Goal: Task Accomplishment & Management: Use online tool/utility

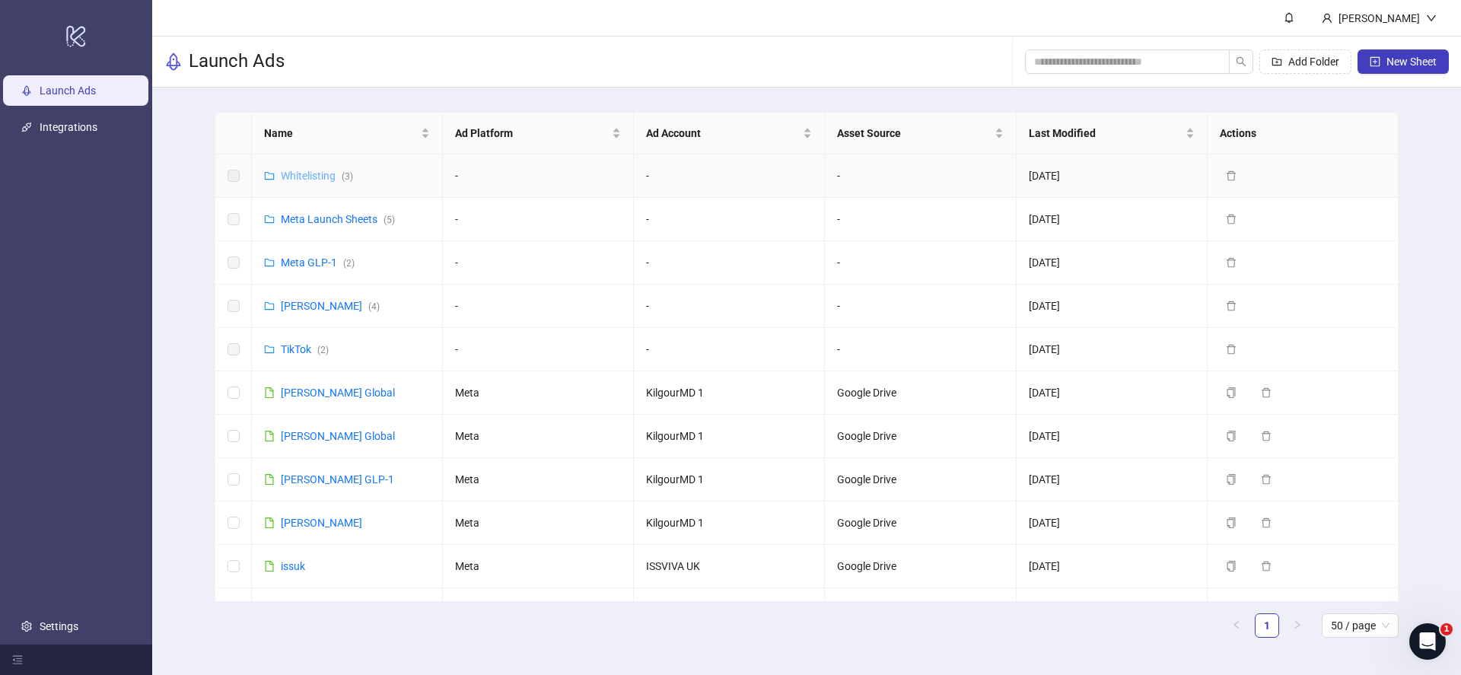
click at [333, 176] on link "Whitelisting ( 3 )" at bounding box center [317, 176] width 72 height 12
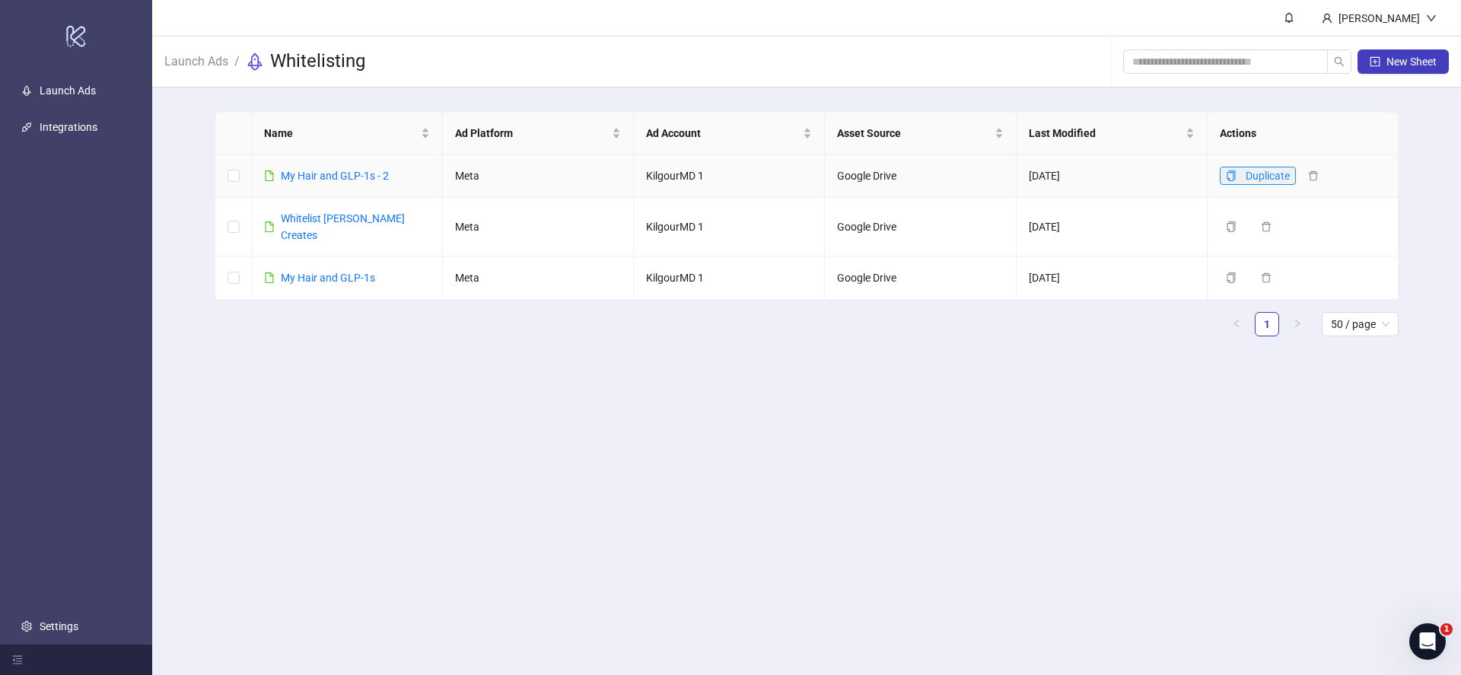
click at [1235, 175] on icon "copy" at bounding box center [1231, 175] width 11 height 11
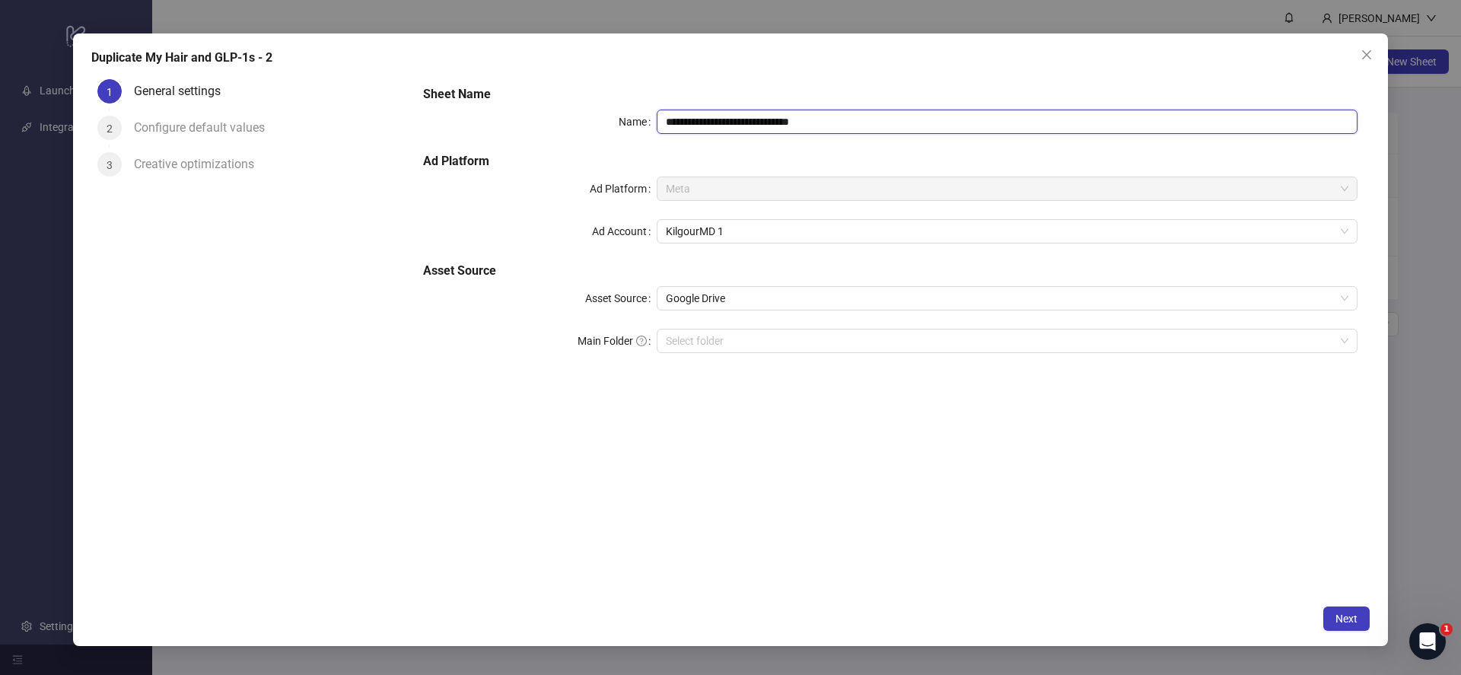
click at [755, 128] on input "**********" at bounding box center [1007, 122] width 701 height 24
type input "**********"
click at [1340, 615] on span "Next" at bounding box center [1346, 618] width 22 height 12
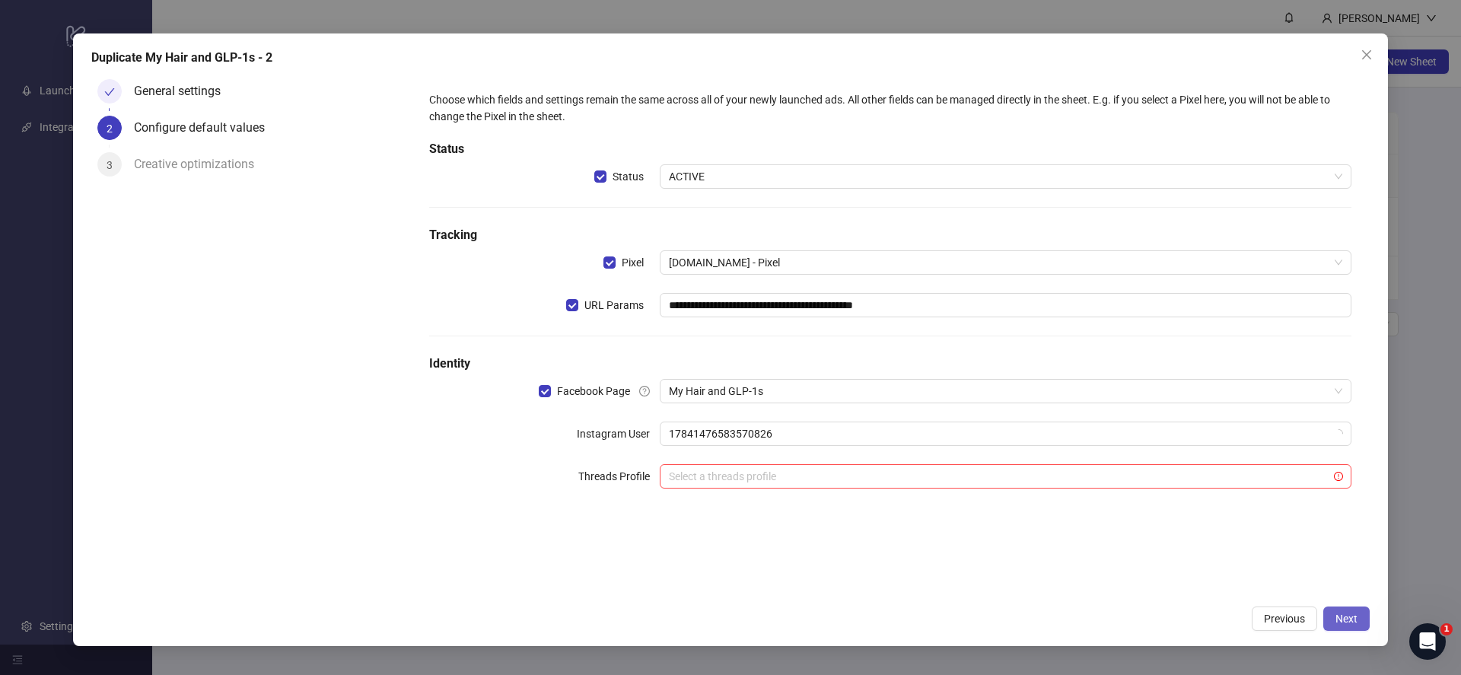
click at [1343, 612] on span "Next" at bounding box center [1346, 618] width 22 height 12
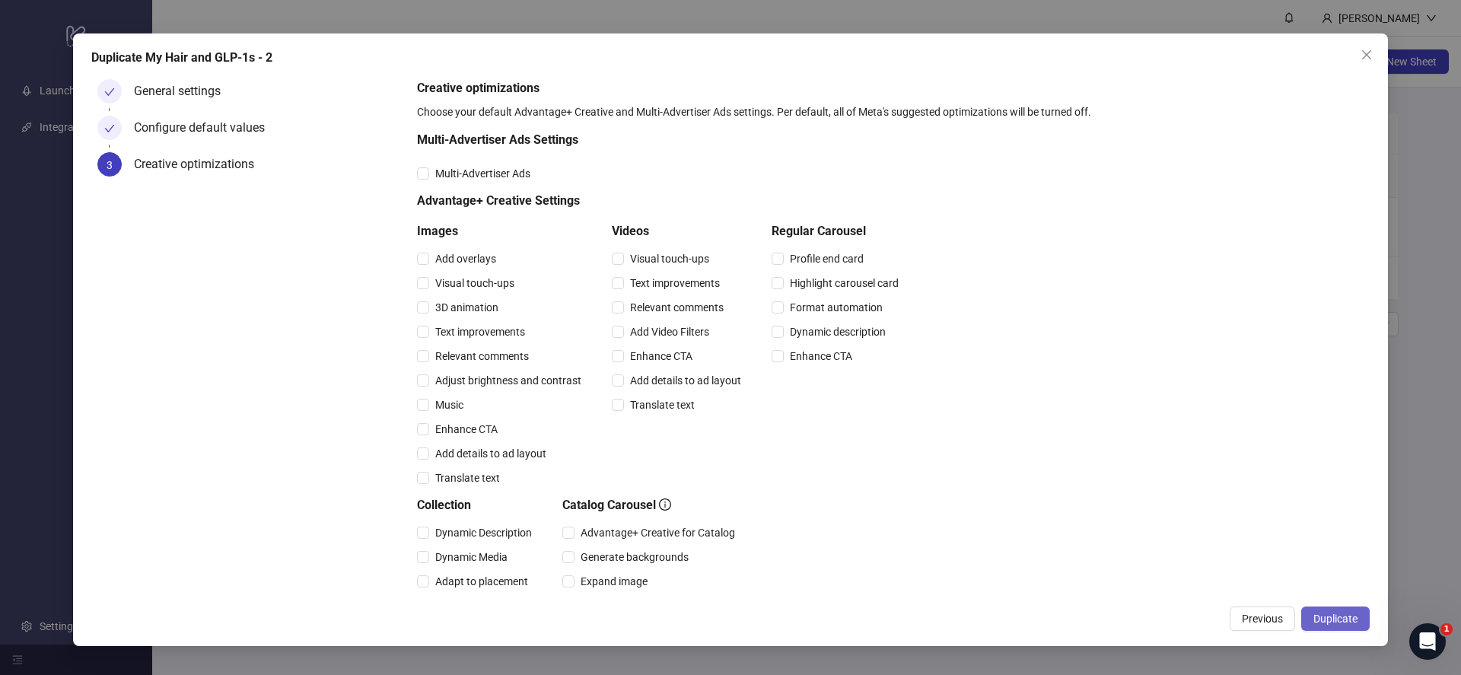
click at [1357, 625] on button "Duplicate" at bounding box center [1335, 618] width 68 height 24
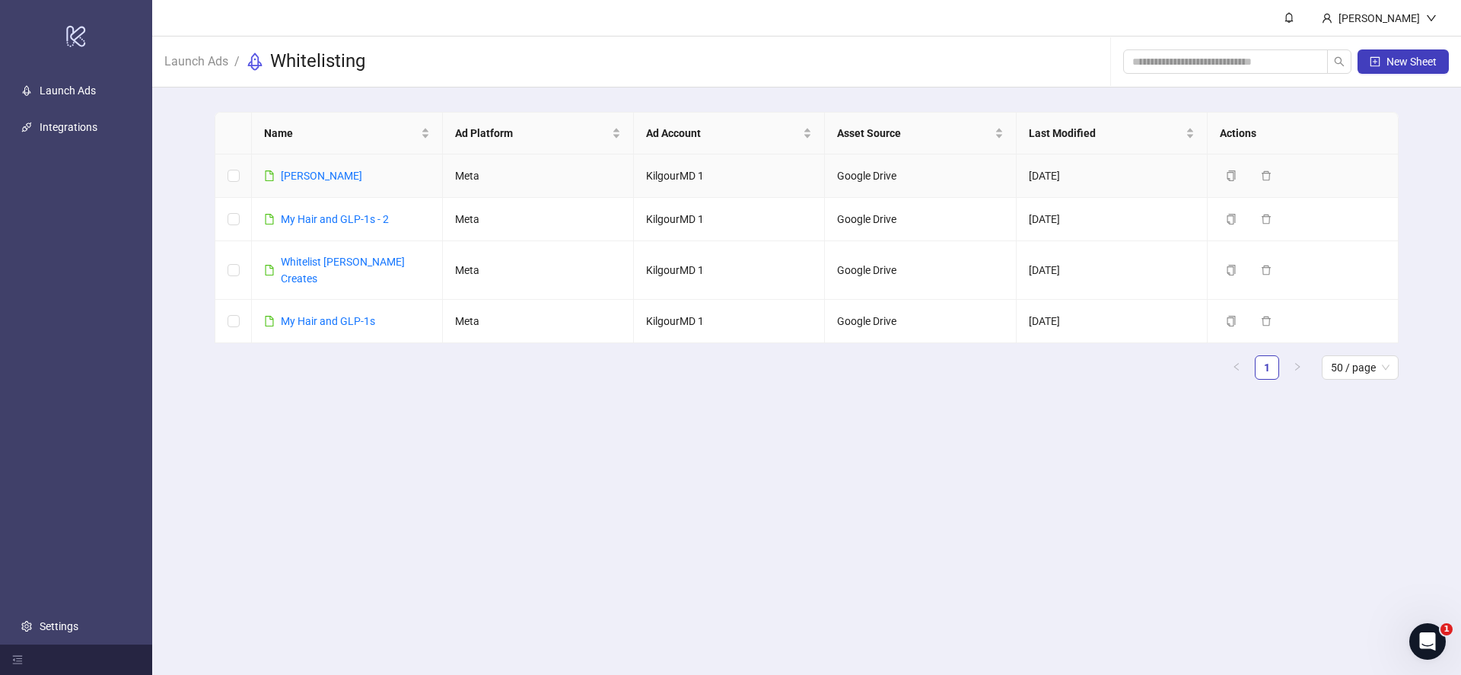
click at [345, 173] on link "[PERSON_NAME]" at bounding box center [321, 176] width 81 height 12
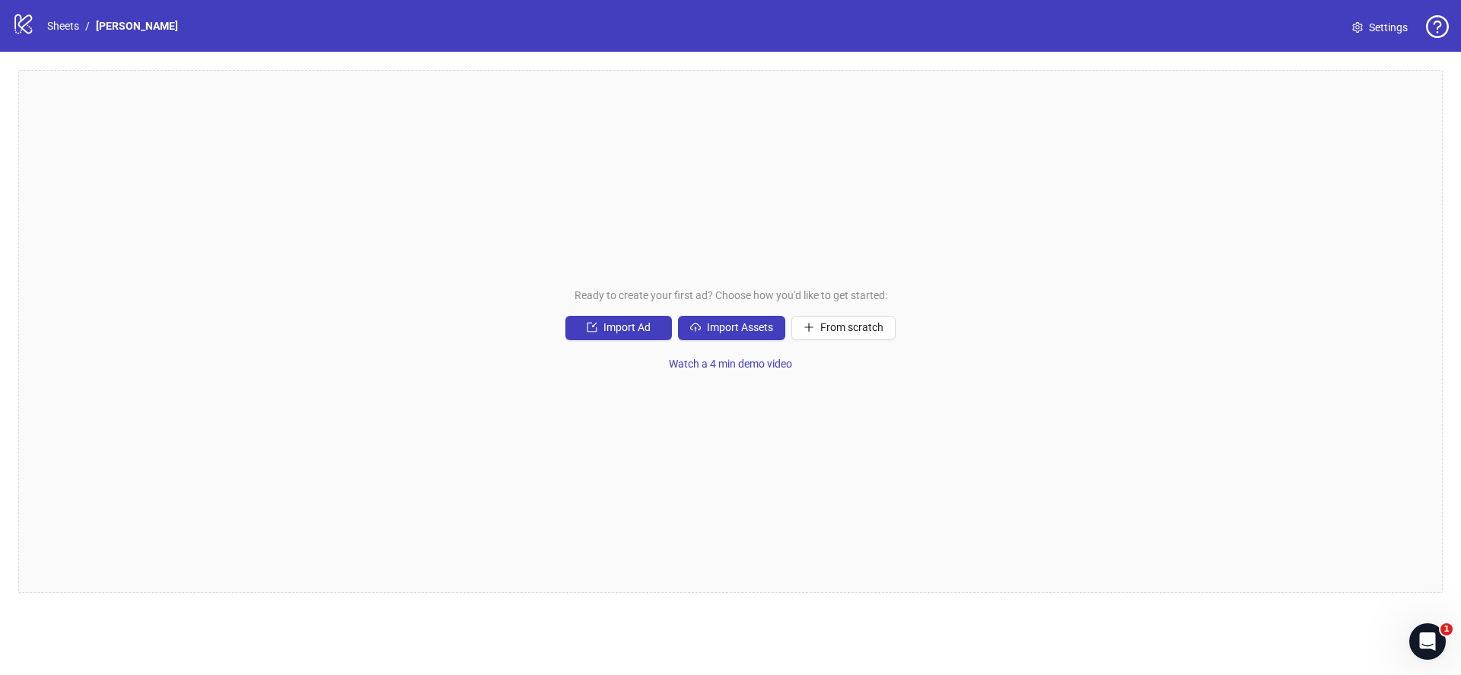
click at [1378, 35] on span "Settings" at bounding box center [1388, 27] width 39 height 17
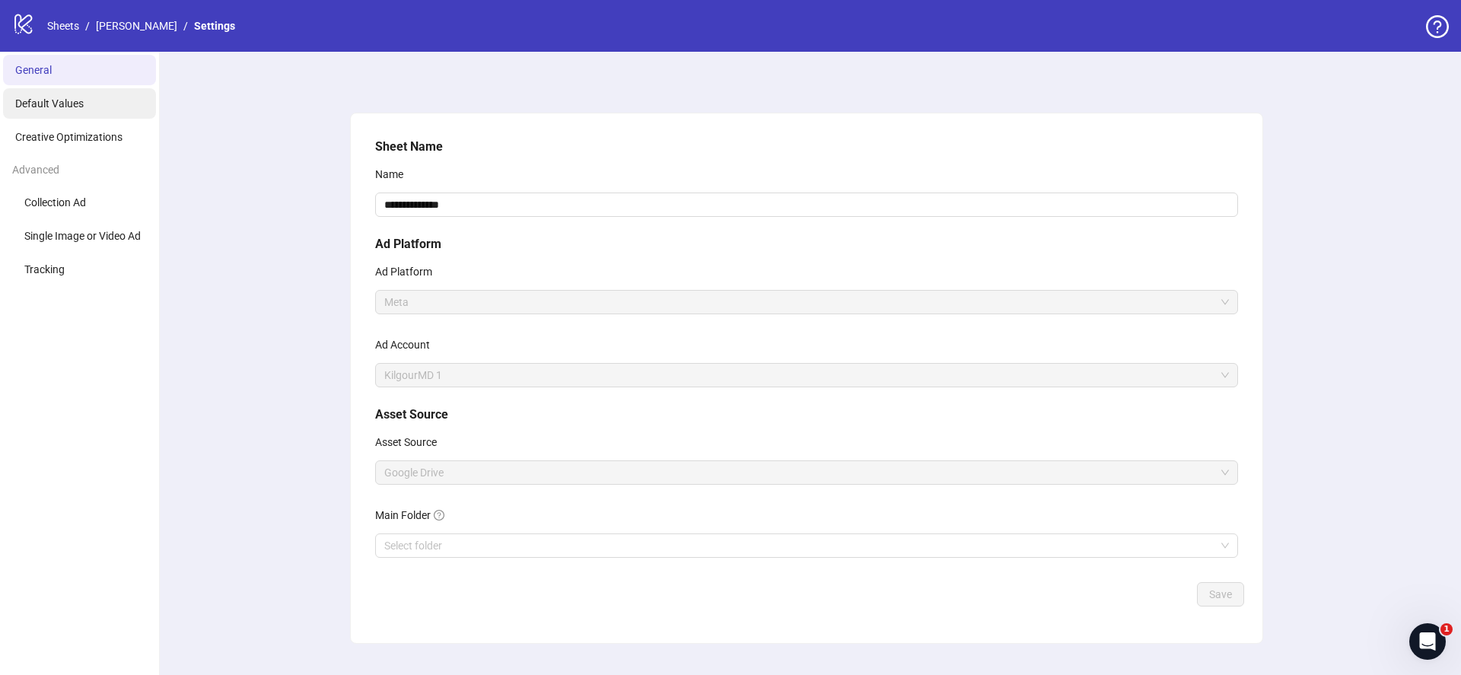
click at [90, 103] on li "Default Values" at bounding box center [79, 103] width 153 height 30
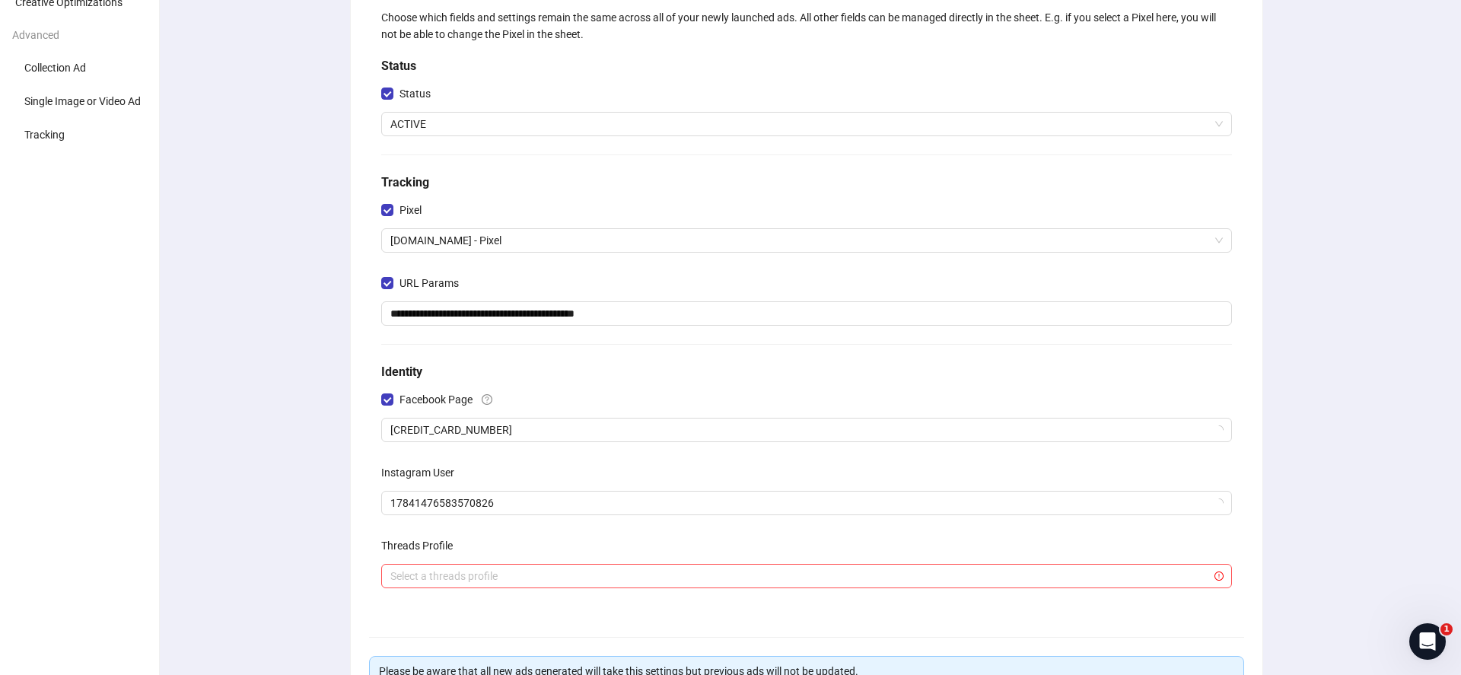
scroll to position [142, 0]
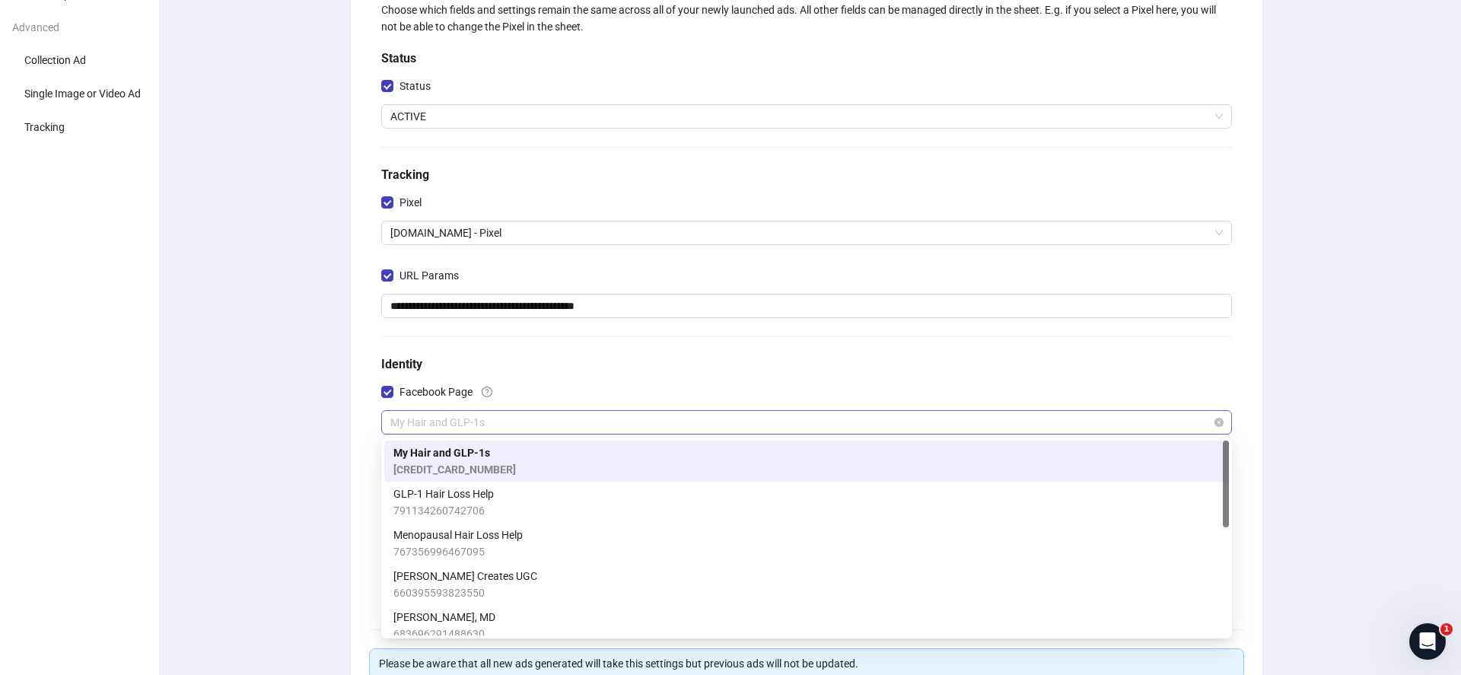
click at [447, 425] on span "My Hair and GLP-1s" at bounding box center [806, 422] width 832 height 23
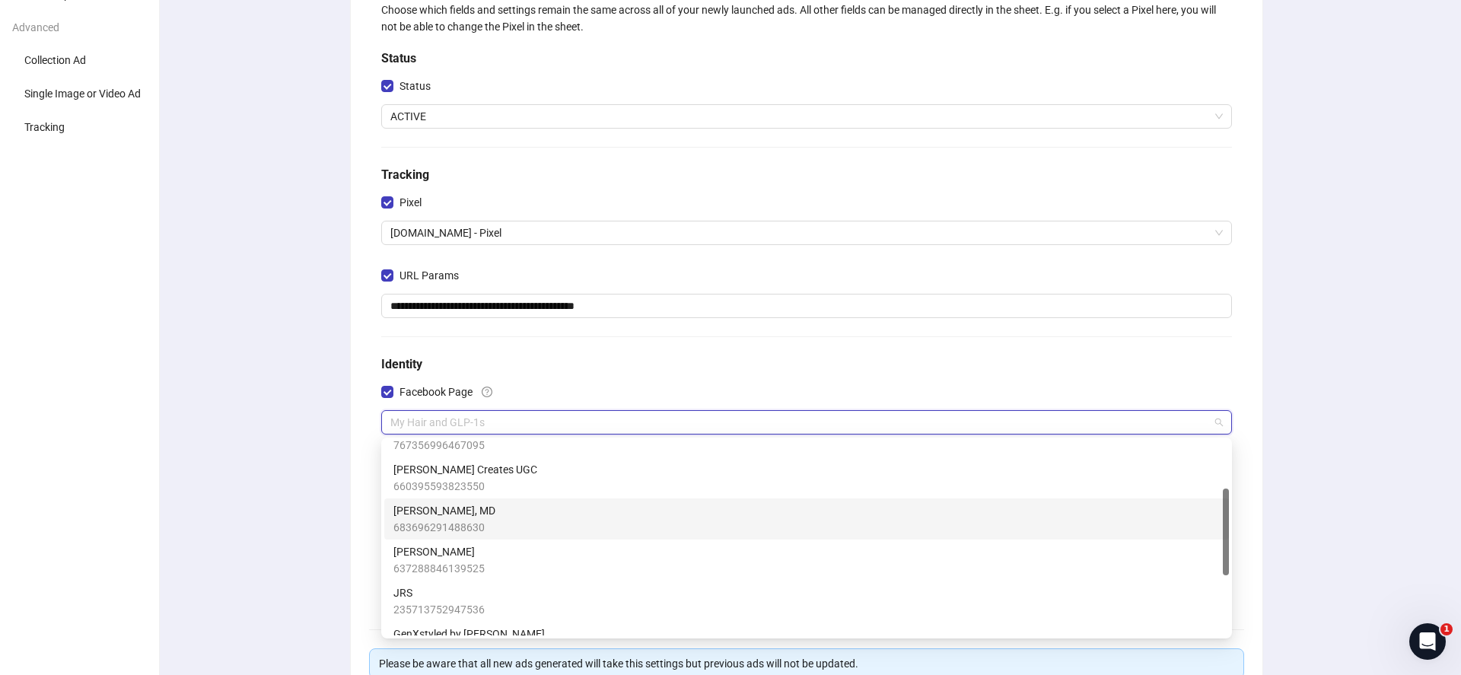
scroll to position [110, 0]
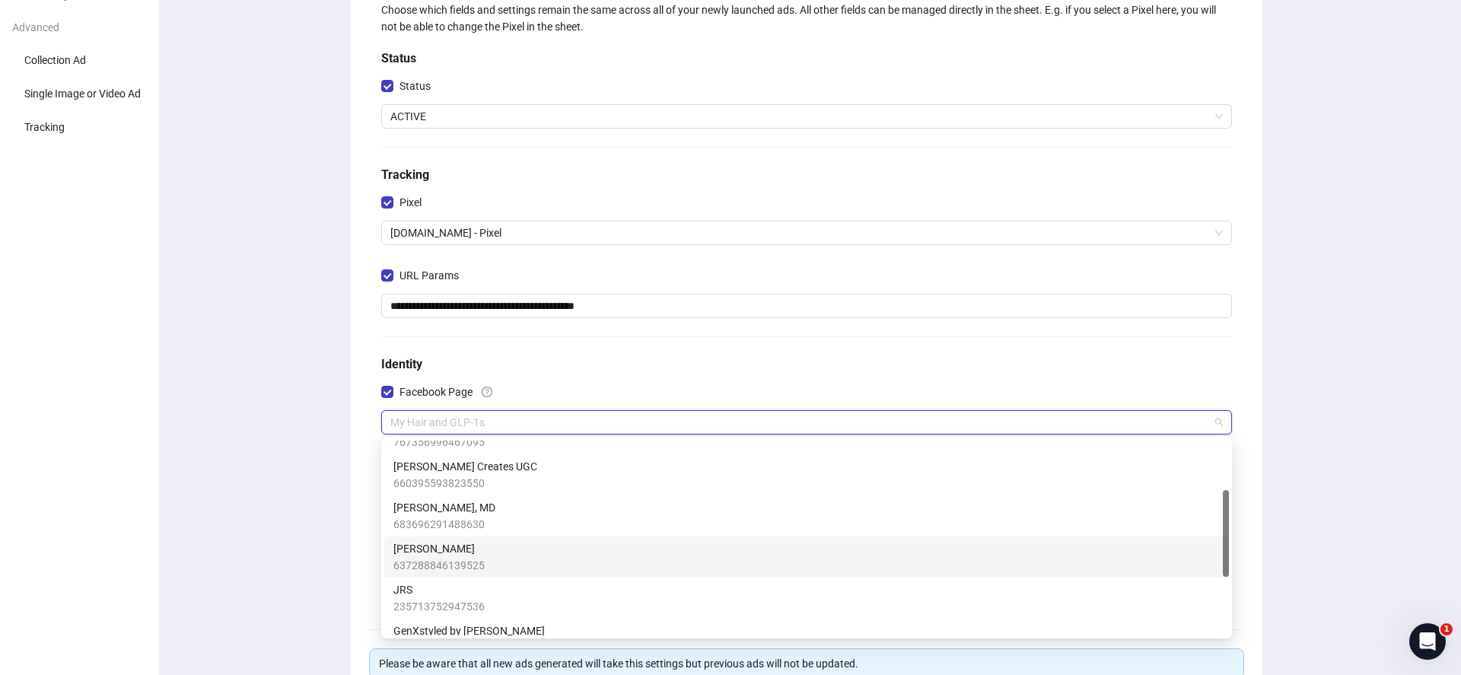
click at [464, 548] on span "[PERSON_NAME]" at bounding box center [438, 548] width 91 height 17
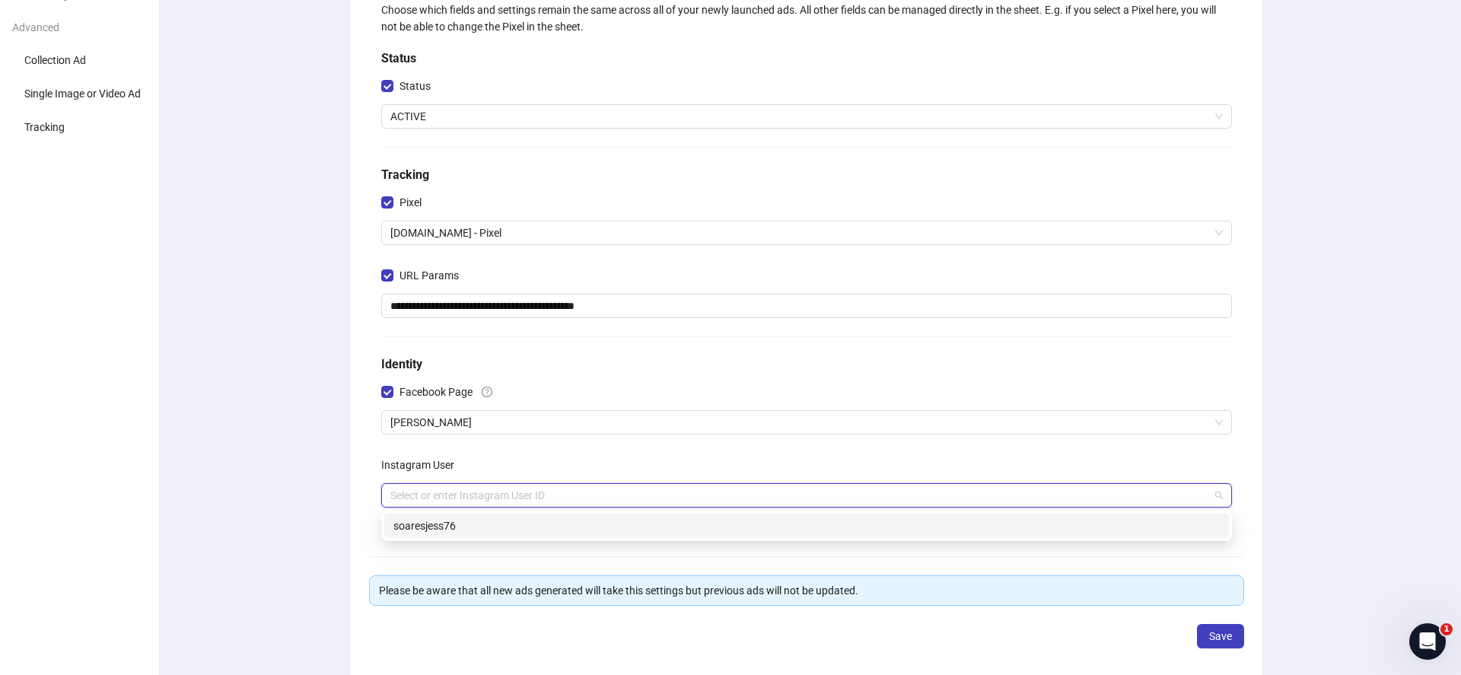
click at [467, 497] on input "search" at bounding box center [799, 495] width 819 height 23
click at [462, 524] on div "soaresjess76" at bounding box center [806, 525] width 826 height 17
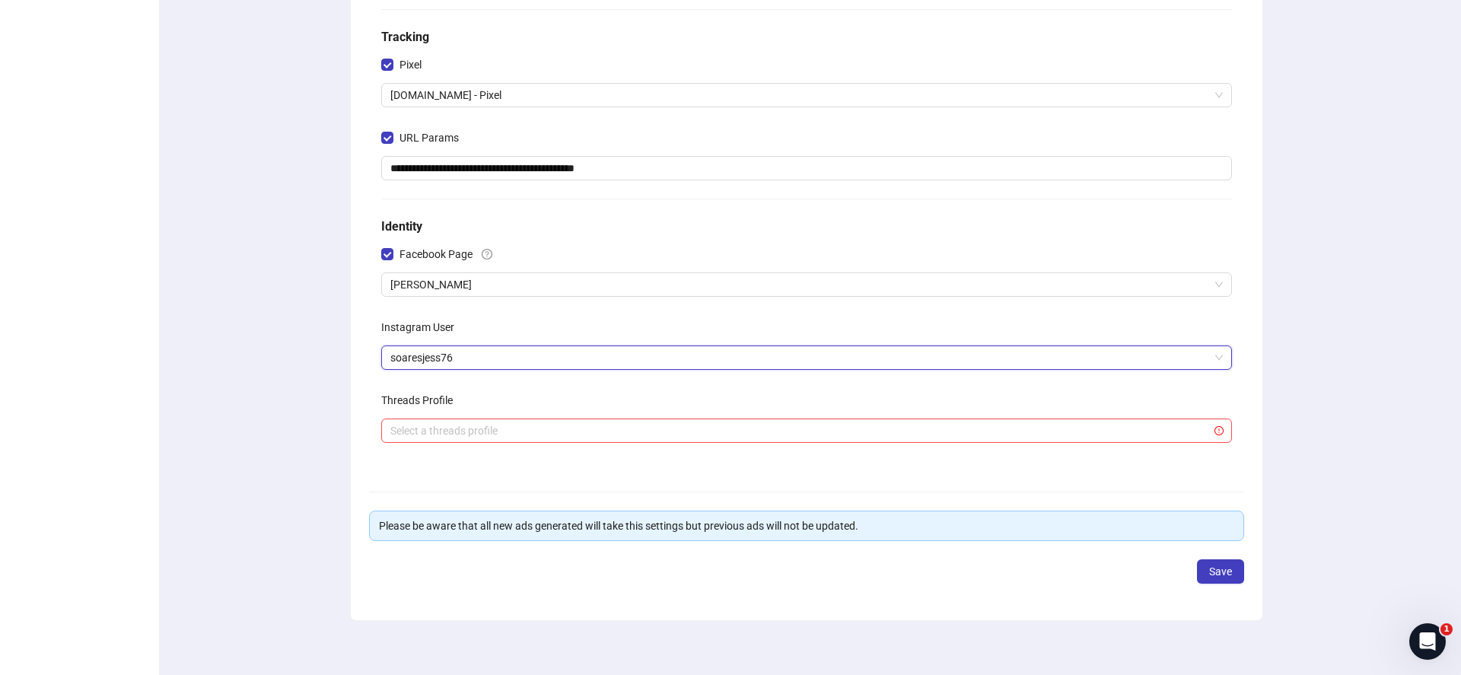
scroll to position [287, 0]
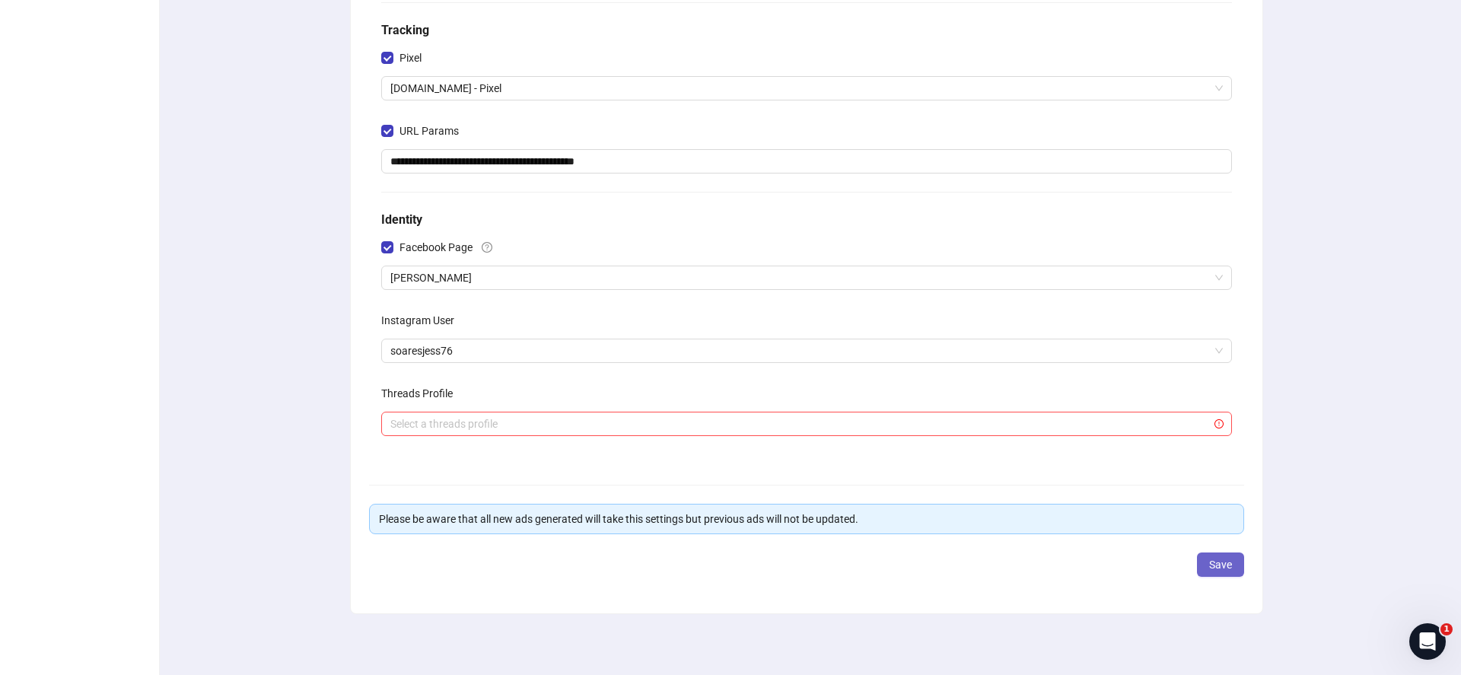
click at [1216, 566] on span "Save" at bounding box center [1220, 564] width 23 height 12
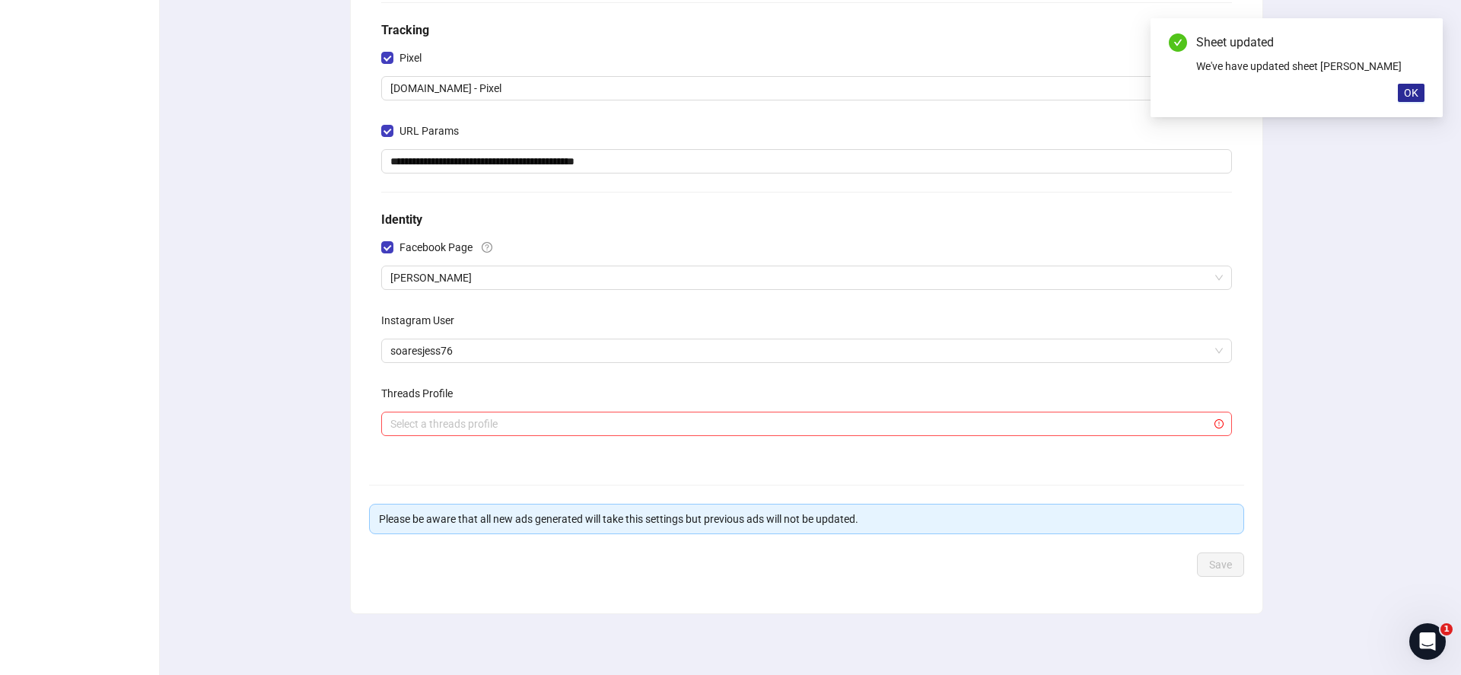
drag, startPoint x: 1410, startPoint y: 91, endPoint x: 1401, endPoint y: 98, distance: 11.4
click at [1404, 96] on span "OK" at bounding box center [1411, 93] width 14 height 12
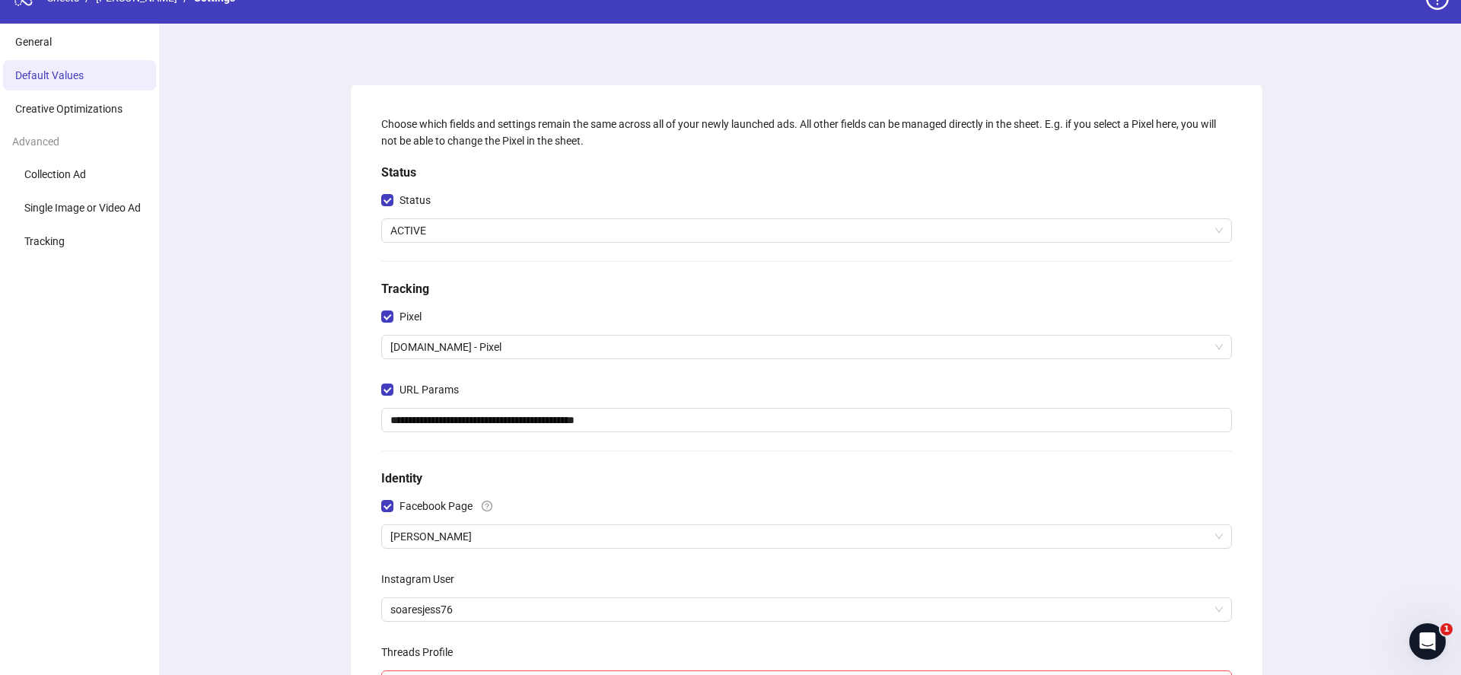
scroll to position [0, 0]
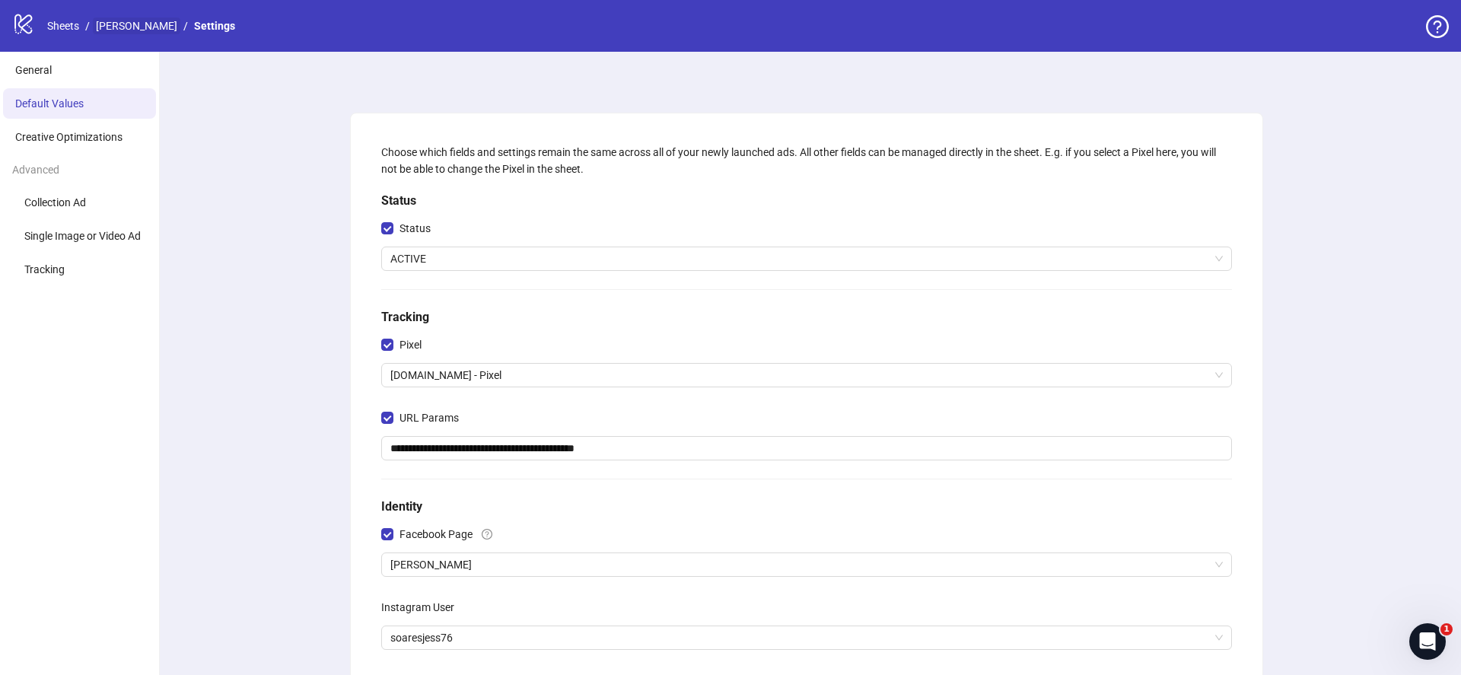
click at [127, 25] on link "[PERSON_NAME]" at bounding box center [136, 25] width 87 height 17
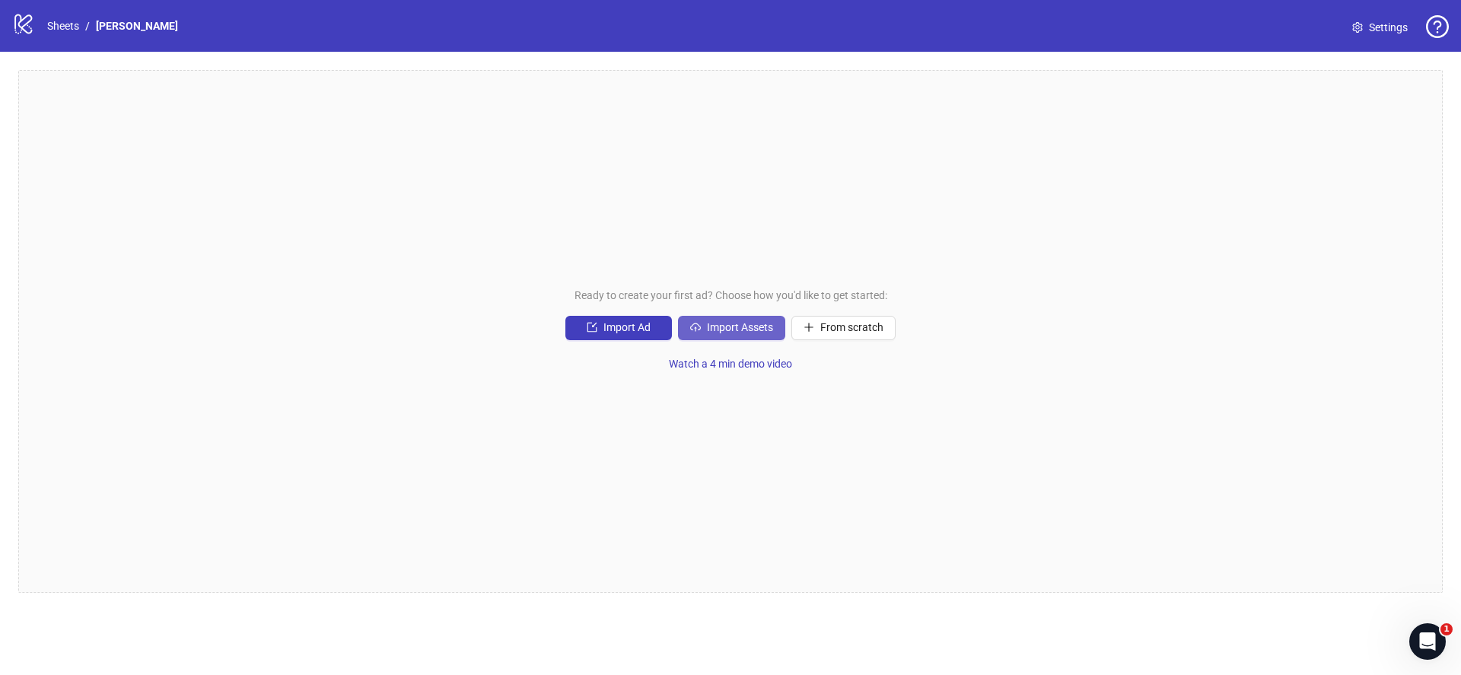
click at [726, 337] on button "Import Assets" at bounding box center [731, 328] width 107 height 24
click at [54, 22] on link "Sheets" at bounding box center [63, 25] width 38 height 17
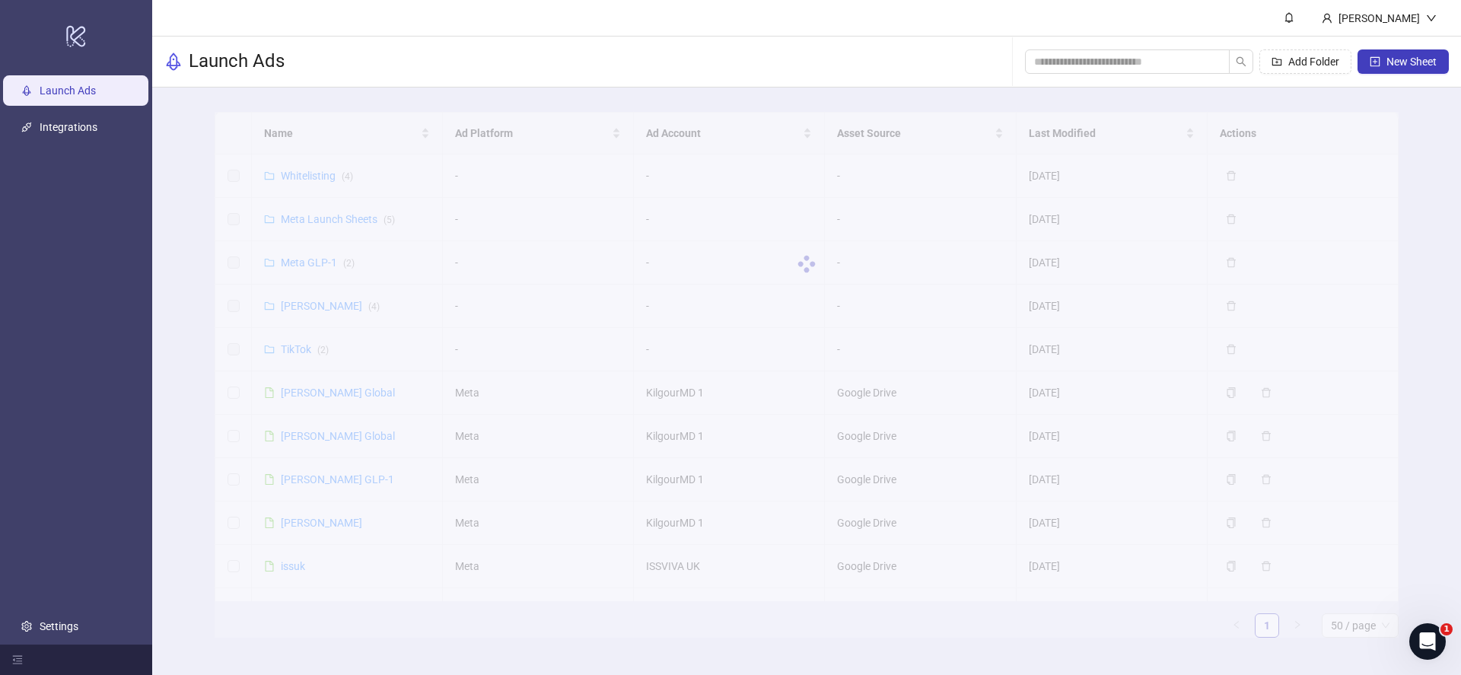
click at [330, 188] on div at bounding box center [807, 264] width 1184 height 304
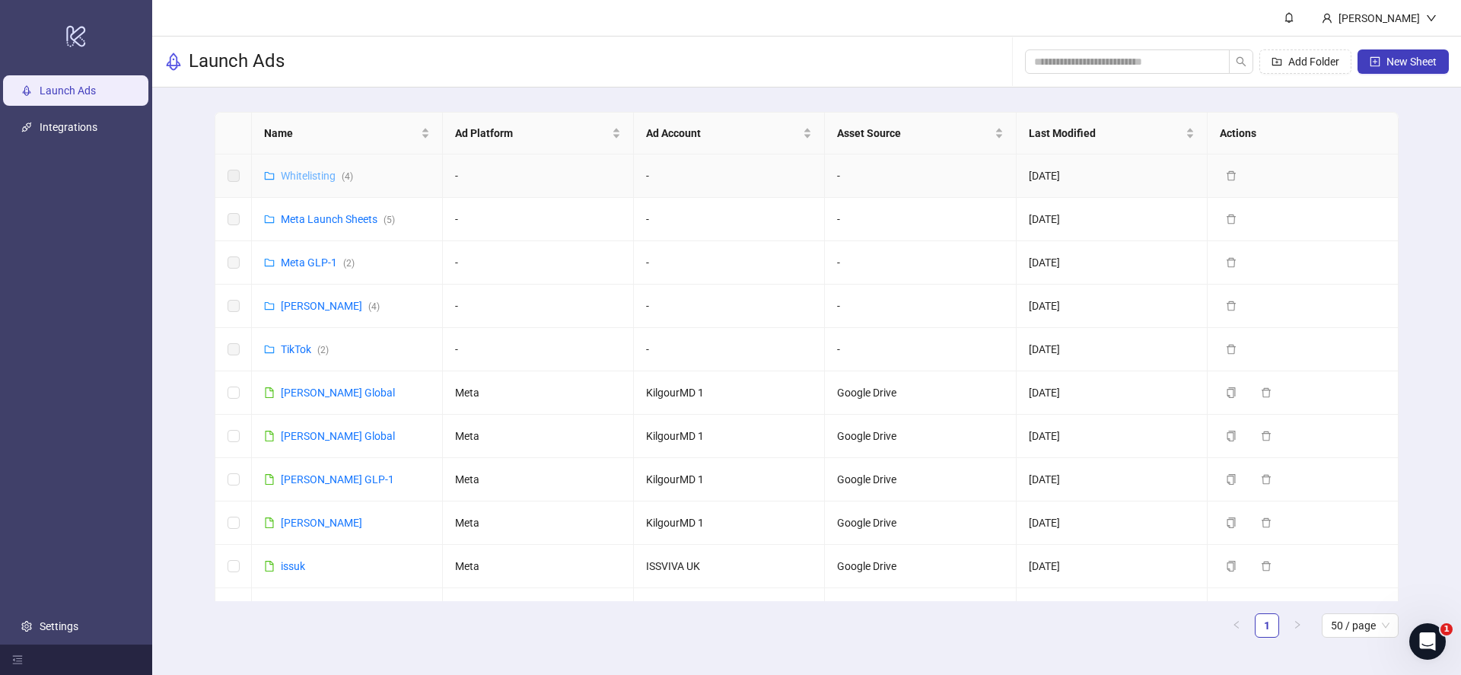
click at [332, 176] on link "Whitelisting ( 4 )" at bounding box center [317, 176] width 72 height 12
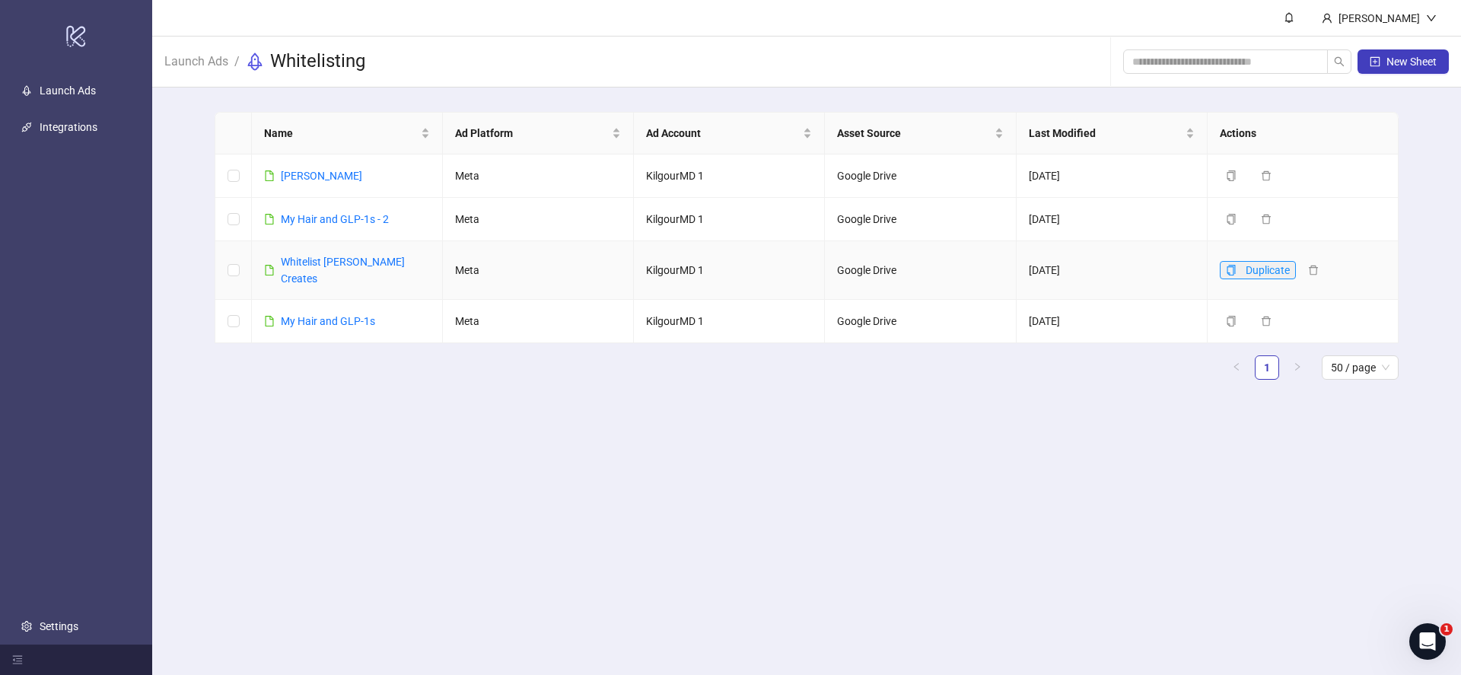
click at [1229, 266] on icon "copy" at bounding box center [1231, 270] width 11 height 11
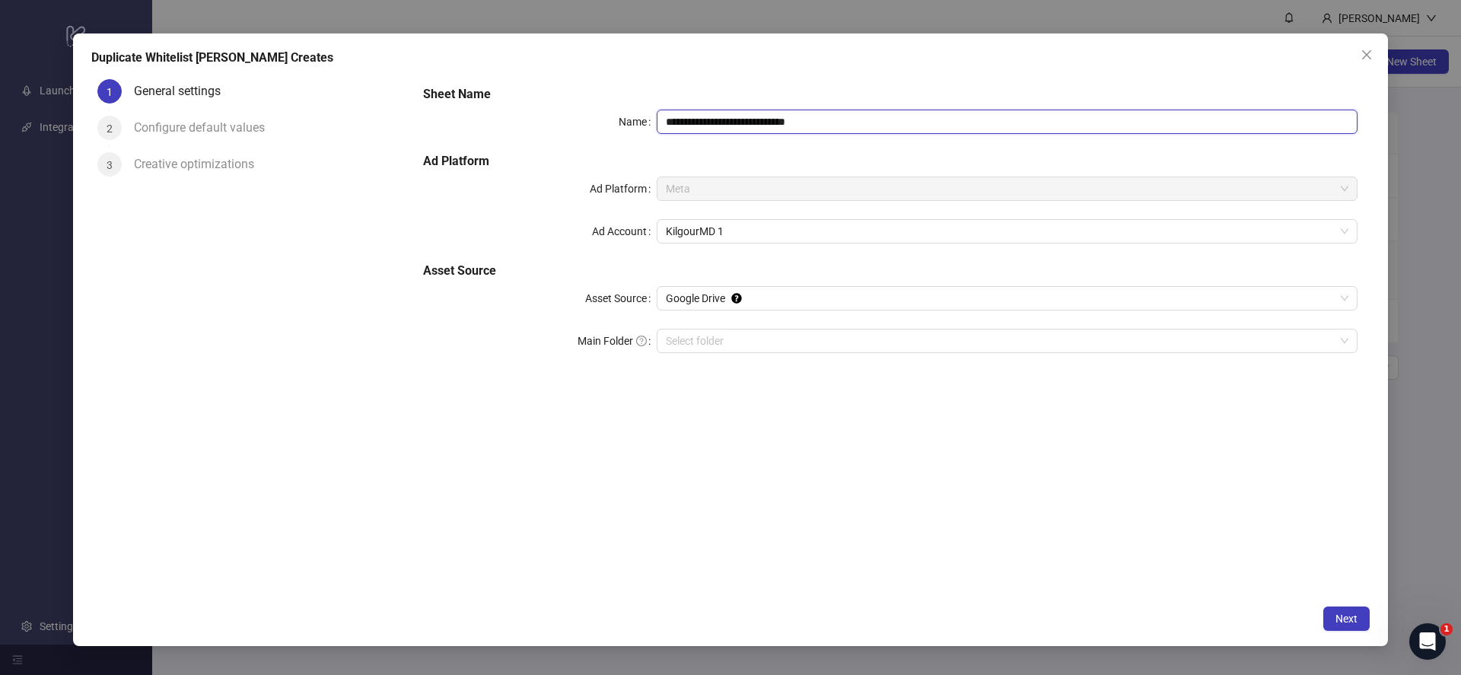
click at [781, 127] on input "**********" at bounding box center [1007, 122] width 701 height 24
drag, startPoint x: 714, startPoint y: 122, endPoint x: 1079, endPoint y: 149, distance: 365.4
click at [1092, 159] on div "**********" at bounding box center [890, 228] width 946 height 298
type input "**********"
click at [259, 118] on div "Configure default values" at bounding box center [205, 128] width 143 height 24
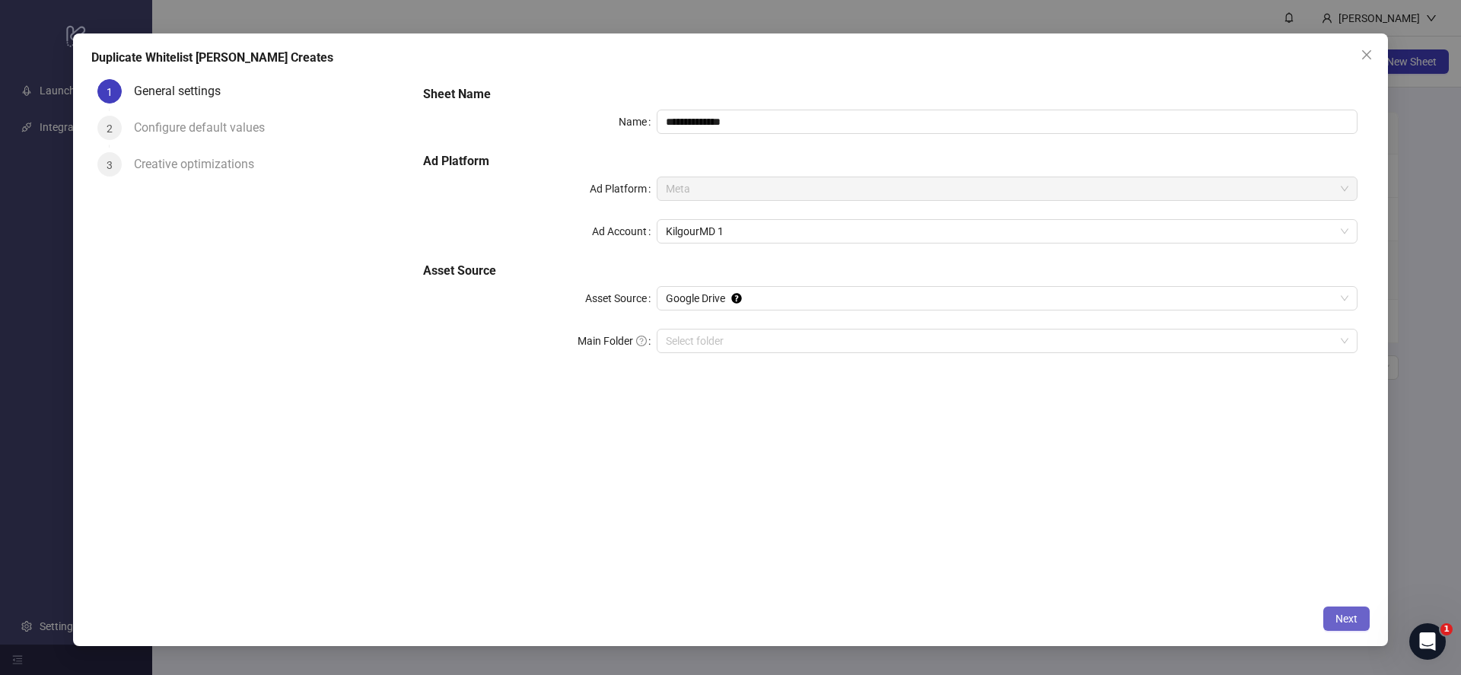
click at [1347, 623] on span "Next" at bounding box center [1346, 618] width 22 height 12
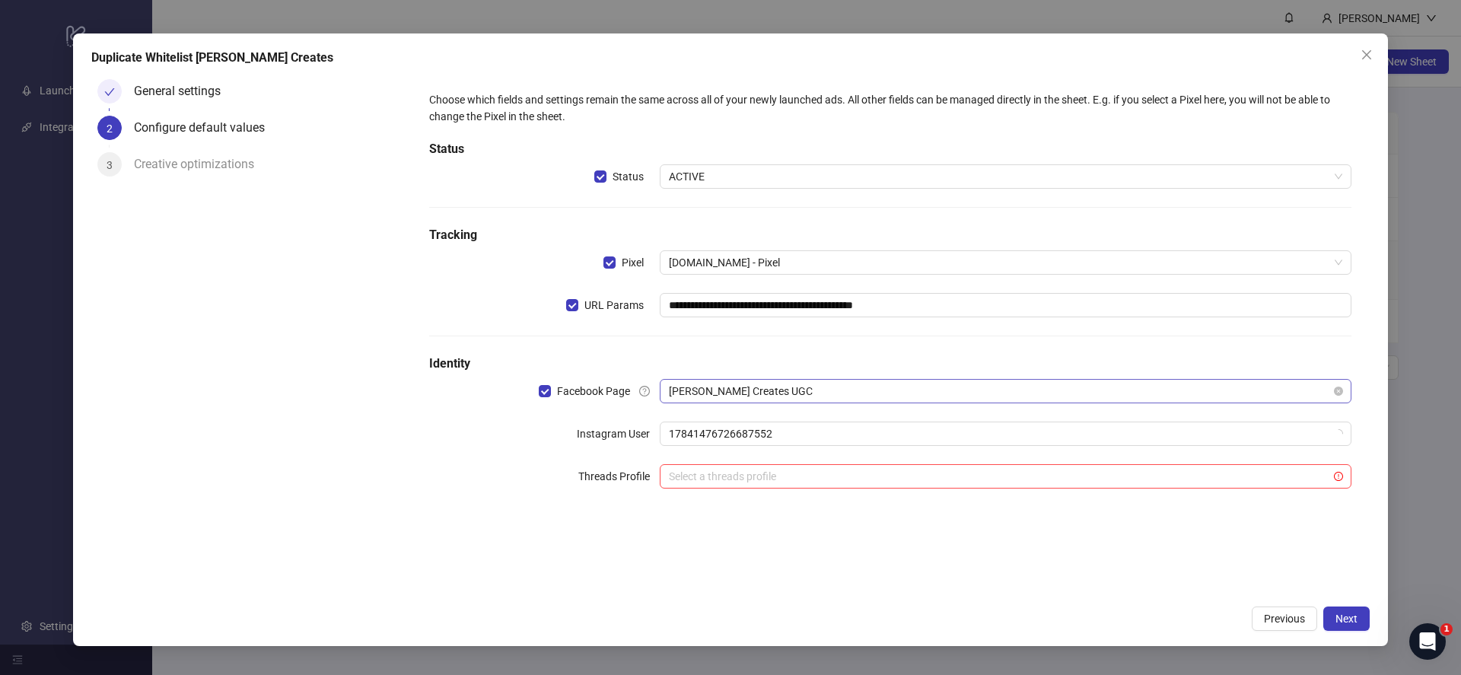
click at [889, 389] on span "[PERSON_NAME] Creates UGC" at bounding box center [1005, 391] width 673 height 23
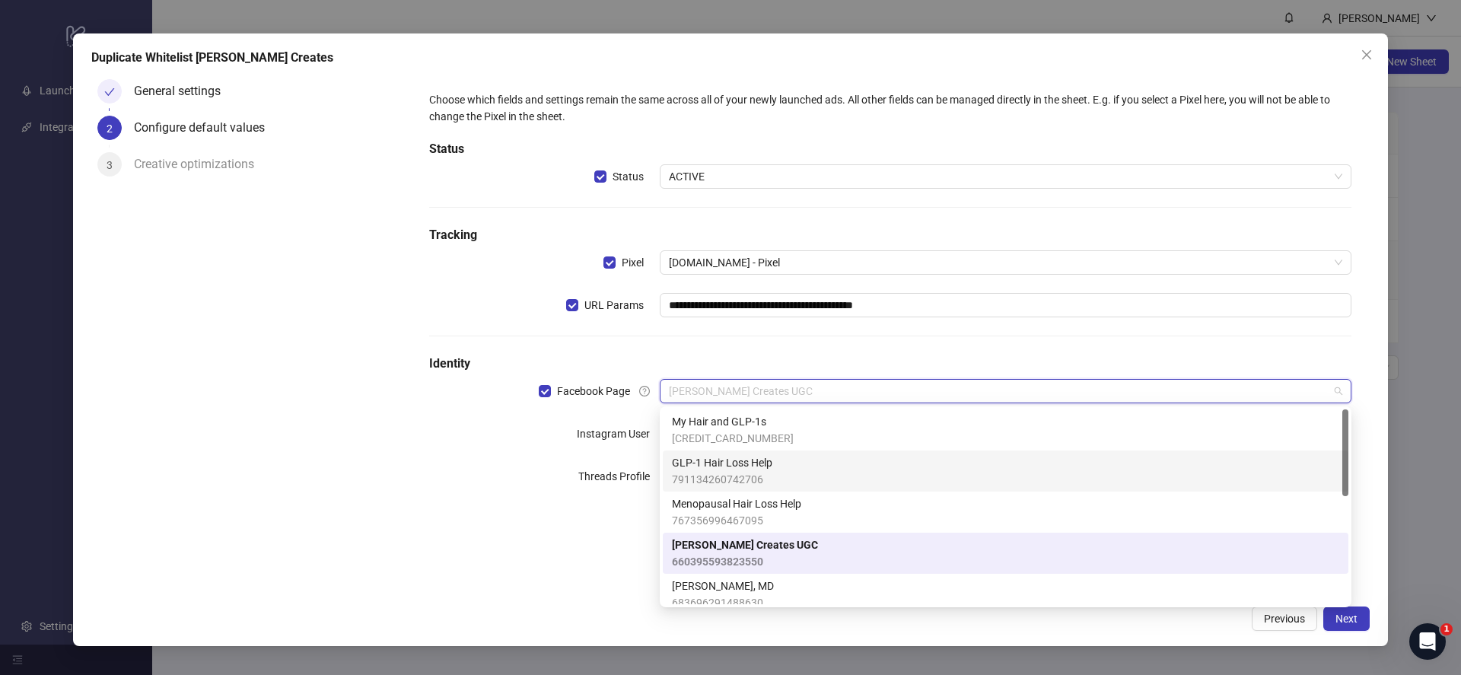
scroll to position [140, 0]
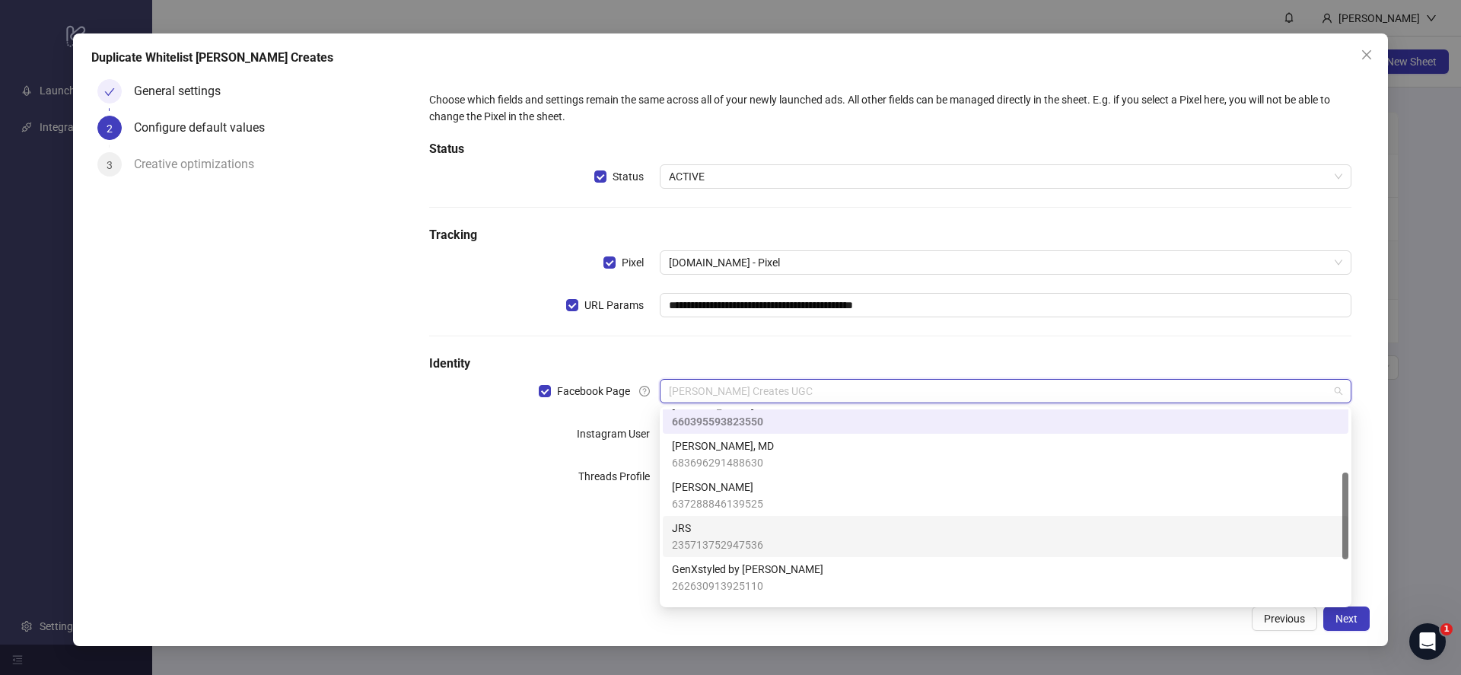
click at [716, 532] on span "JRS" at bounding box center [717, 528] width 91 height 17
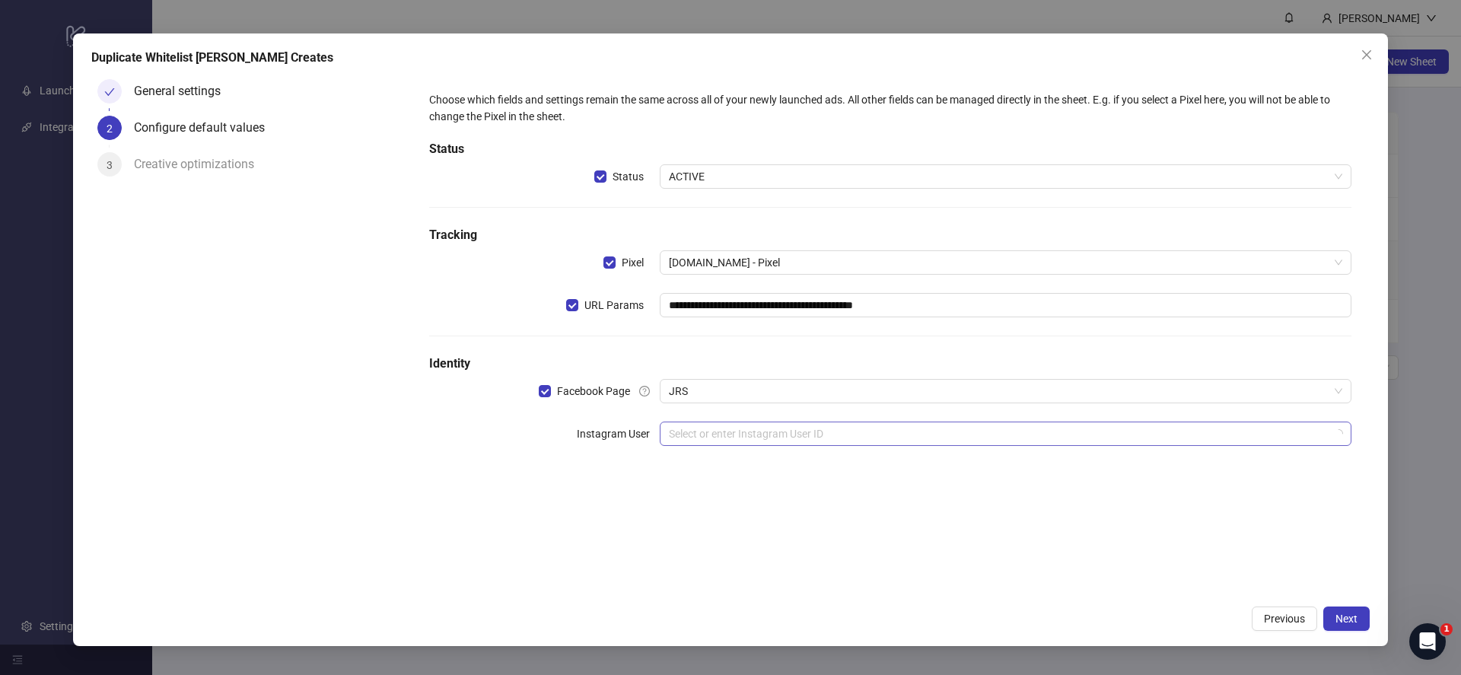
click at [742, 445] on div "**********" at bounding box center [890, 277] width 934 height 384
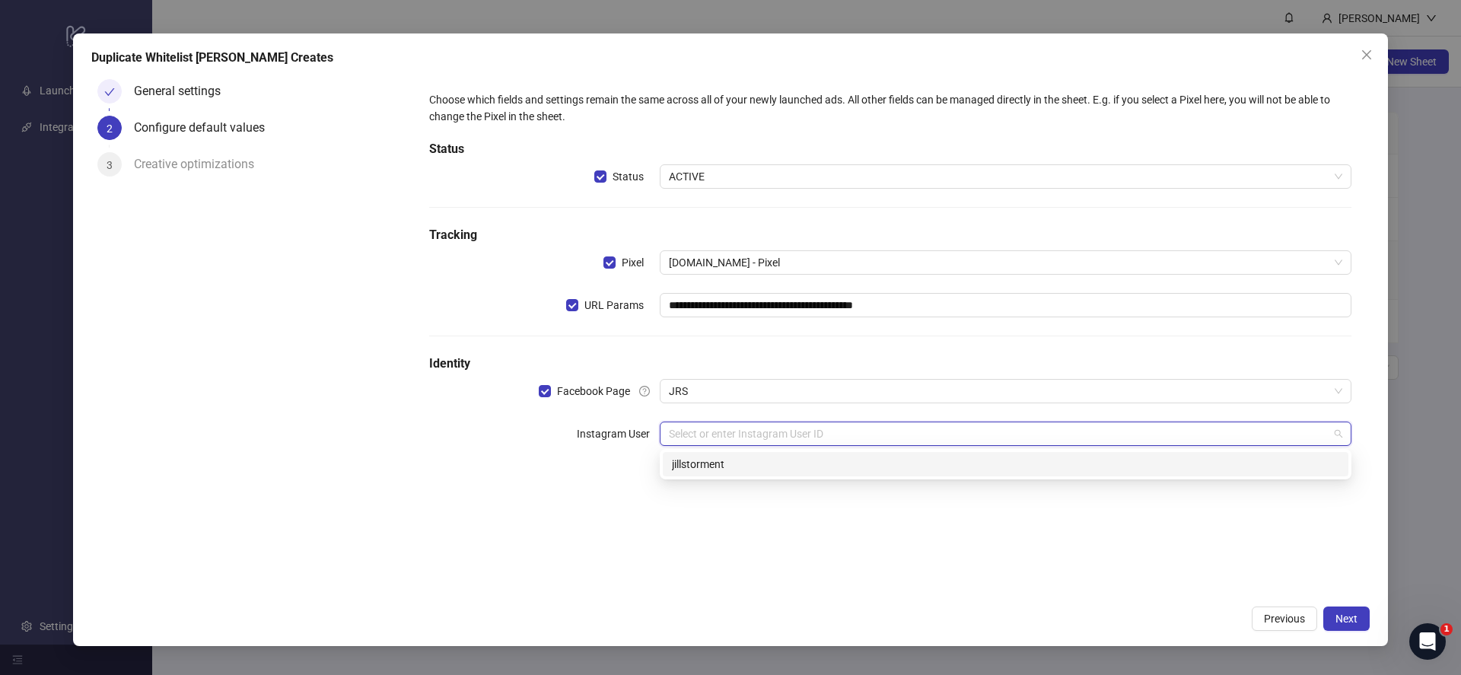
click at [746, 437] on input "search" at bounding box center [999, 433] width 660 height 23
click at [742, 452] on div "jillstorment" at bounding box center [1005, 464] width 685 height 24
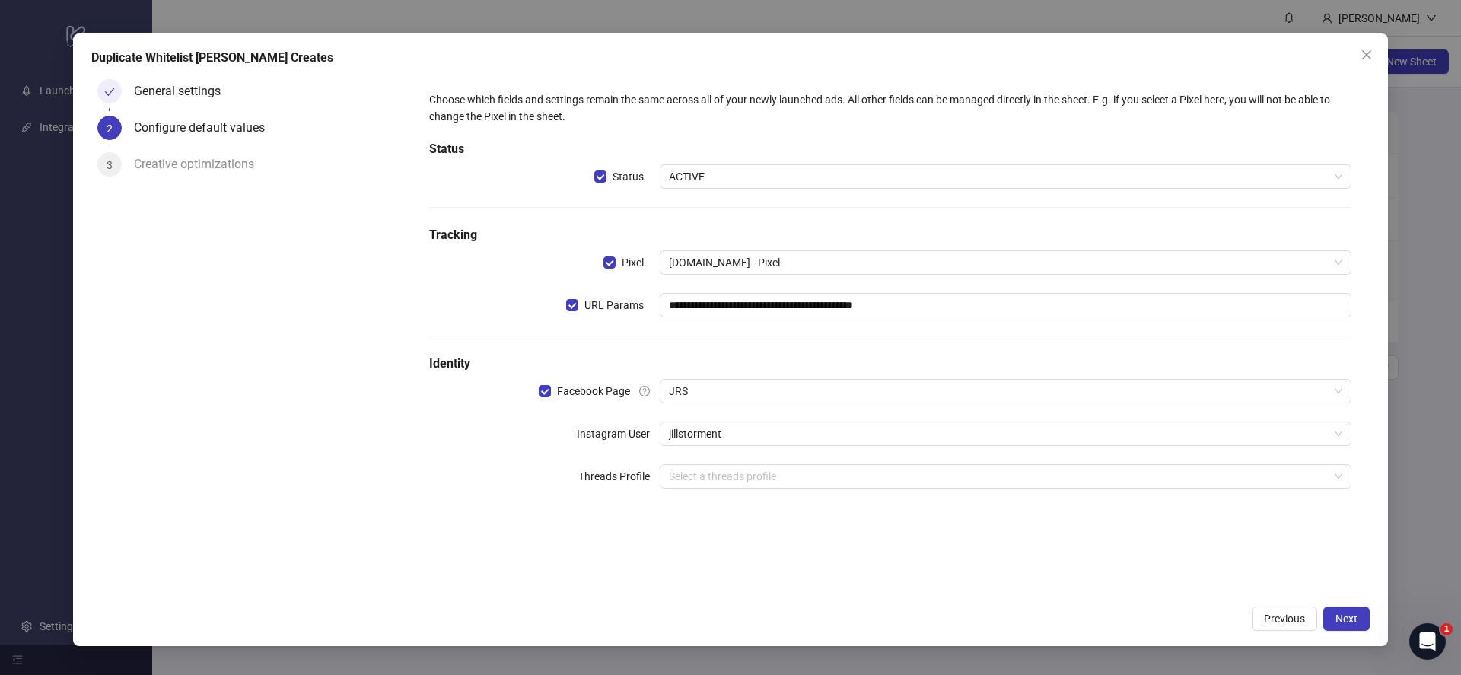
click at [248, 97] on div "General settings" at bounding box center [269, 97] width 271 height 37
click at [167, 87] on div "General settings" at bounding box center [183, 91] width 99 height 24
click at [1264, 617] on span "Previous" at bounding box center [1284, 618] width 41 height 12
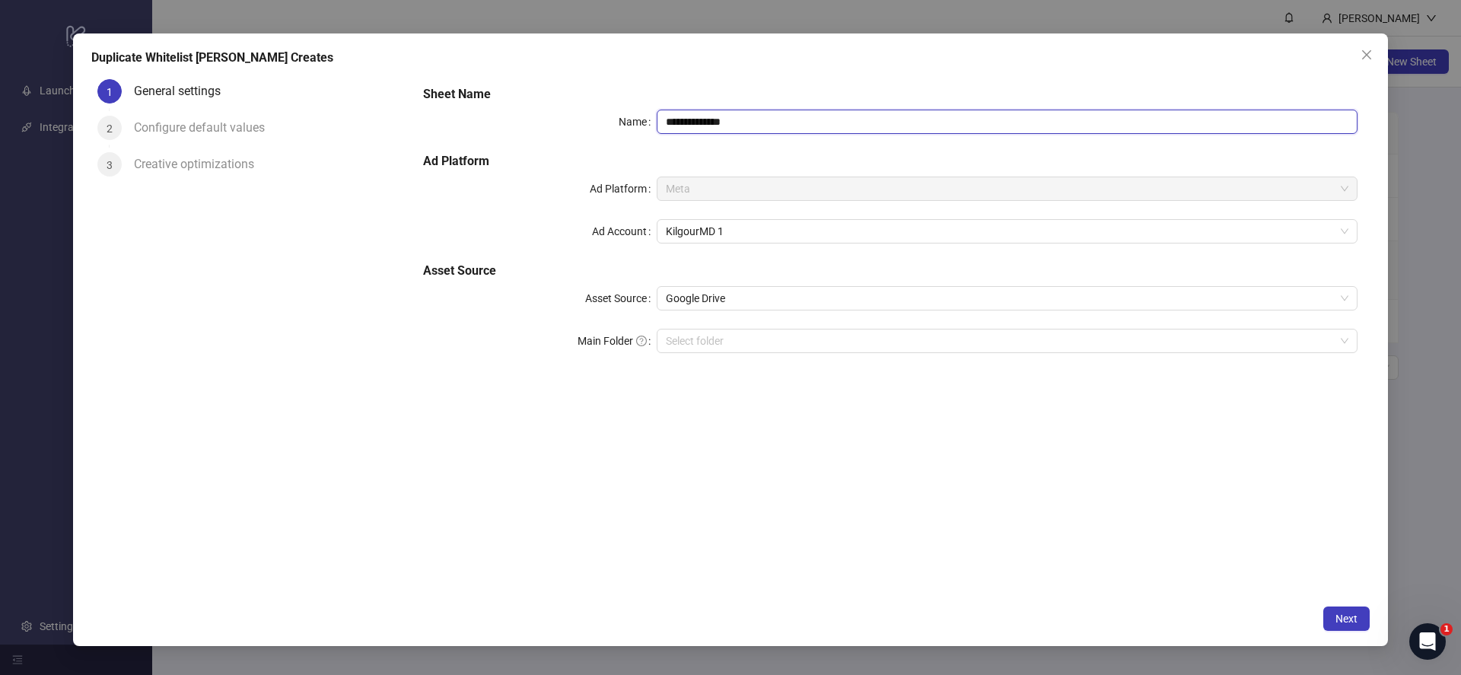
click at [794, 129] on input "**********" at bounding box center [1007, 122] width 701 height 24
type input "**********"
click at [1354, 619] on span "Next" at bounding box center [1346, 618] width 22 height 12
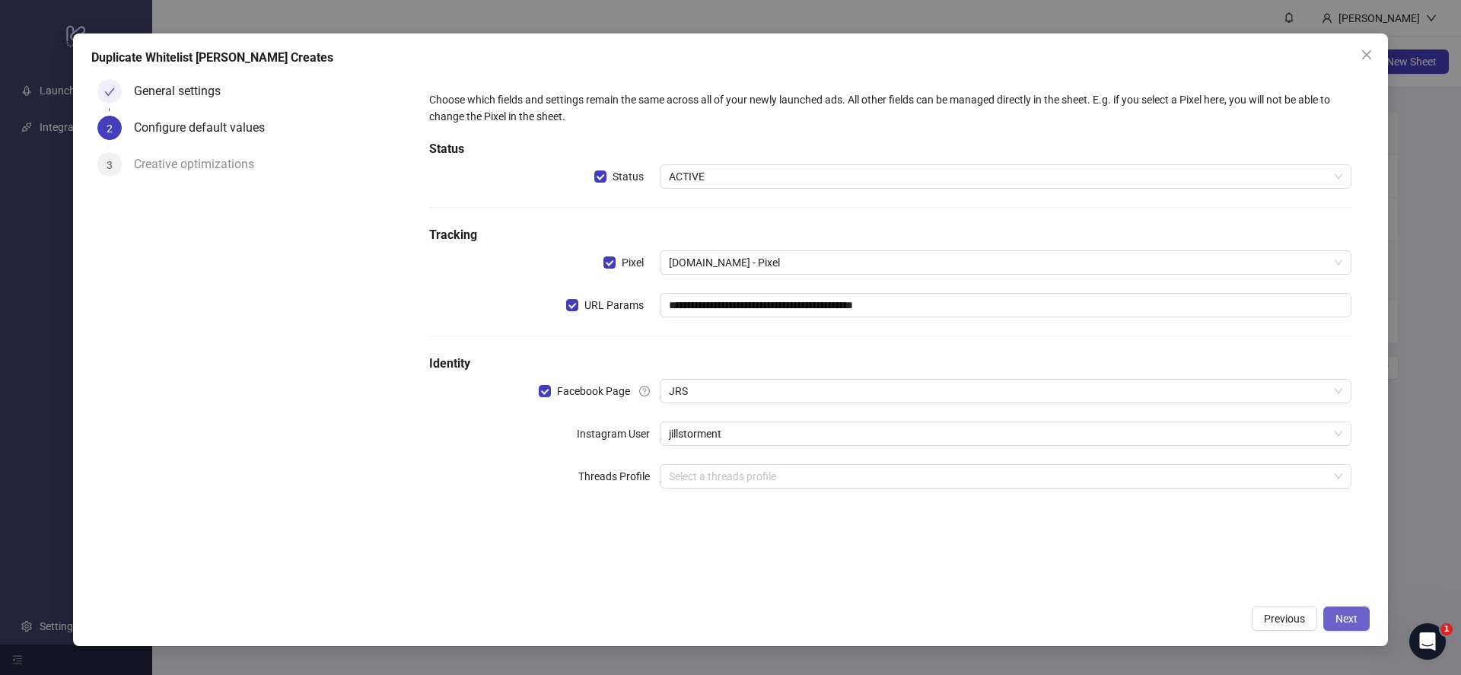
click at [1352, 619] on span "Next" at bounding box center [1346, 618] width 22 height 12
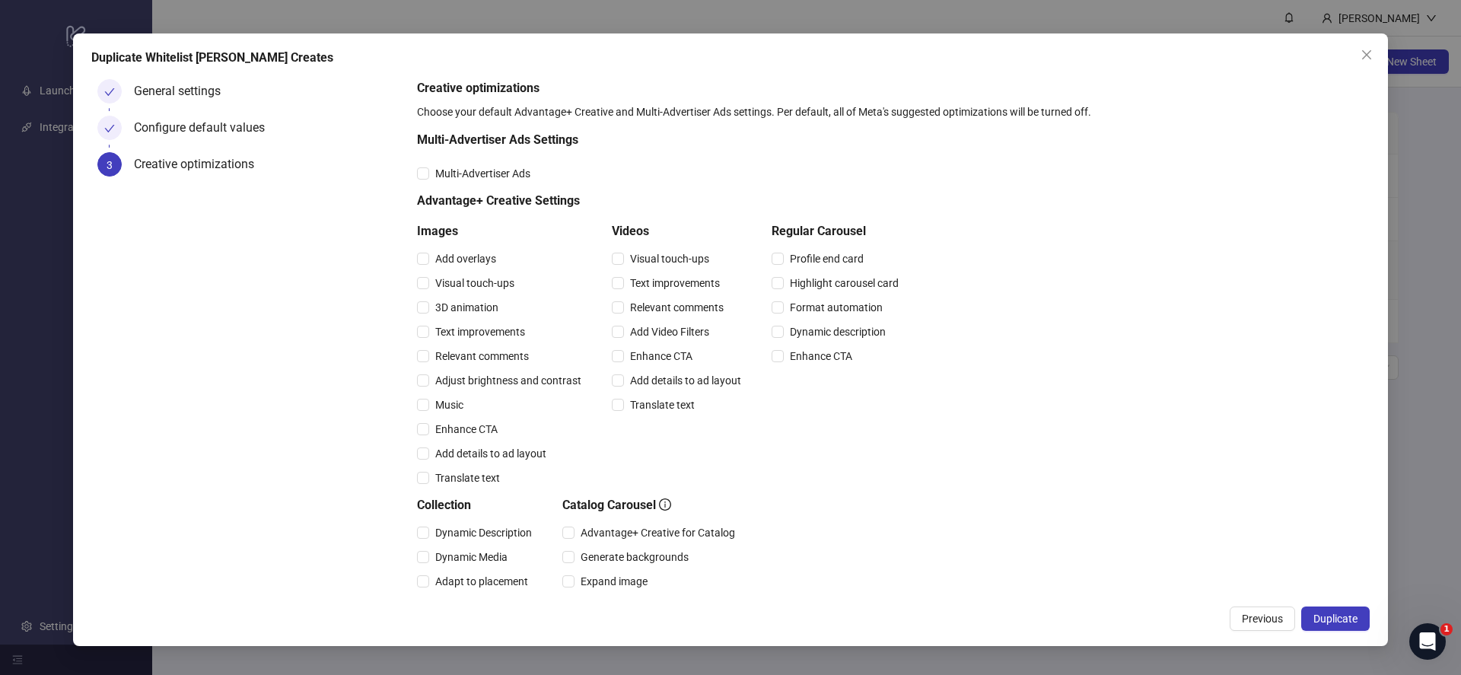
click at [1350, 620] on span "Duplicate" at bounding box center [1335, 618] width 44 height 12
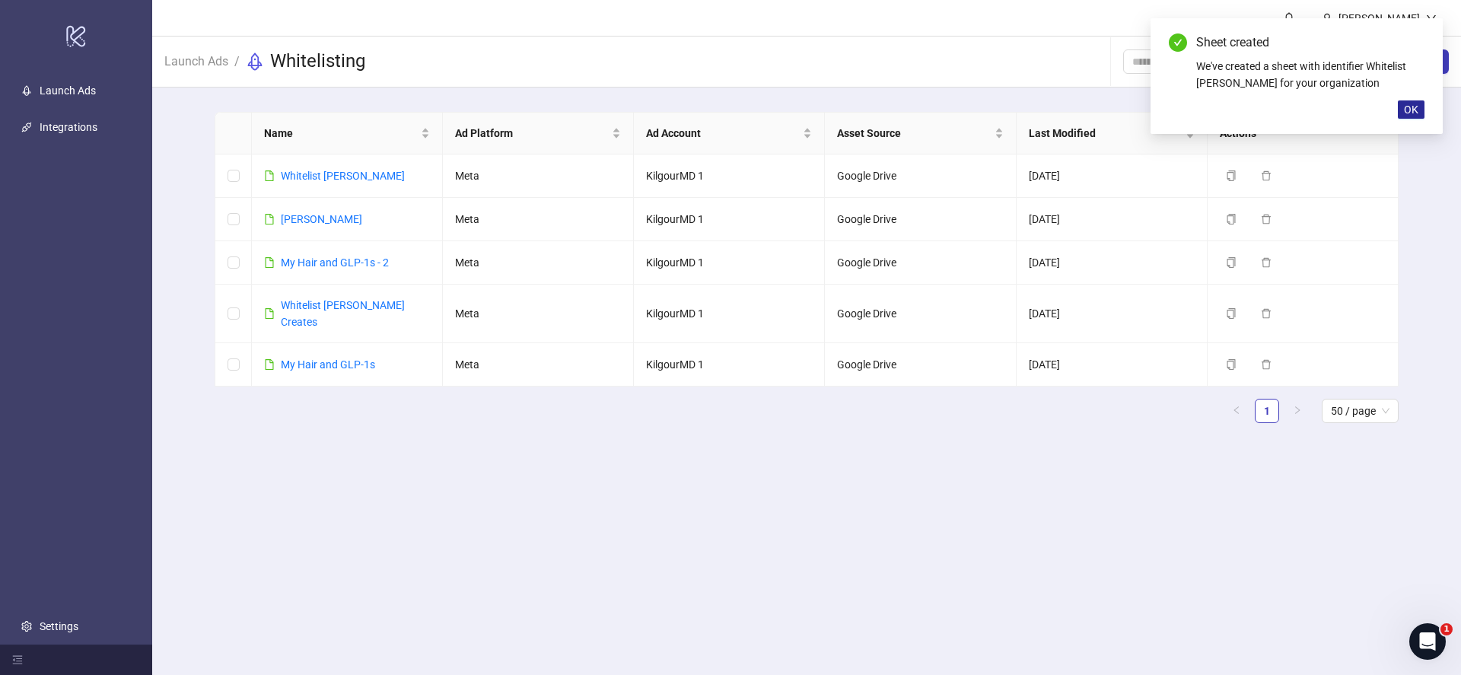
click at [1401, 103] on button "OK" at bounding box center [1411, 109] width 27 height 18
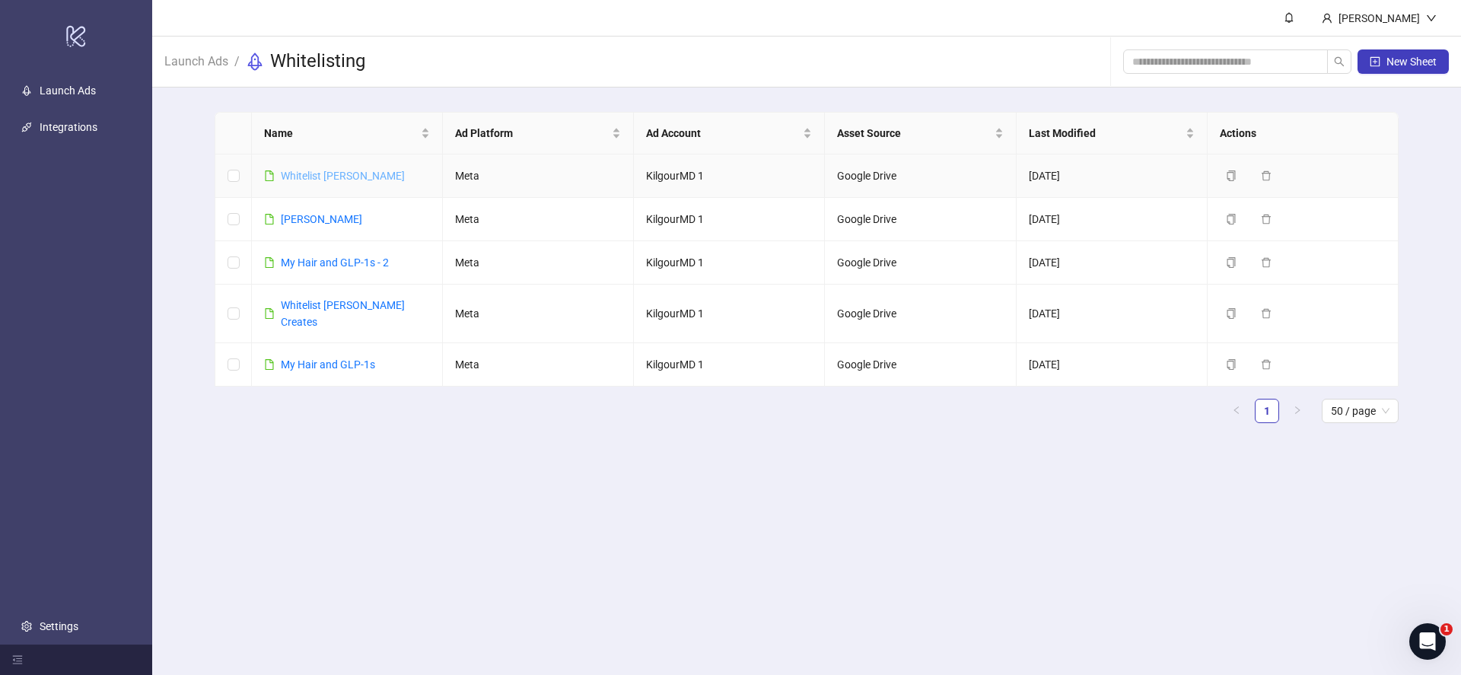
click at [320, 171] on link "Whitelist [PERSON_NAME]" at bounding box center [343, 176] width 124 height 12
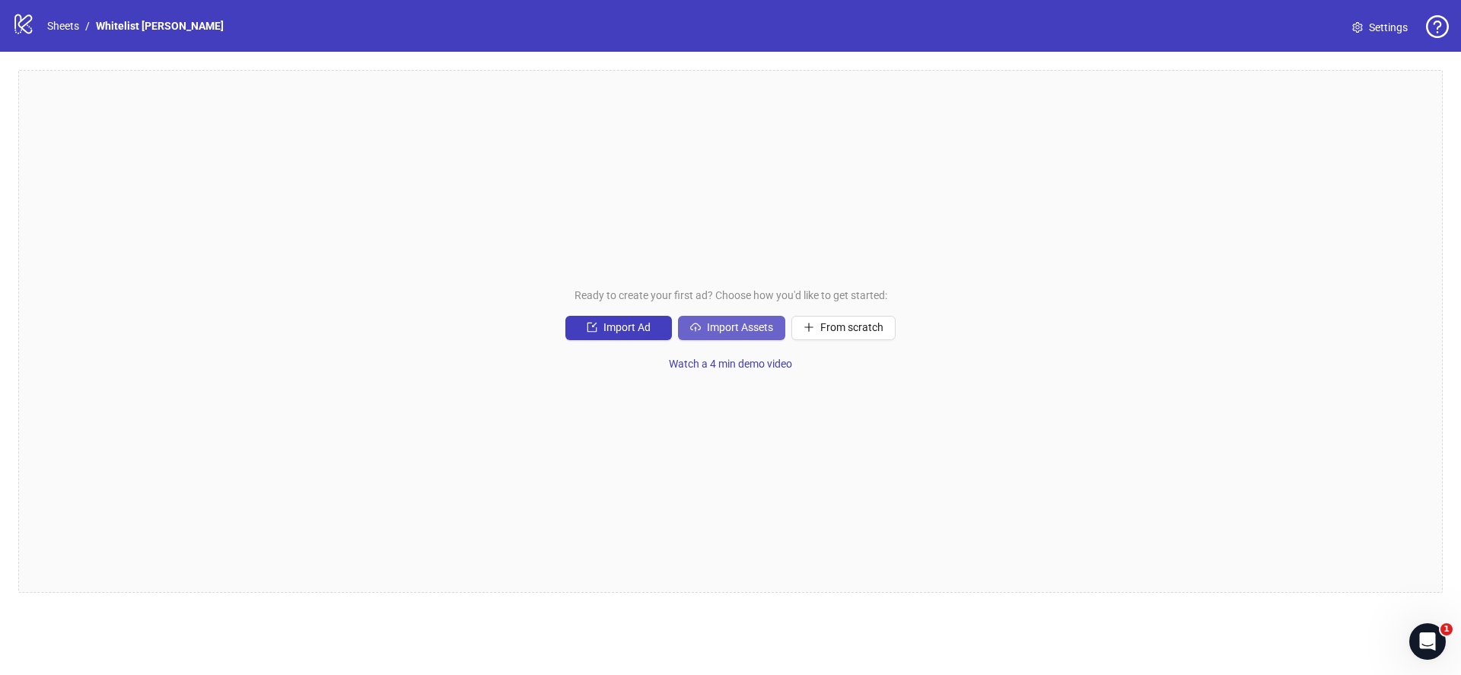
click at [737, 323] on span "Import Assets" at bounding box center [740, 327] width 66 height 12
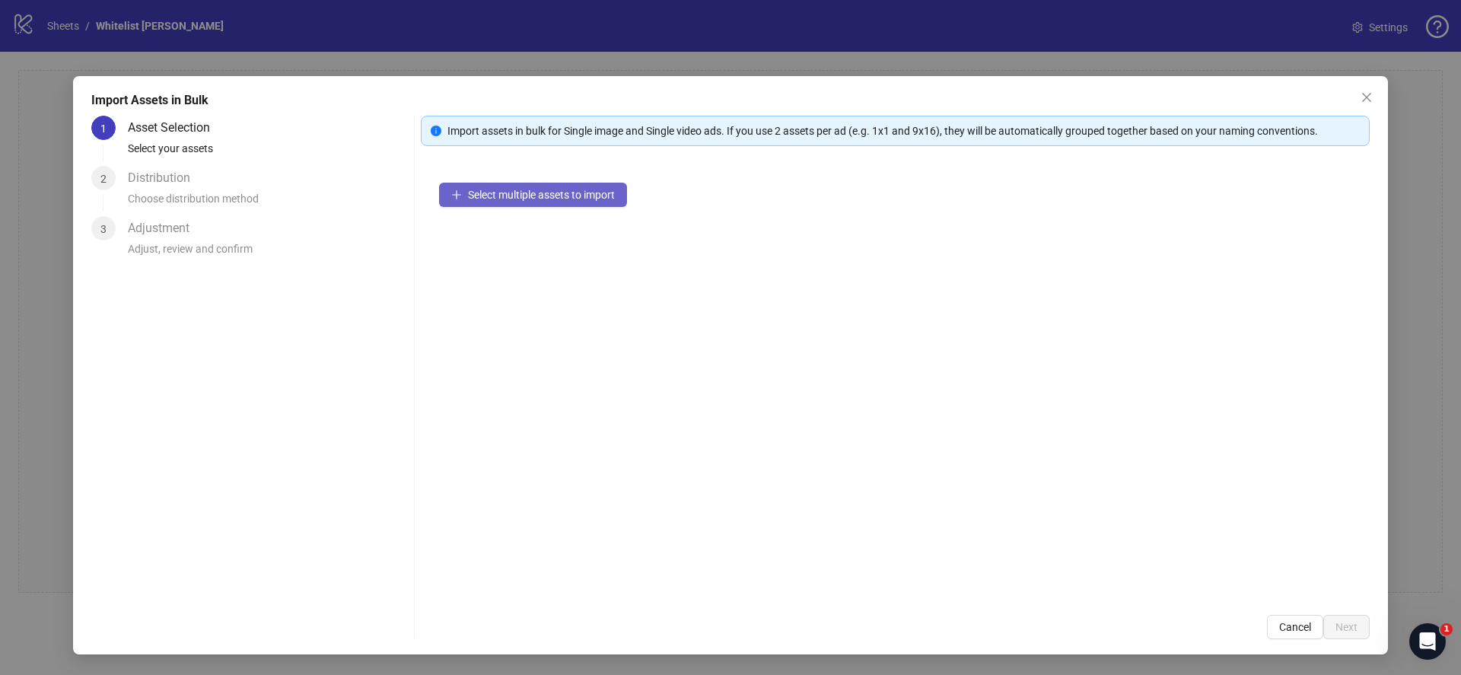
click at [587, 199] on span "Select multiple assets to import" at bounding box center [541, 195] width 147 height 12
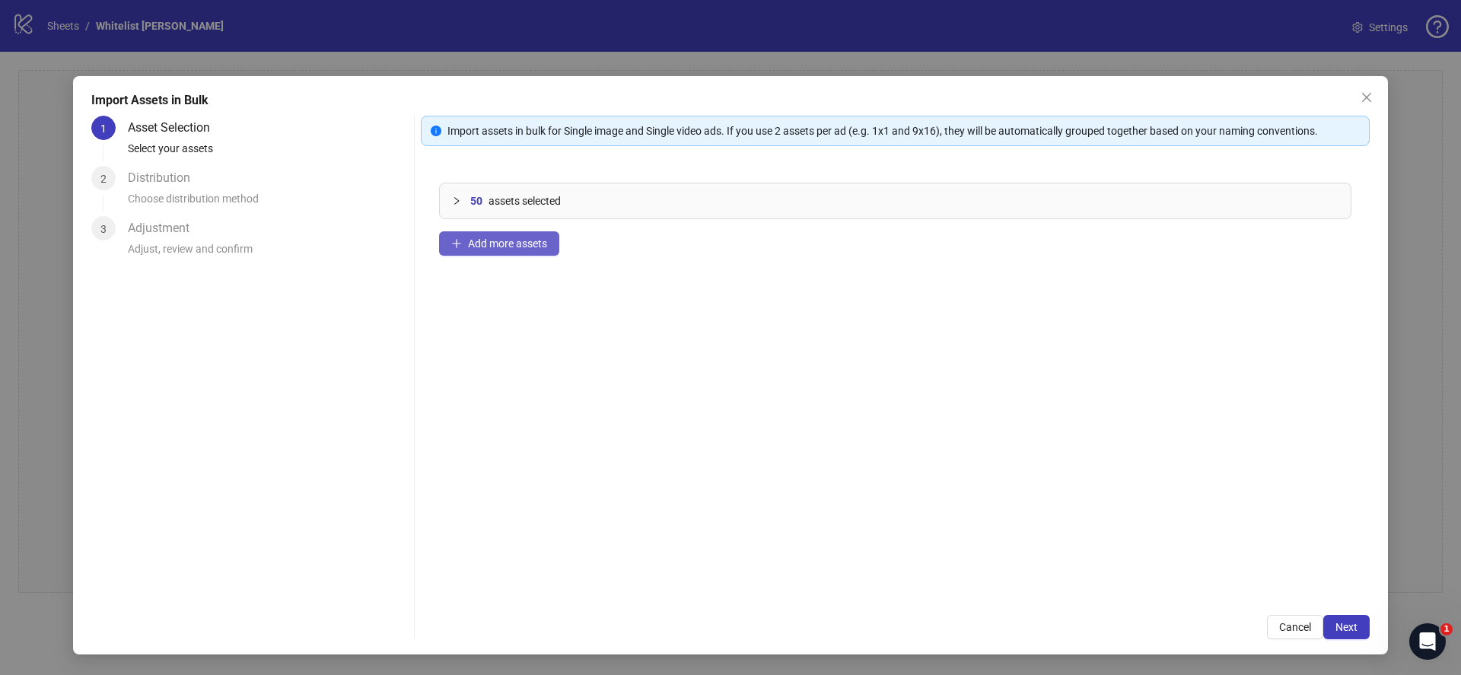
click at [472, 237] on span "Add more assets" at bounding box center [507, 243] width 79 height 12
drag, startPoint x: 1371, startPoint y: 633, endPoint x: 1356, endPoint y: 627, distance: 15.7
click at [1371, 633] on div "Import Assets in Bulk 1 Asset Selection Select your assets 2 Distribution Choos…" at bounding box center [730, 365] width 1315 height 578
click at [1353, 629] on span "Next" at bounding box center [1346, 627] width 22 height 12
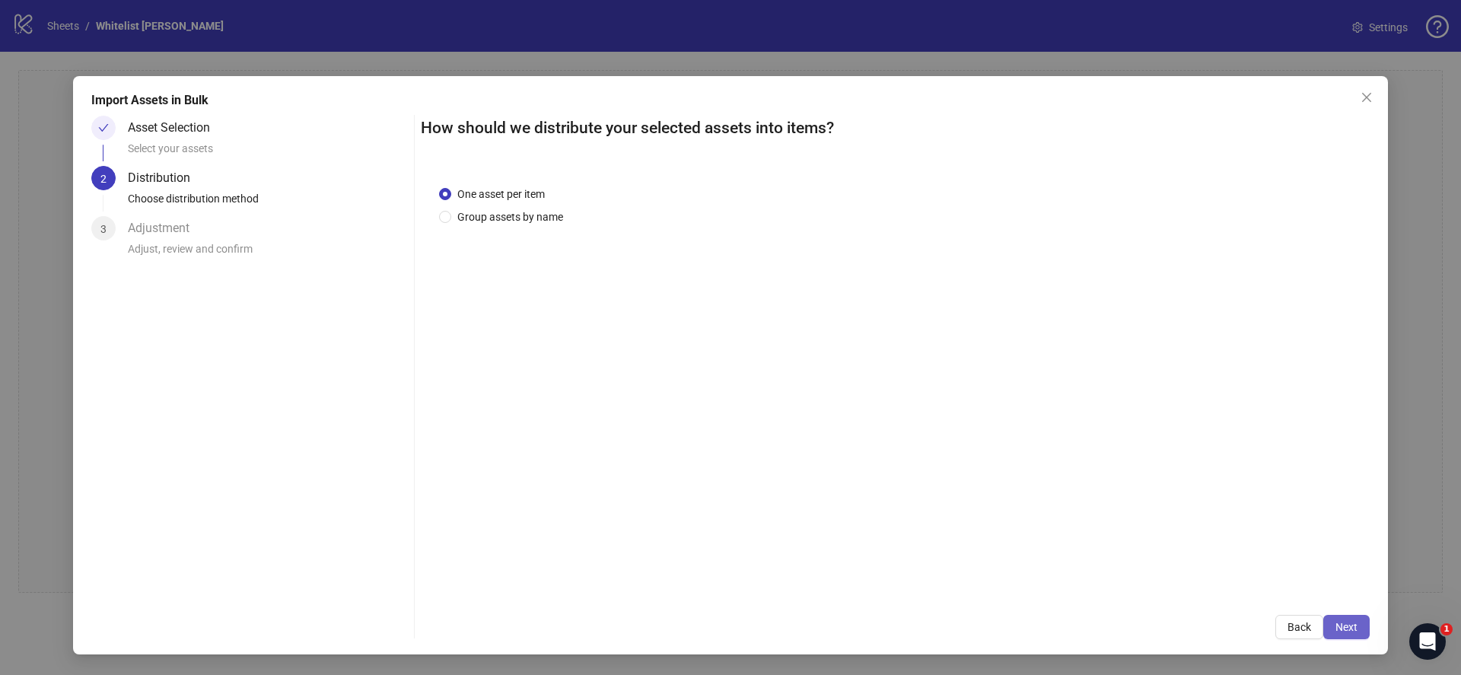
click at [1341, 617] on button "Next" at bounding box center [1346, 627] width 46 height 24
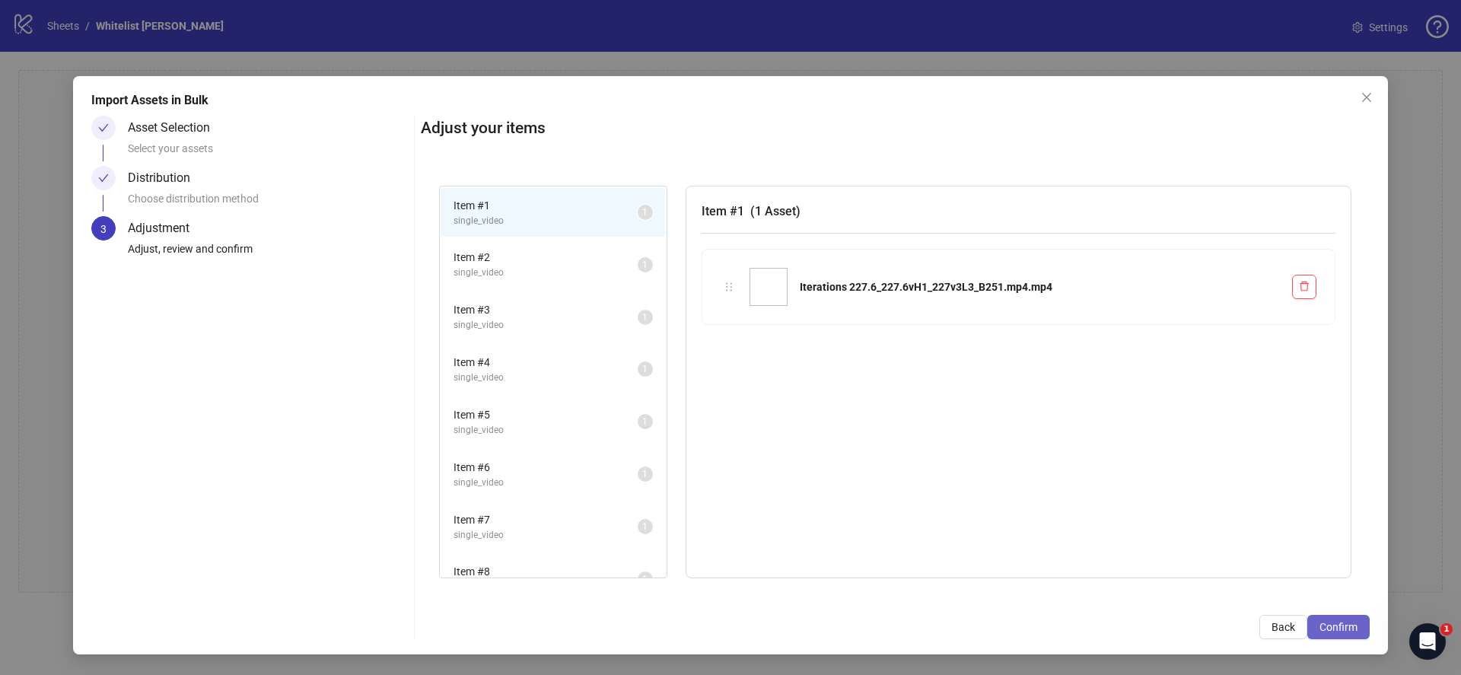
click at [1342, 618] on button "Confirm" at bounding box center [1338, 627] width 62 height 24
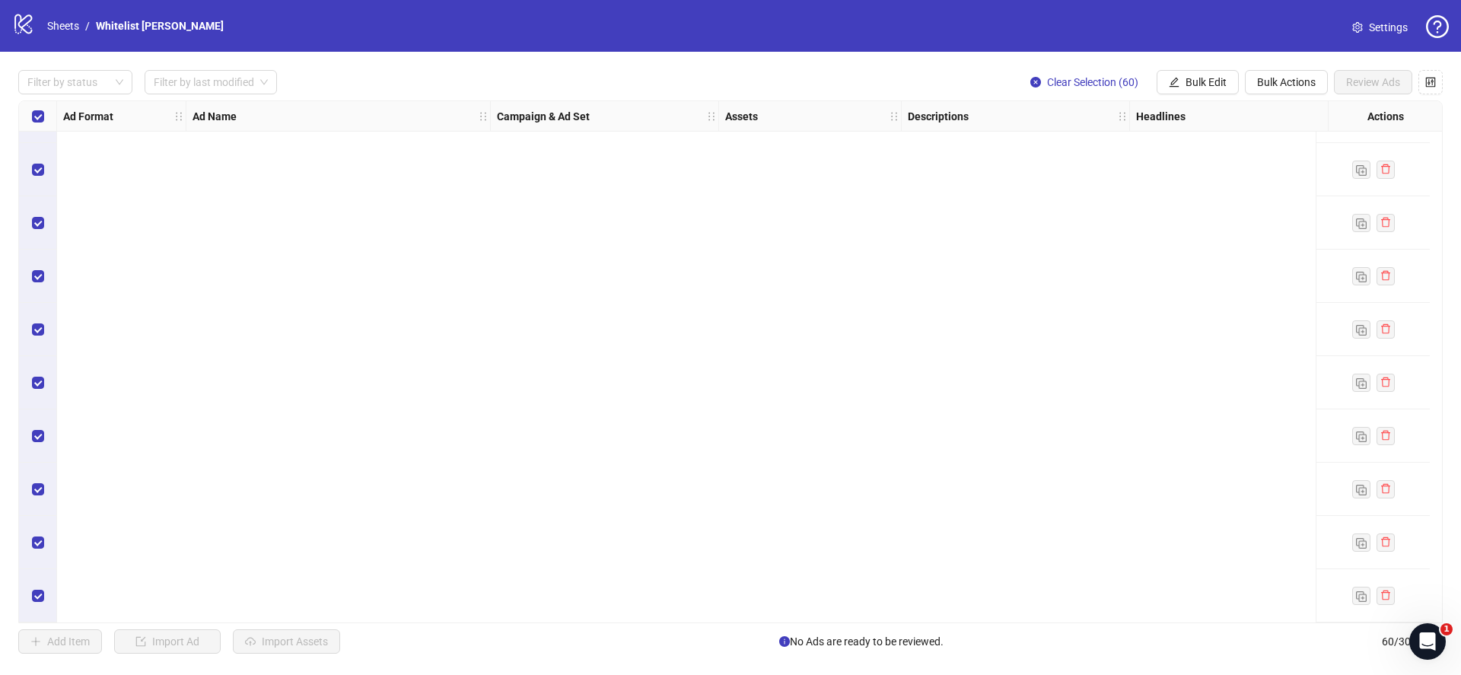
scroll to position [1448, 0]
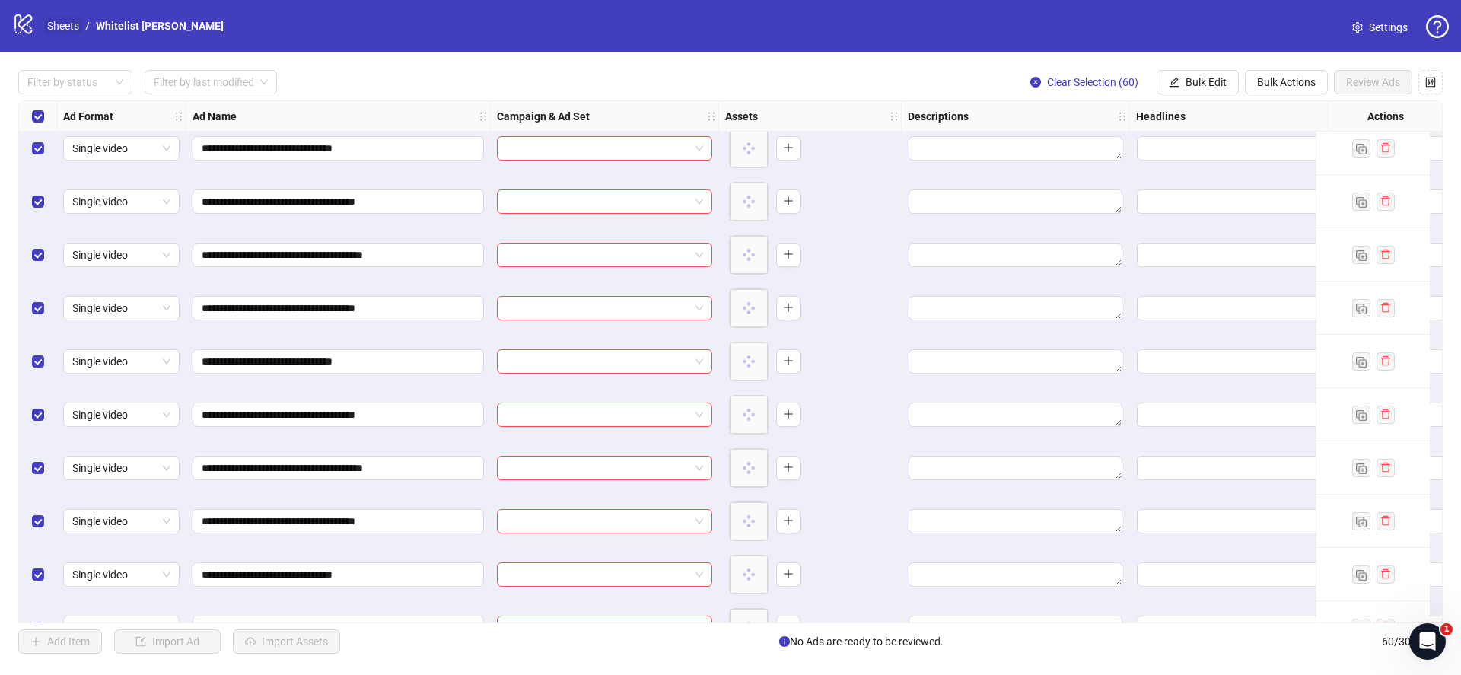
click at [70, 30] on link "Sheets" at bounding box center [63, 25] width 38 height 17
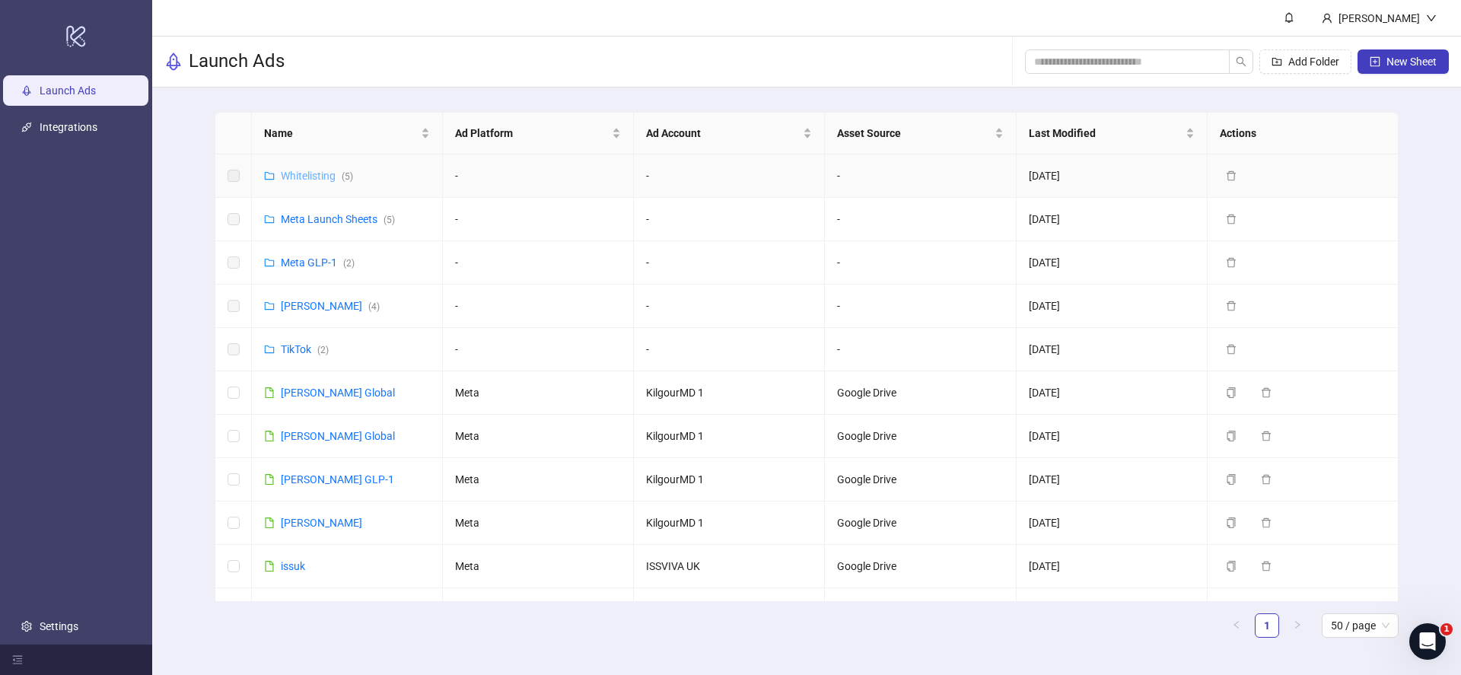
click at [326, 172] on link "Whitelisting ( 5 )" at bounding box center [317, 176] width 72 height 12
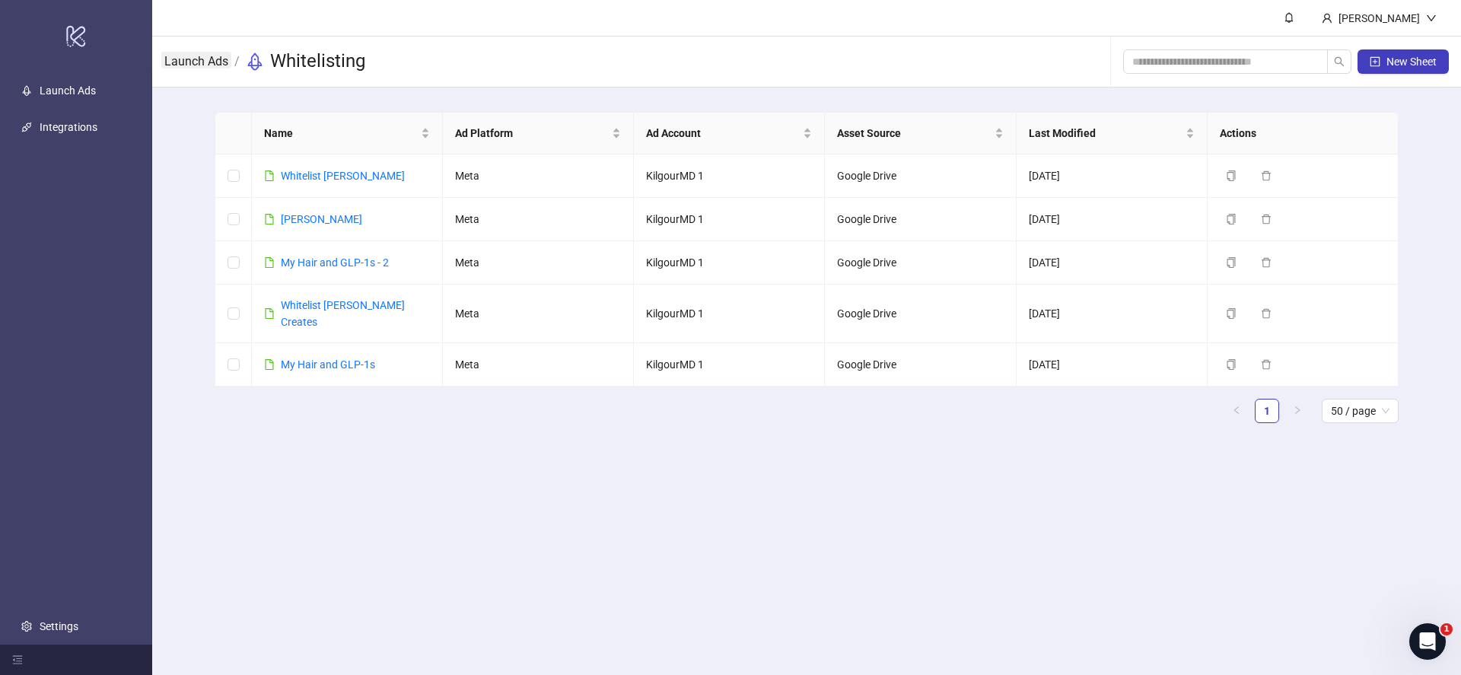
click at [199, 65] on link "Launch Ads" at bounding box center [196, 60] width 70 height 17
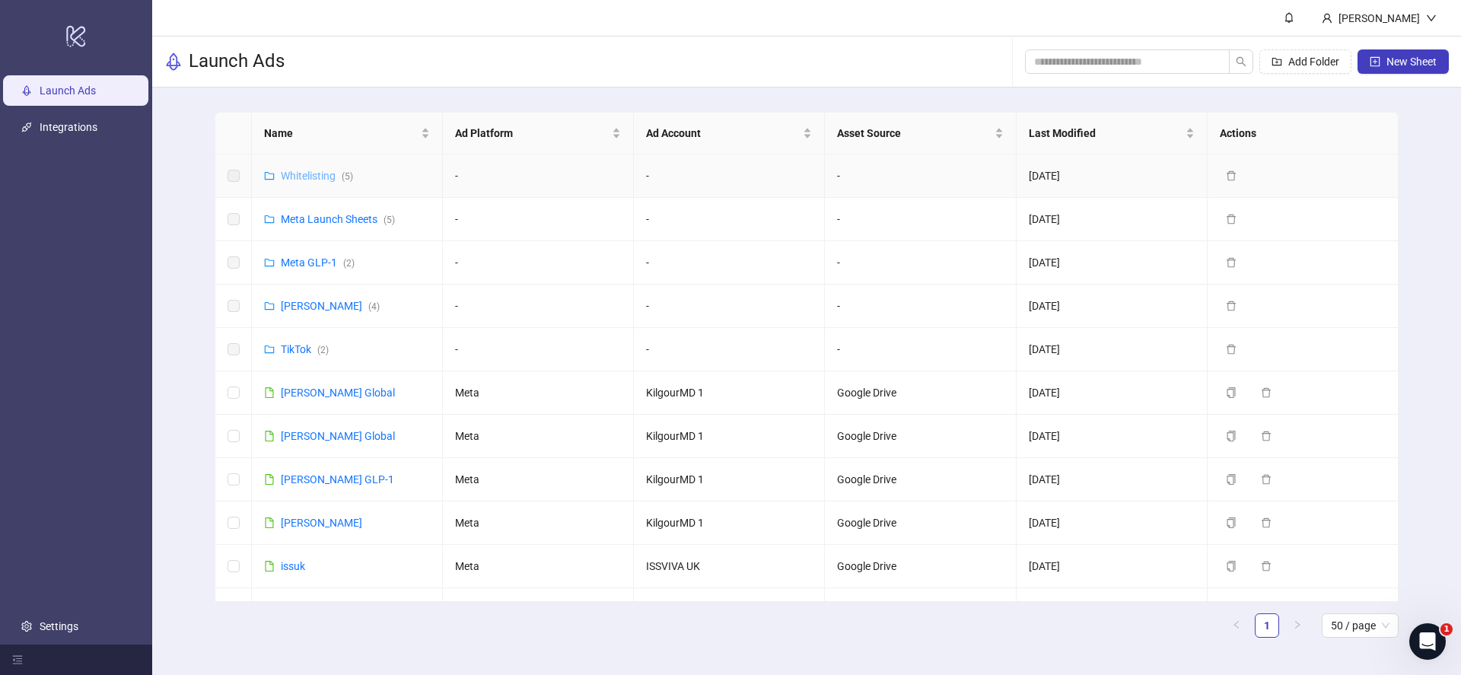
click at [320, 175] on link "Whitelisting ( 5 )" at bounding box center [317, 176] width 72 height 12
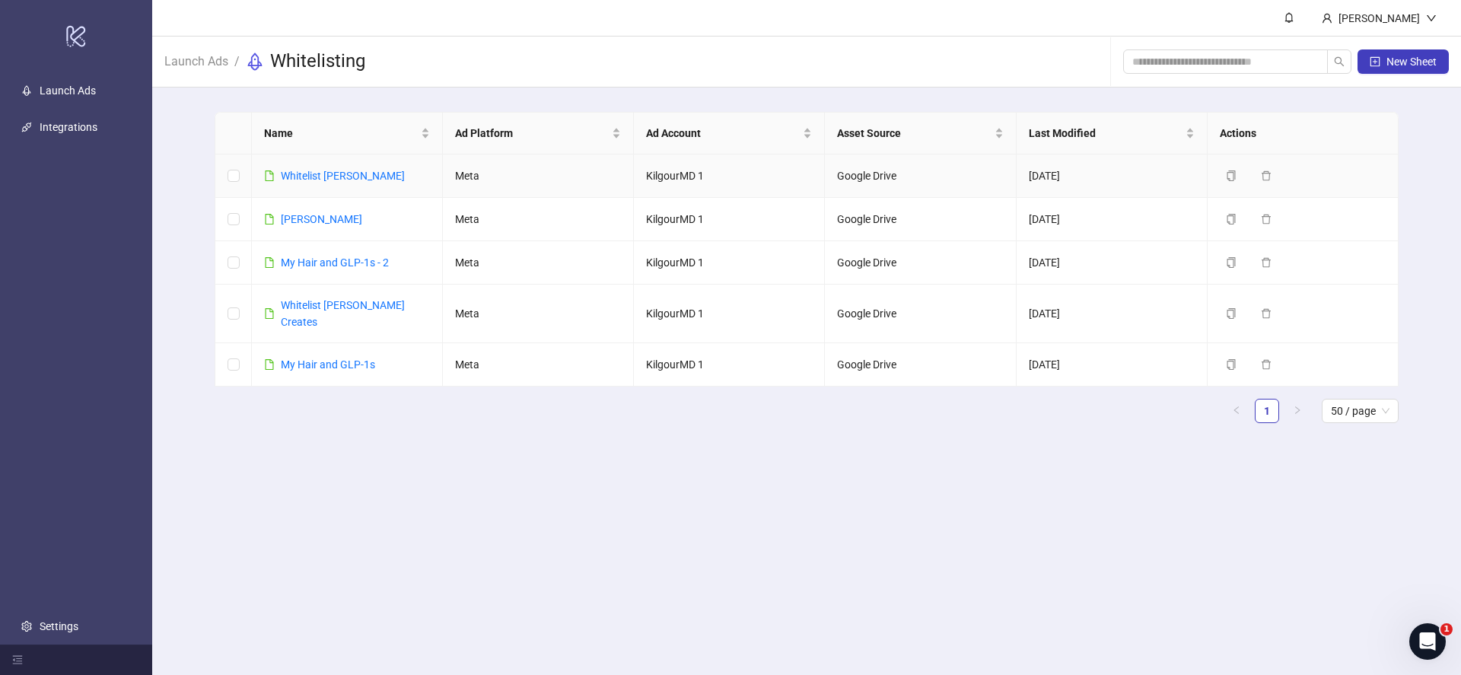
click at [341, 191] on td "Whitelist [PERSON_NAME]" at bounding box center [347, 175] width 191 height 43
click at [340, 183] on div "Whitelist [PERSON_NAME]" at bounding box center [343, 175] width 124 height 17
click at [349, 173] on link "Whitelist [PERSON_NAME]" at bounding box center [343, 176] width 124 height 12
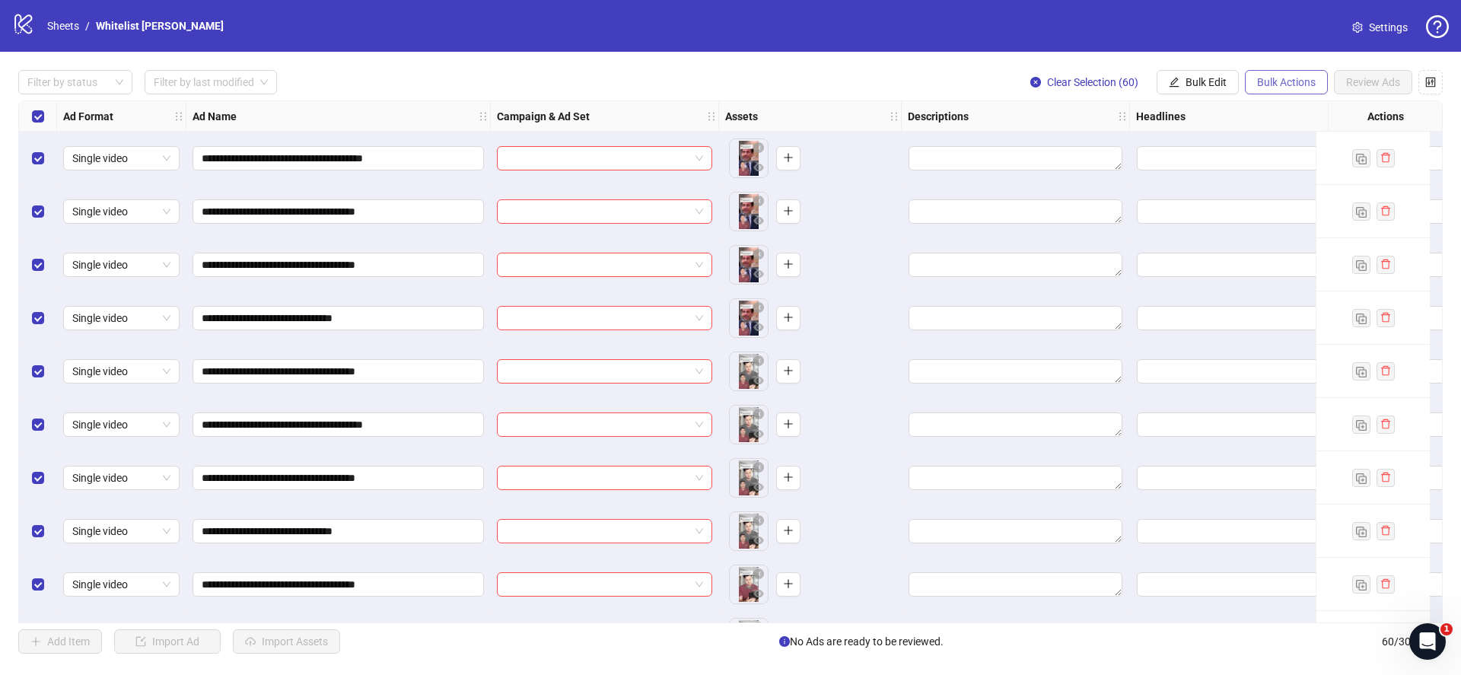
click at [1270, 80] on span "Bulk Actions" at bounding box center [1286, 82] width 59 height 12
click at [1305, 118] on span "Delete" at bounding box center [1307, 112] width 104 height 17
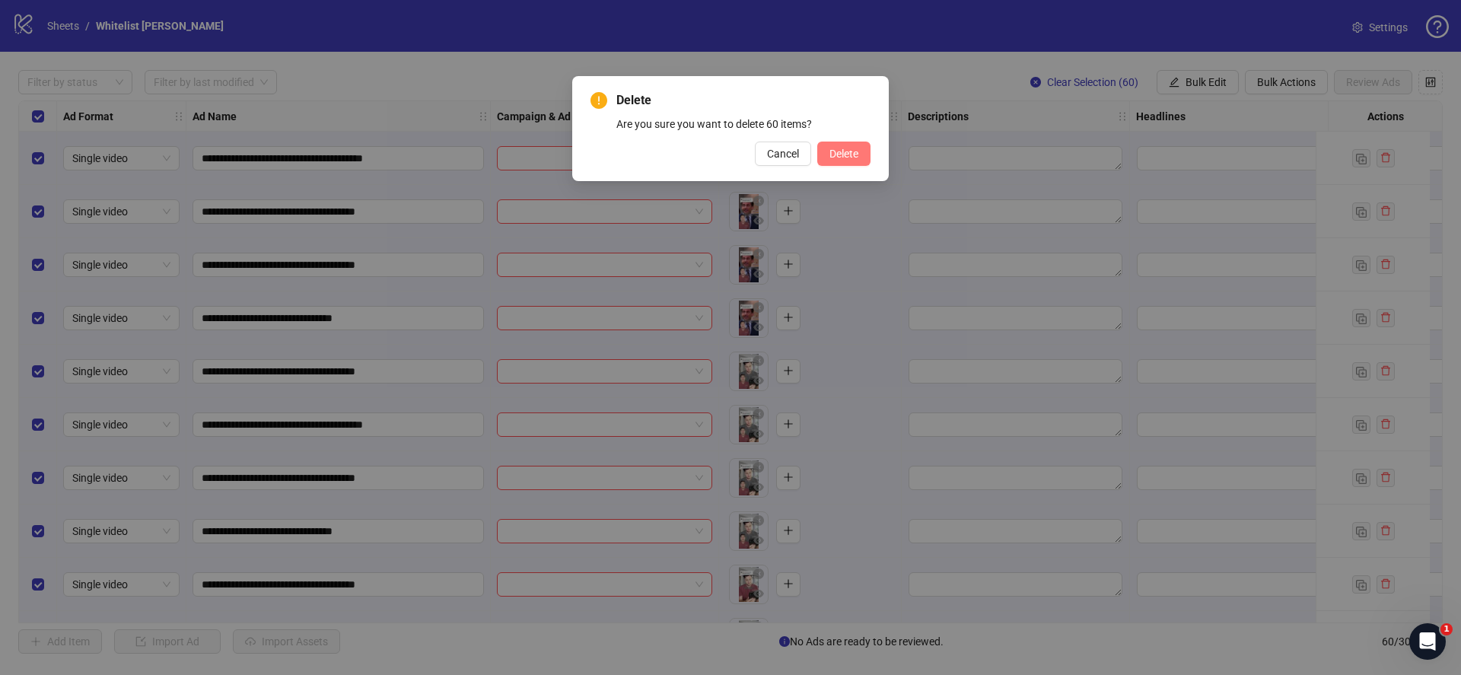
click at [870, 160] on div "Delete Are you sure you want to delete 60 items? Cancel Delete" at bounding box center [730, 128] width 316 height 105
click at [838, 153] on span "Delete" at bounding box center [843, 154] width 29 height 12
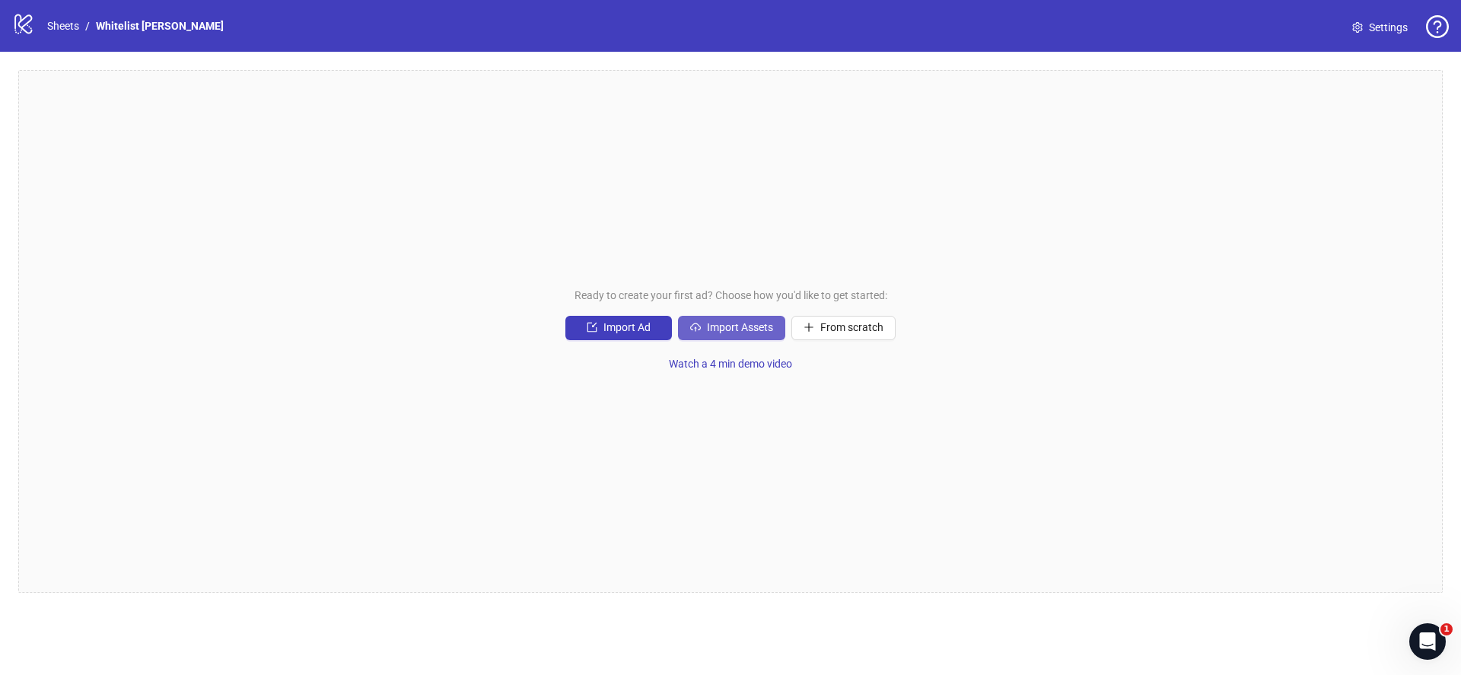
click at [679, 338] on button "Import Assets" at bounding box center [731, 328] width 107 height 24
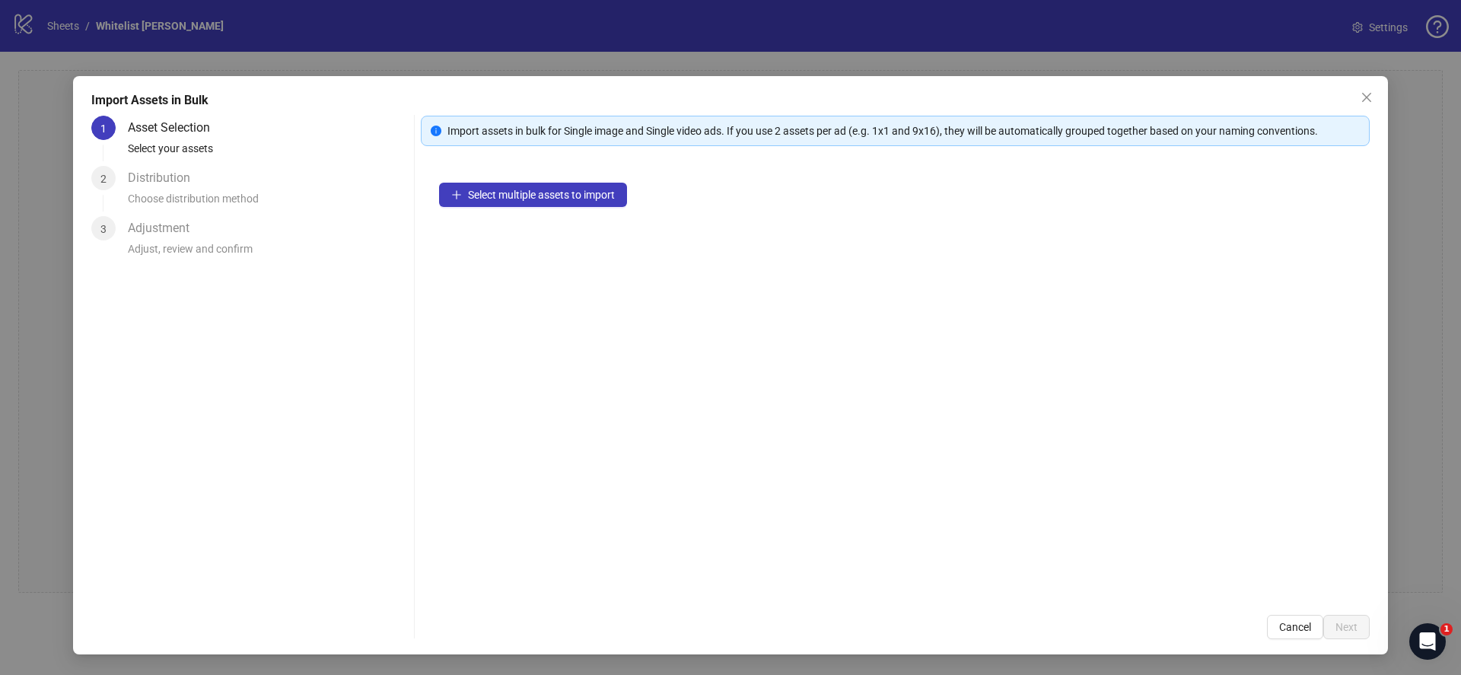
click at [527, 219] on div "Select multiple assets to import" at bounding box center [895, 380] width 949 height 432
click at [528, 203] on button "Select multiple assets to import" at bounding box center [533, 195] width 188 height 24
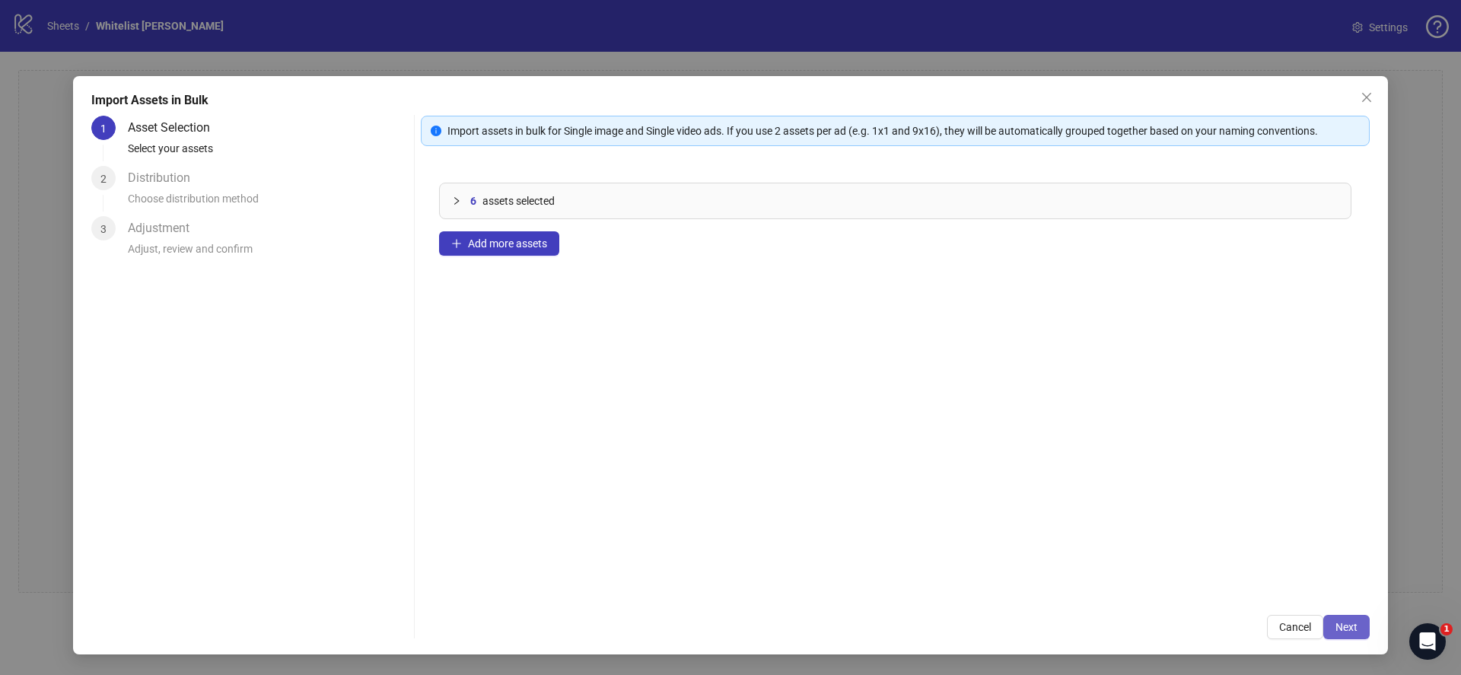
click at [1337, 621] on span "Next" at bounding box center [1346, 627] width 22 height 12
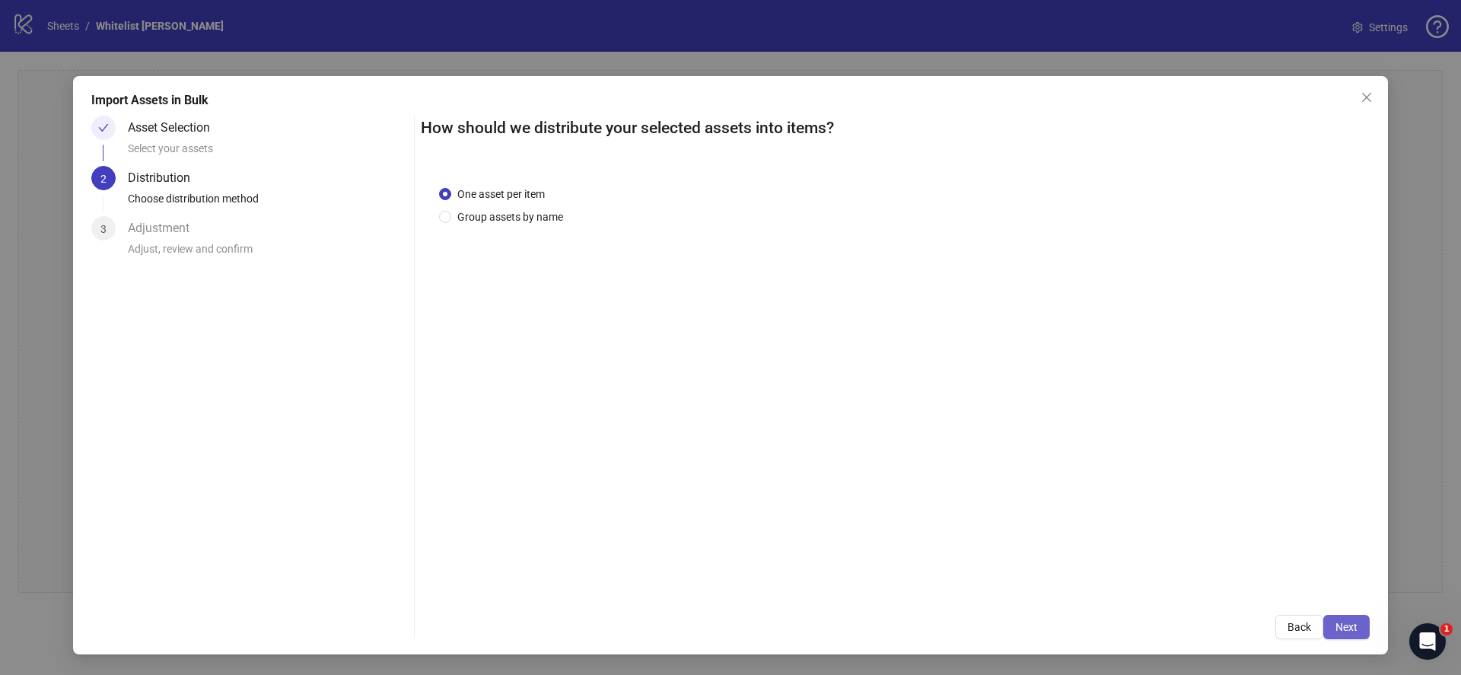
click at [1356, 634] on button "Next" at bounding box center [1346, 627] width 46 height 24
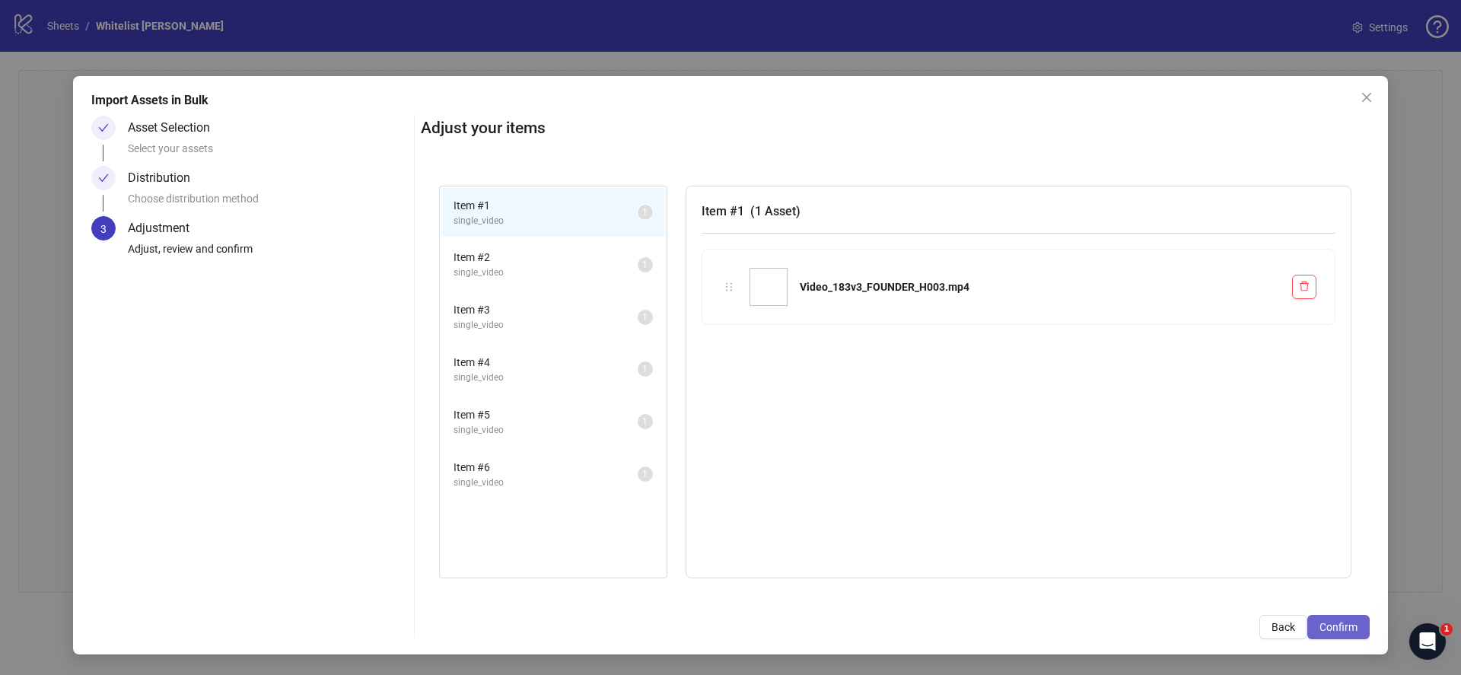
click at [1338, 631] on span "Confirm" at bounding box center [1338, 627] width 38 height 12
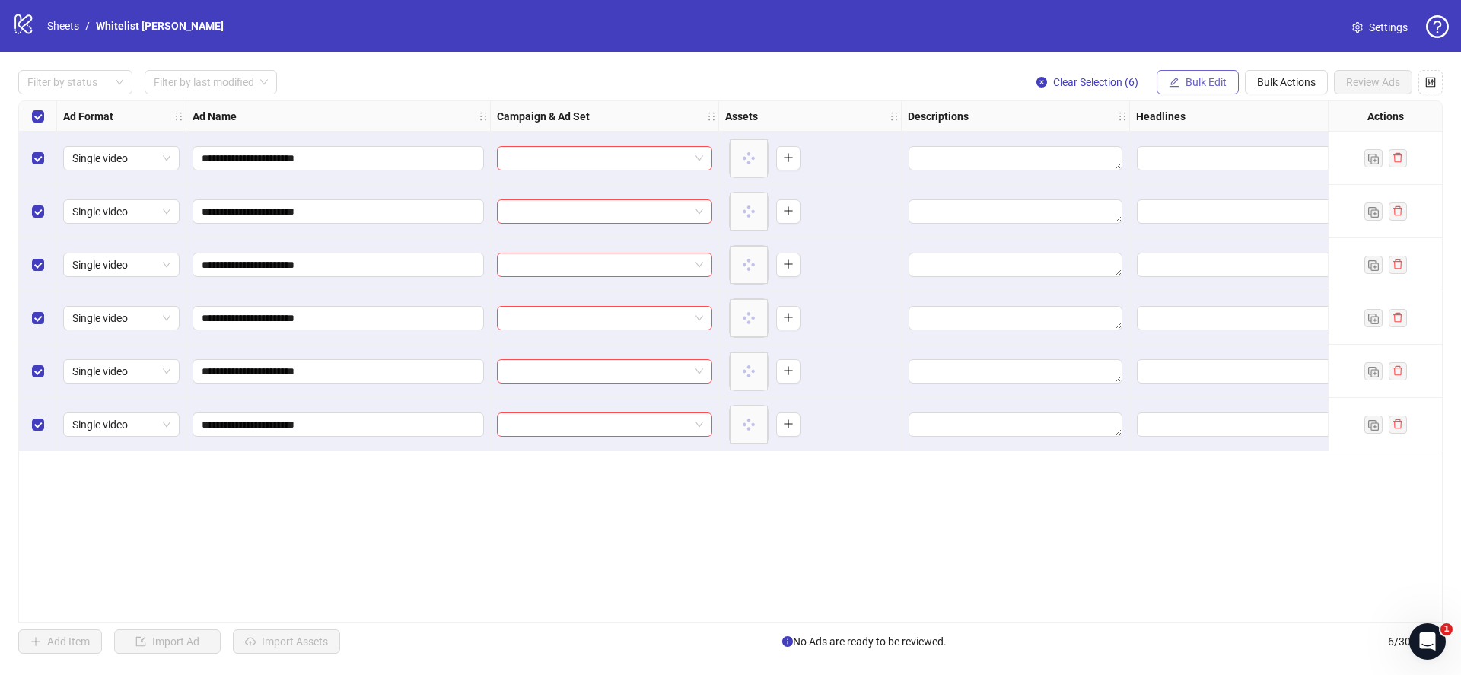
click at [1192, 78] on span "Bulk Edit" at bounding box center [1205, 82] width 41 height 12
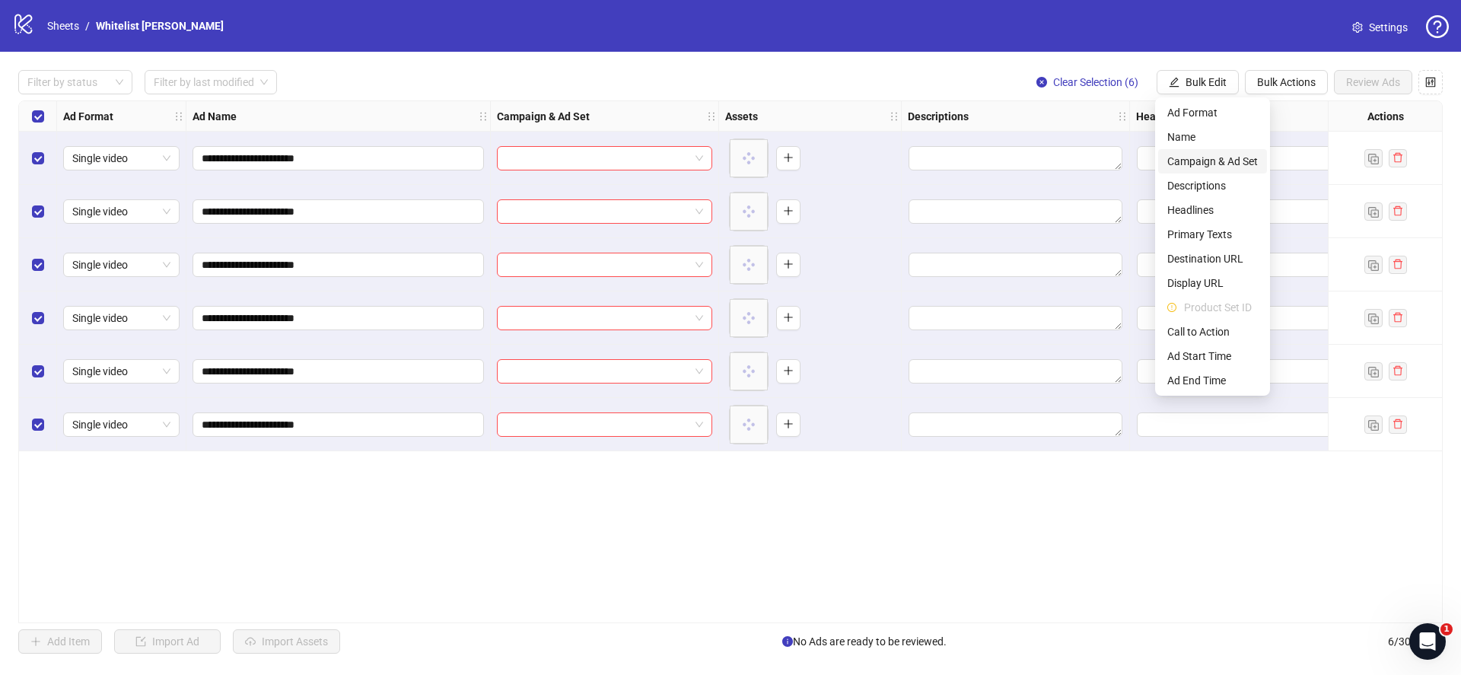
click at [1196, 161] on span "Campaign & Ad Set" at bounding box center [1212, 161] width 91 height 17
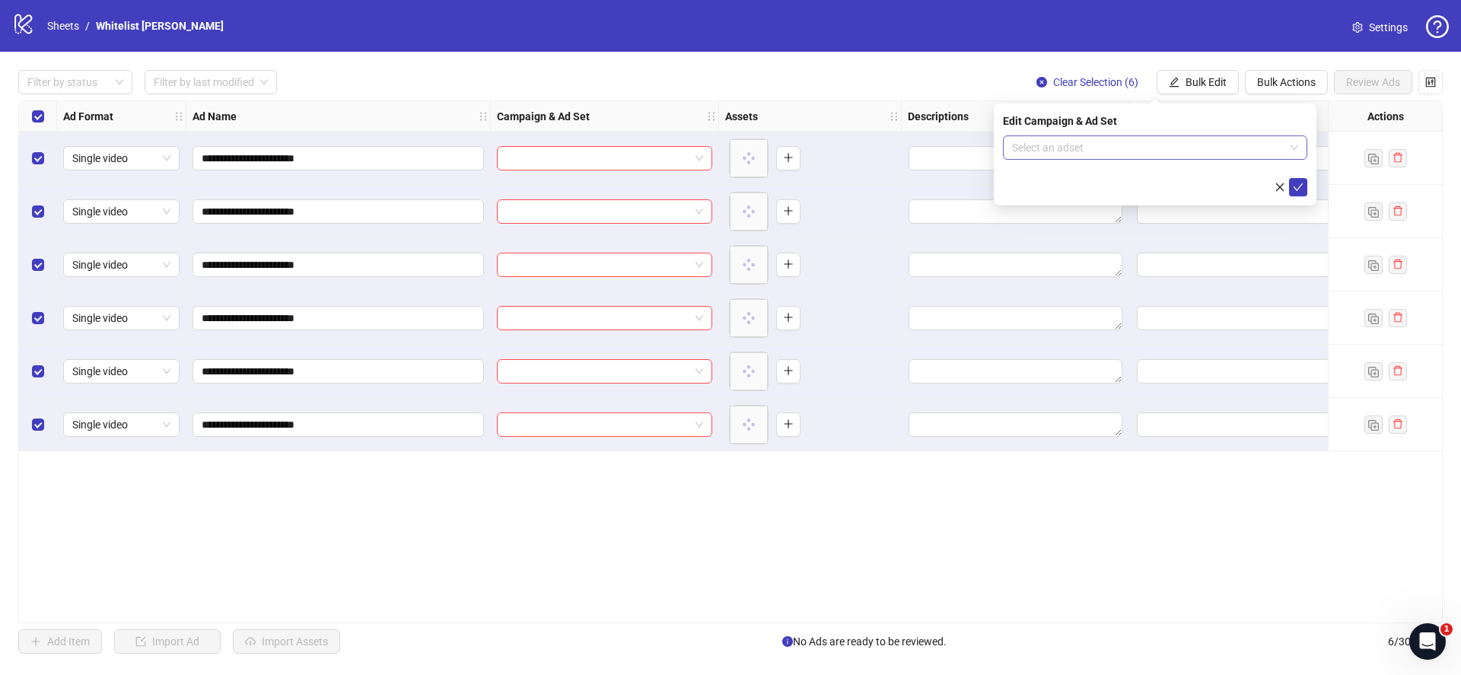
click at [1134, 144] on input "search" at bounding box center [1148, 147] width 272 height 23
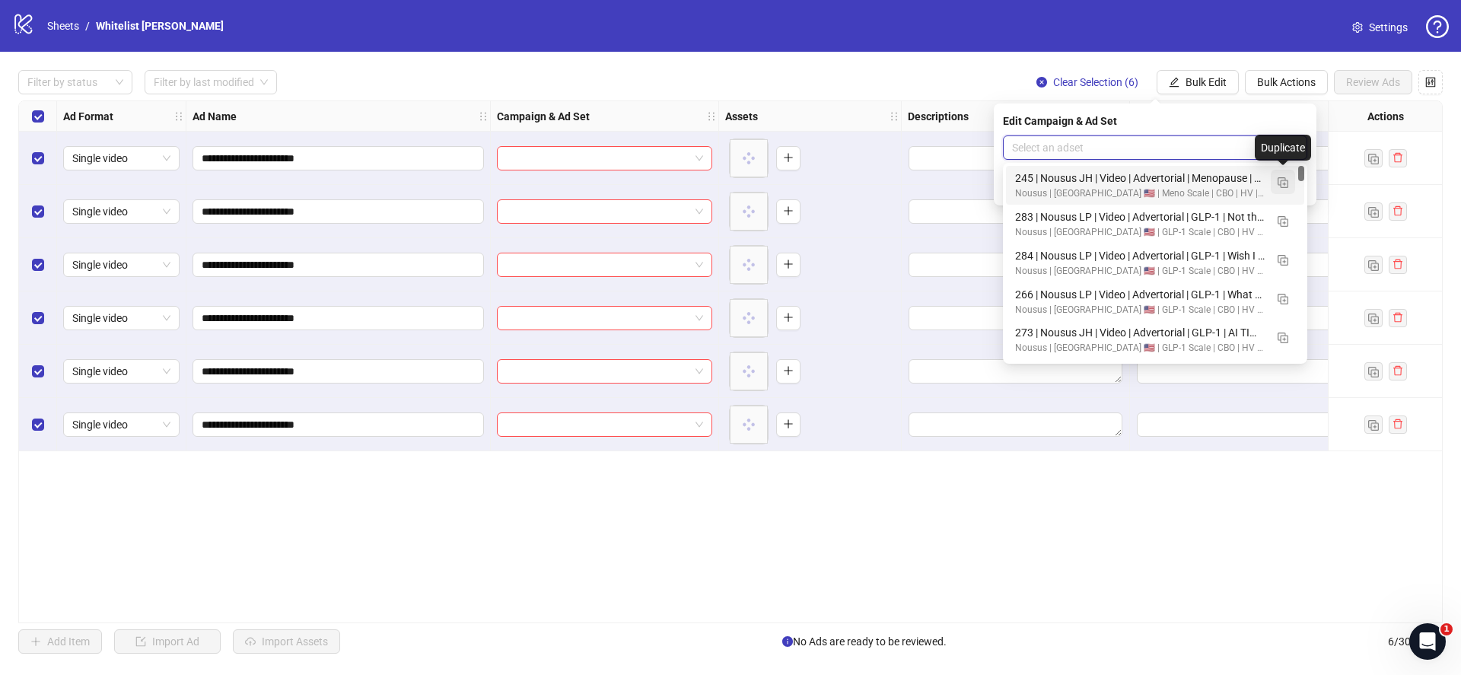
click at [1275, 180] on button "button" at bounding box center [1282, 182] width 24 height 24
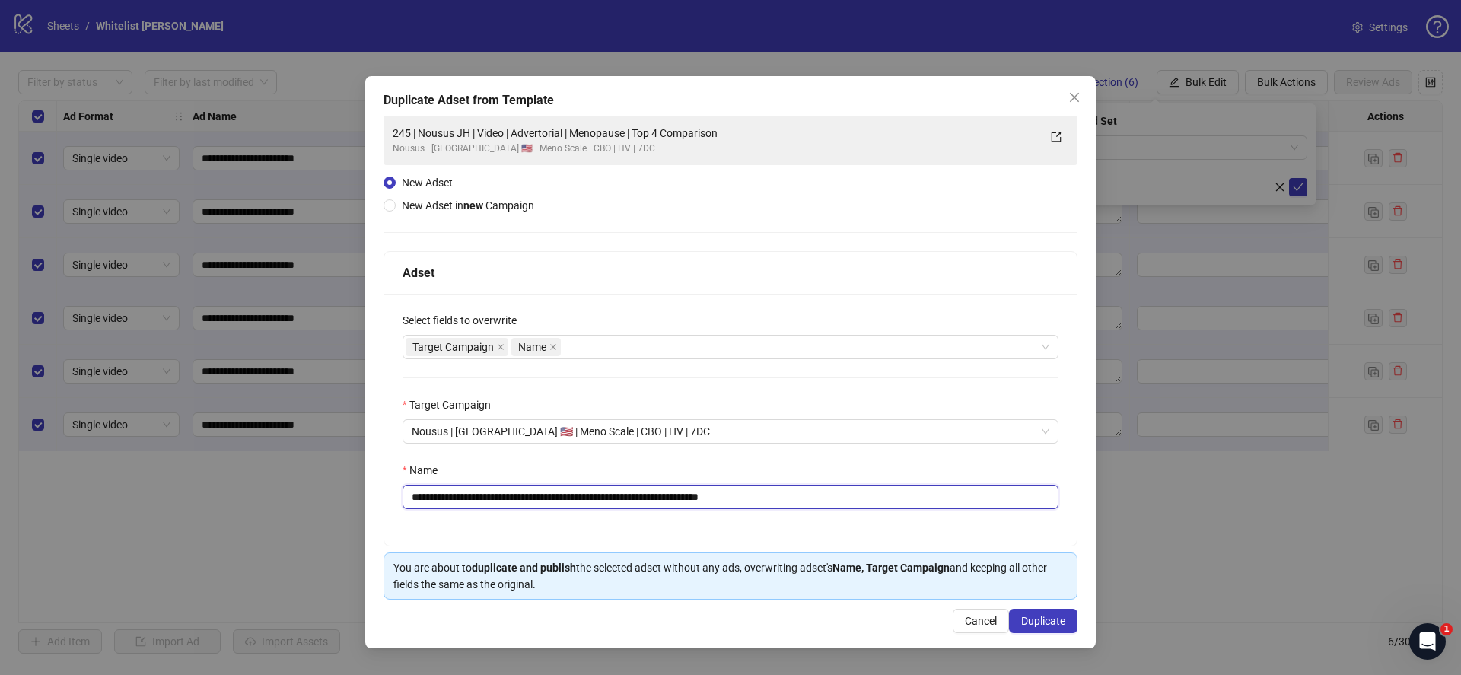
click at [600, 502] on input "**********" at bounding box center [730, 497] width 656 height 24
paste input "text"
type input "**********"
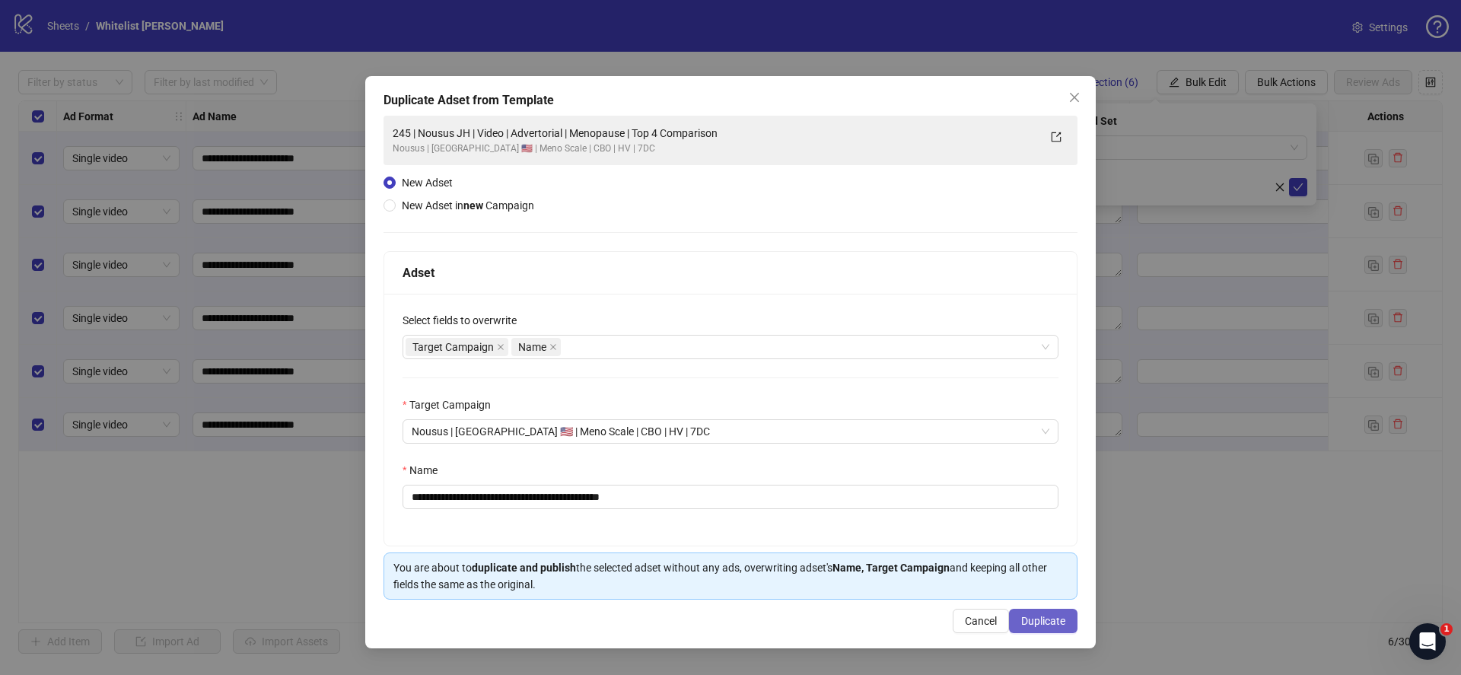
click at [1034, 625] on span "Duplicate" at bounding box center [1043, 621] width 44 height 12
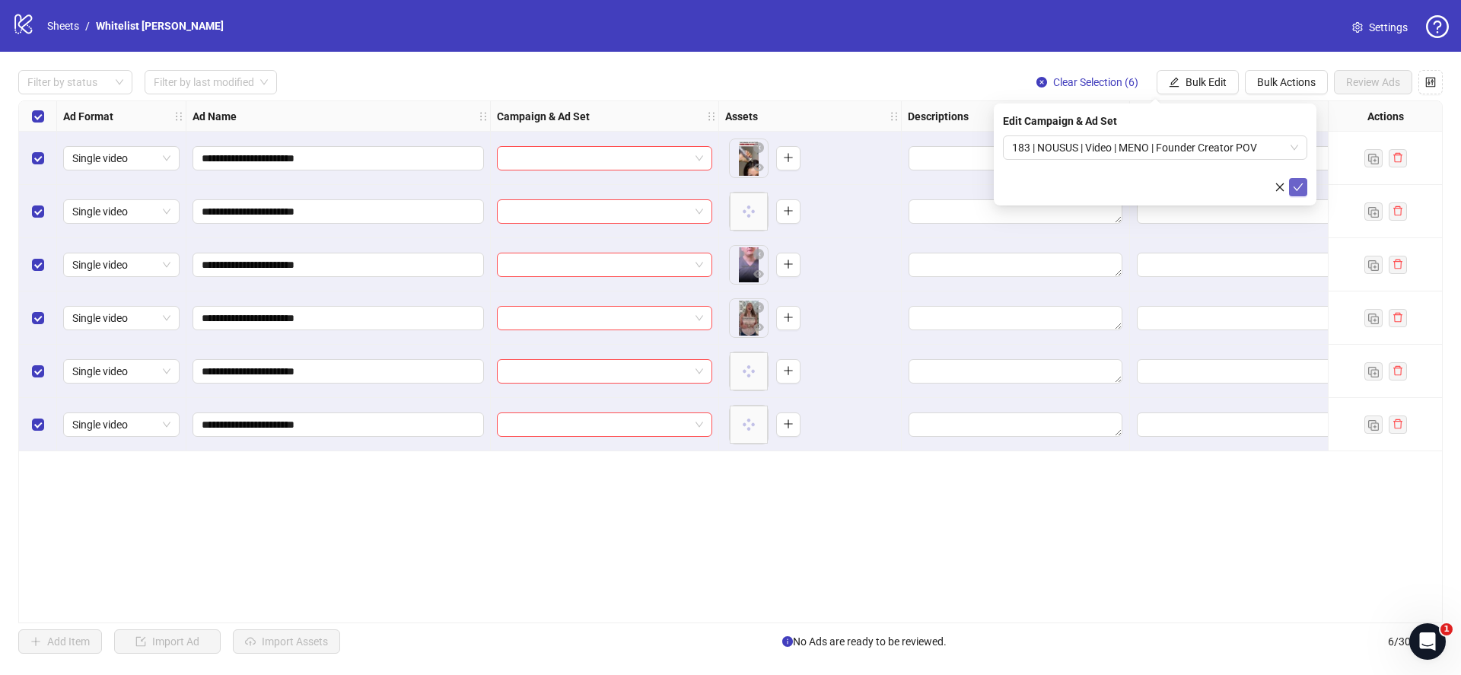
click at [1301, 189] on icon "check" at bounding box center [1298, 187] width 11 height 11
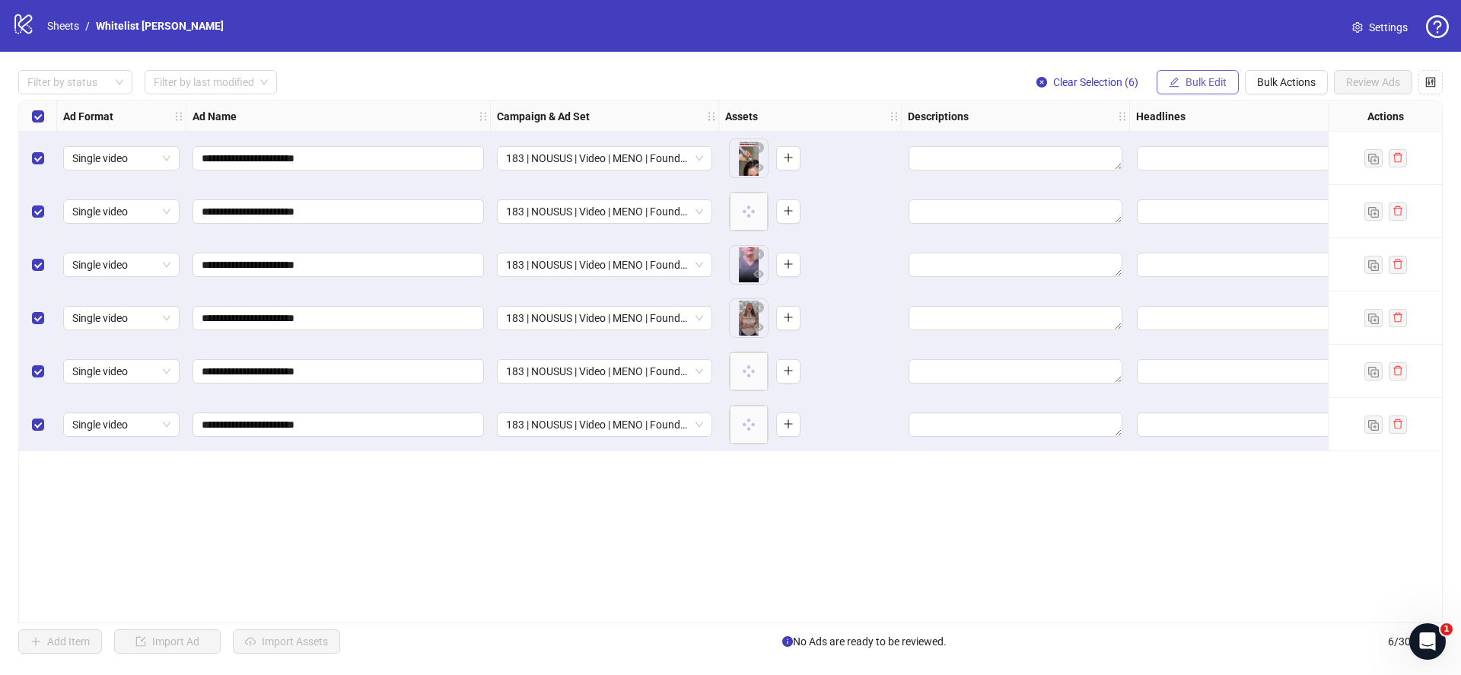
click at [1202, 82] on span "Bulk Edit" at bounding box center [1205, 82] width 41 height 12
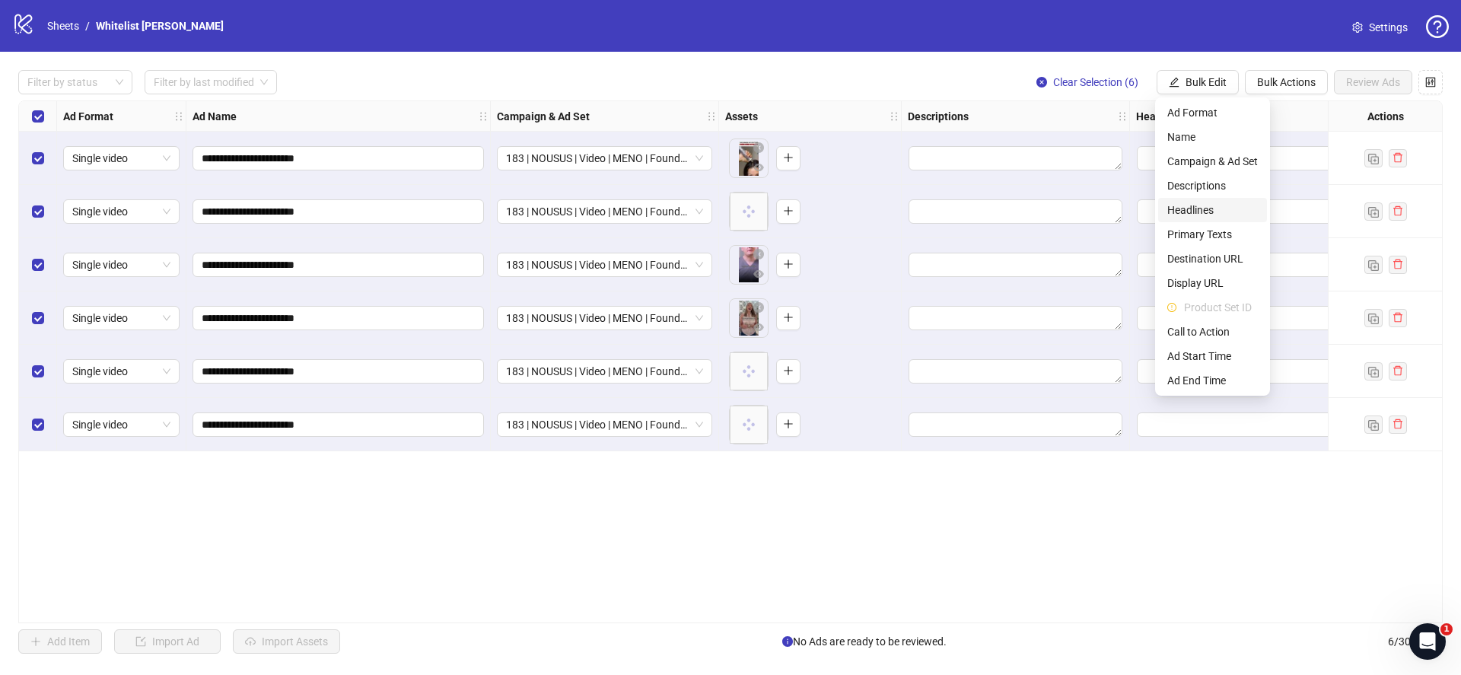
click at [1192, 202] on span "Headlines" at bounding box center [1212, 210] width 91 height 17
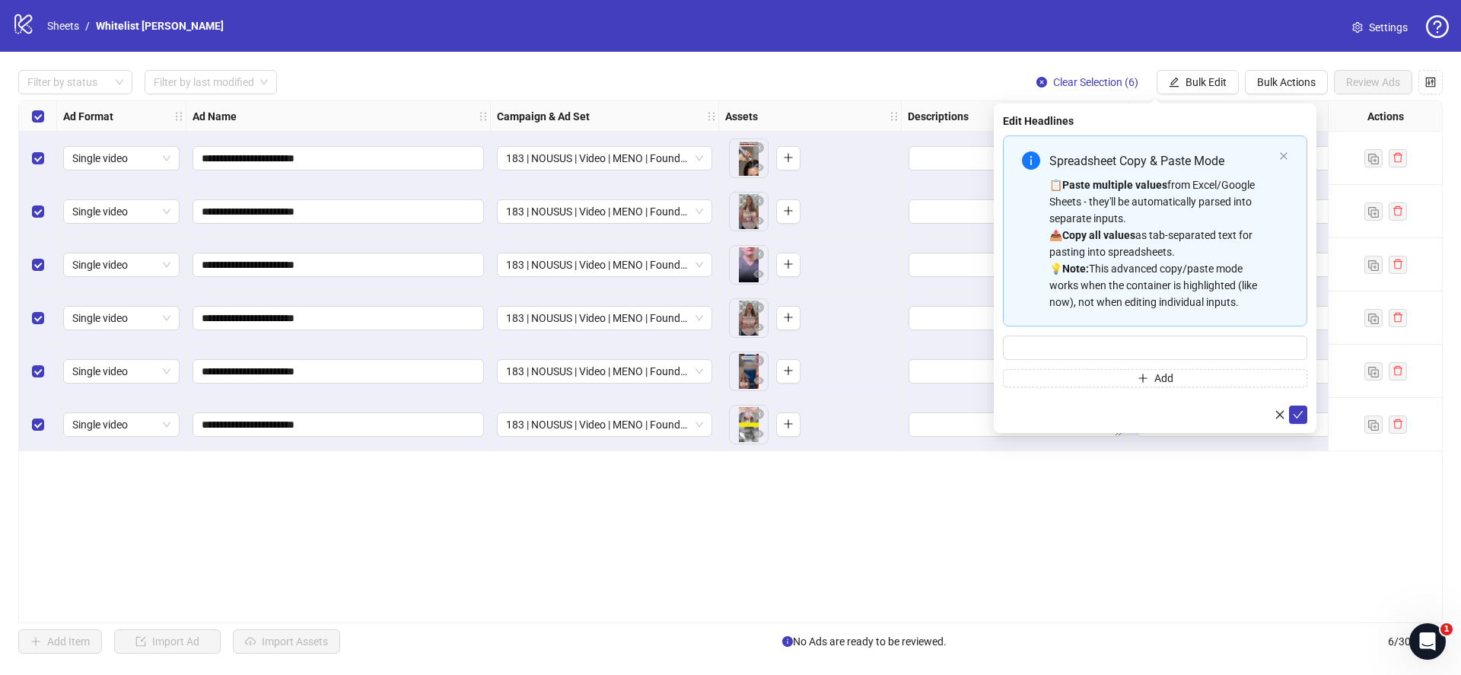
click at [1116, 245] on div "📋 Paste multiple values from Excel/Google Sheets - they'll be automatically par…" at bounding box center [1161, 243] width 224 height 134
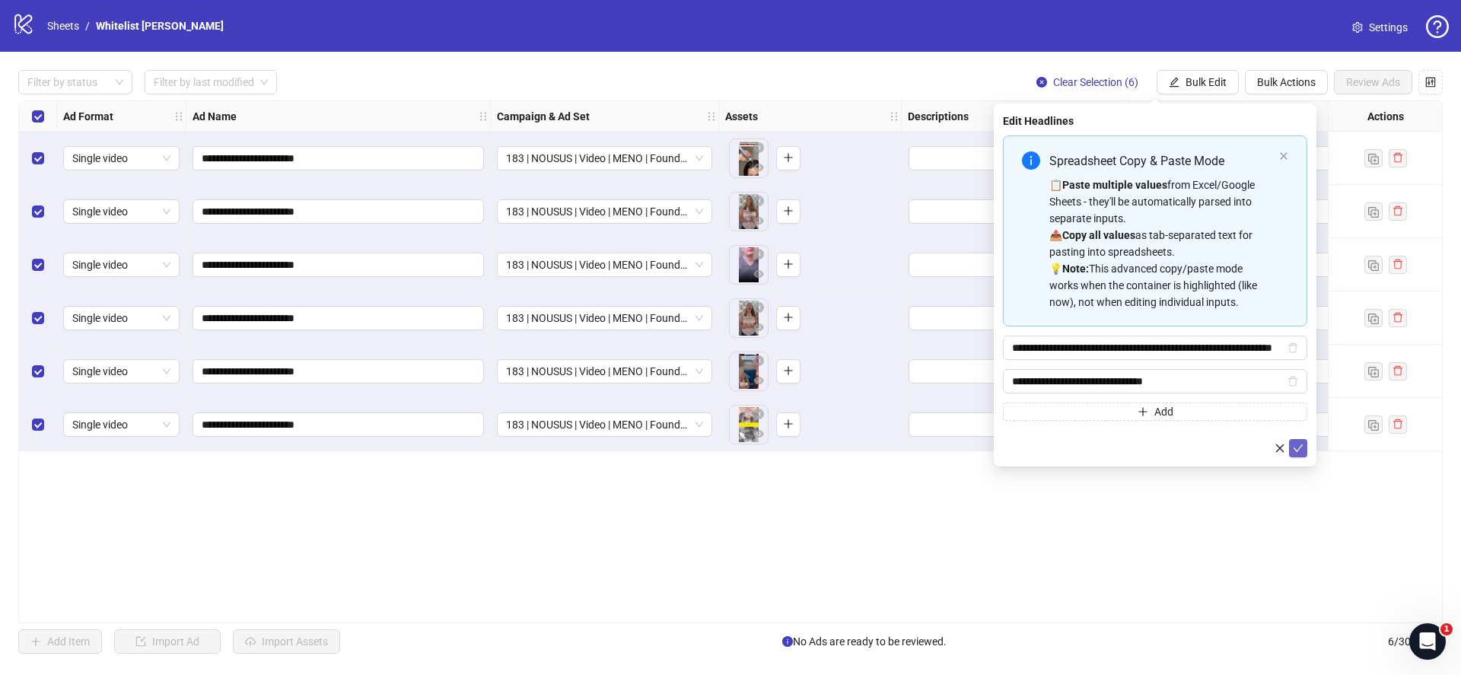
click at [1296, 445] on icon "check" at bounding box center [1298, 448] width 11 height 11
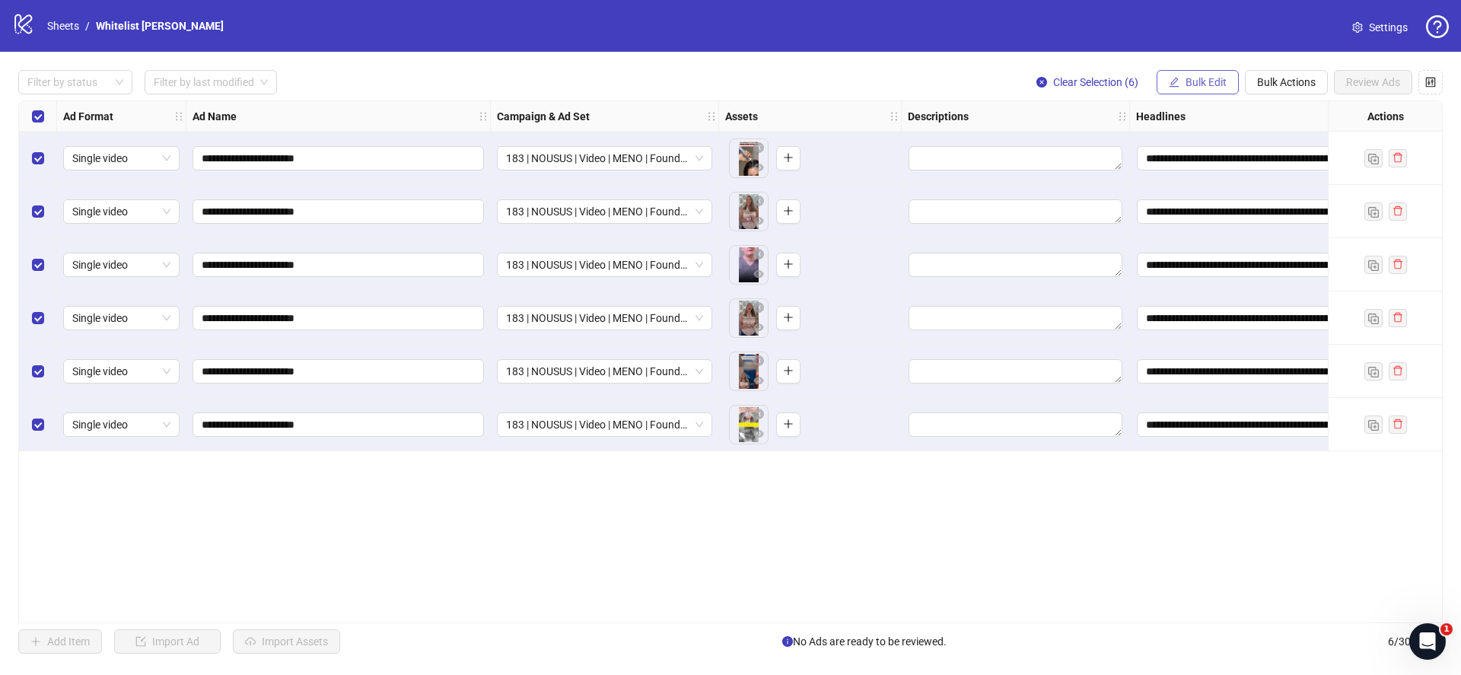
click at [1229, 81] on button "Bulk Edit" at bounding box center [1197, 82] width 82 height 24
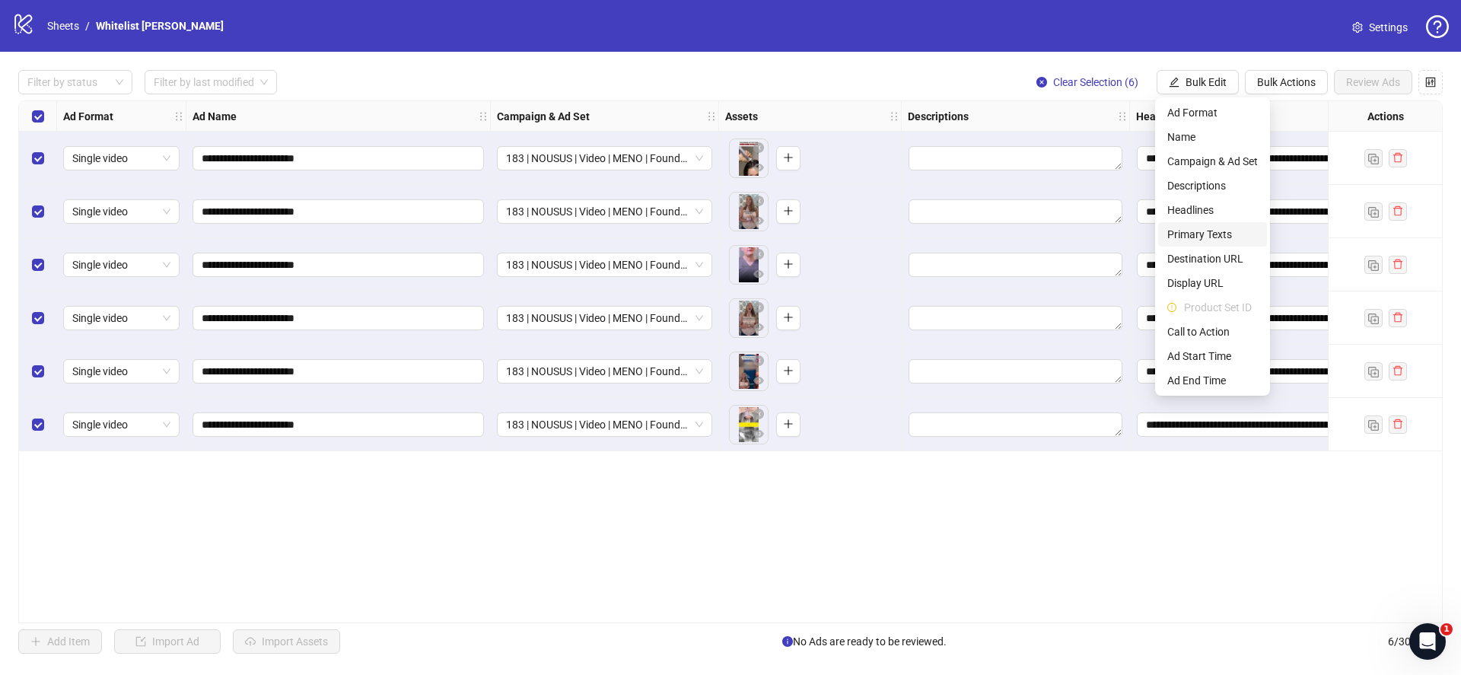
click at [1189, 234] on span "Primary Texts" at bounding box center [1212, 234] width 91 height 17
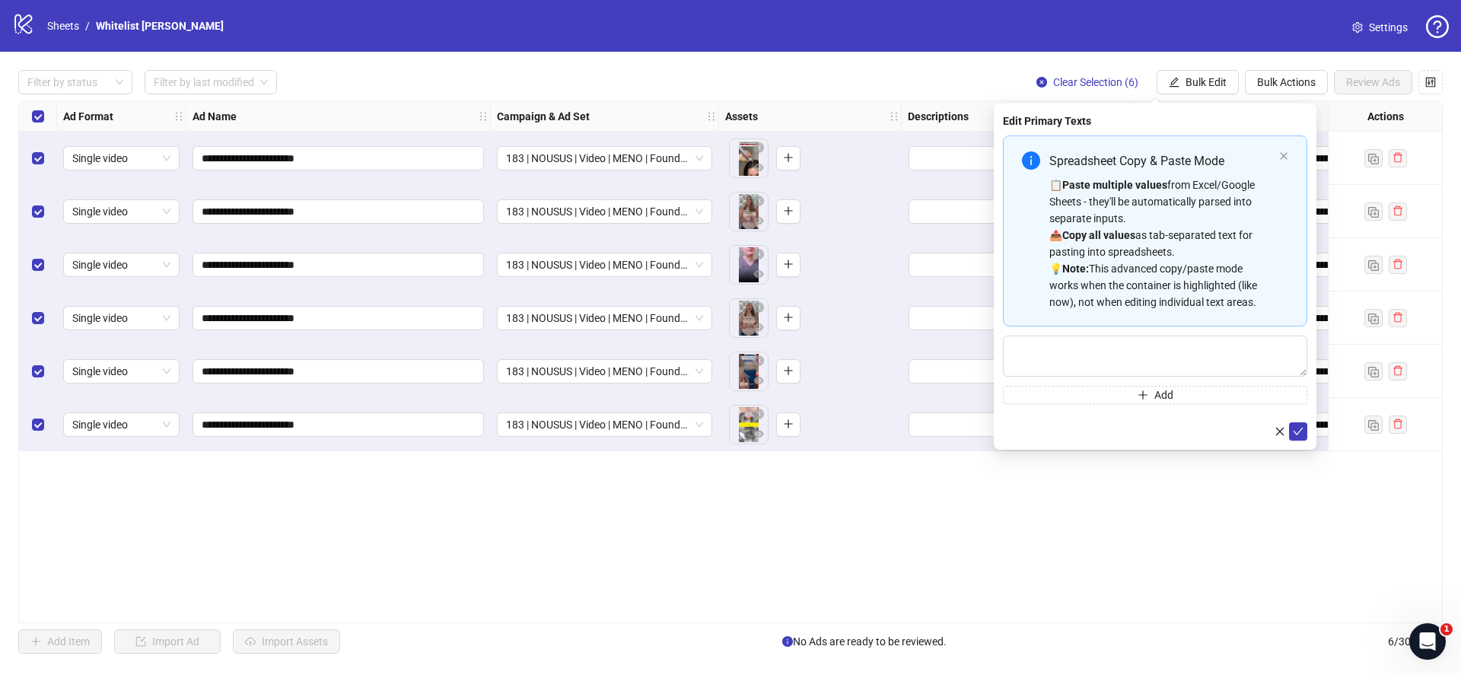
click at [1185, 219] on div "📋 Paste multiple values from Excel/Google Sheets - they'll be automatically par…" at bounding box center [1161, 243] width 224 height 134
type textarea "**********"
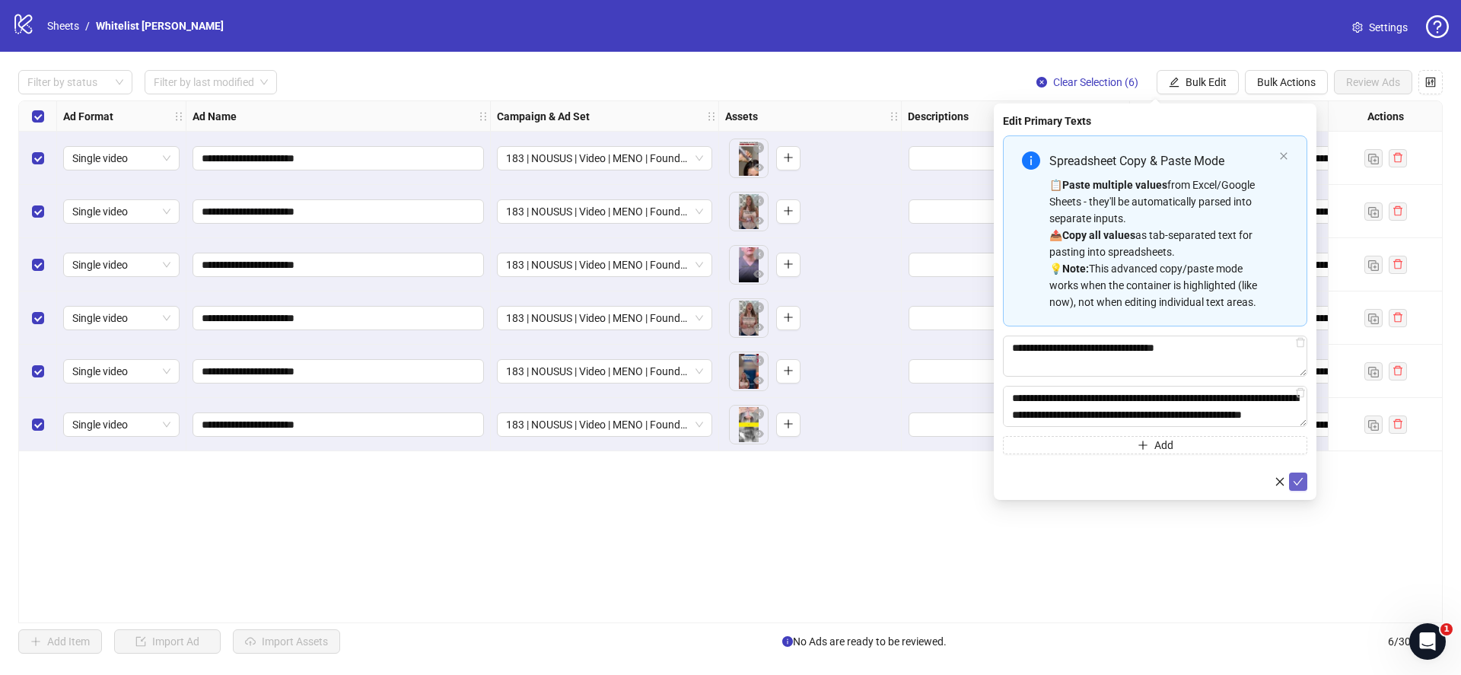
click at [1296, 482] on icon "check" at bounding box center [1298, 481] width 11 height 11
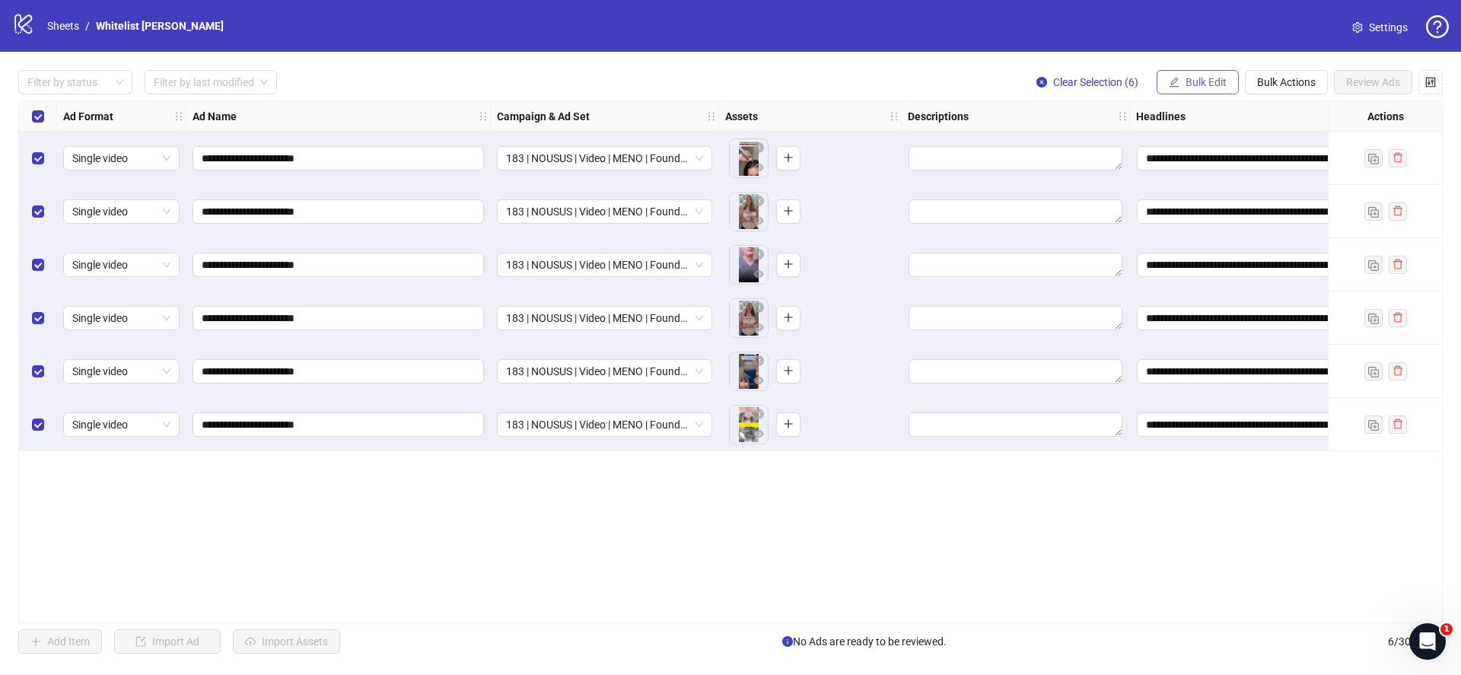
click at [1193, 78] on span "Bulk Edit" at bounding box center [1205, 82] width 41 height 12
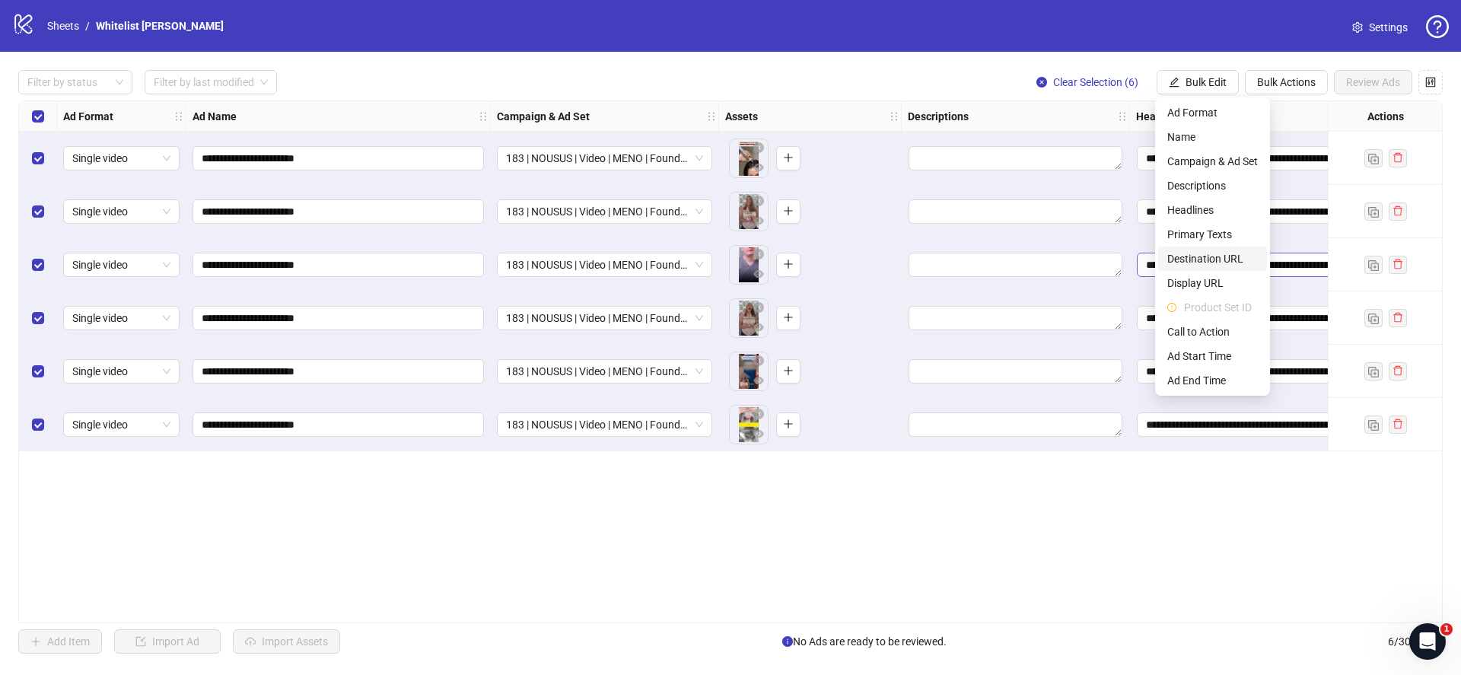
click at [1191, 260] on span "Destination URL" at bounding box center [1212, 258] width 91 height 17
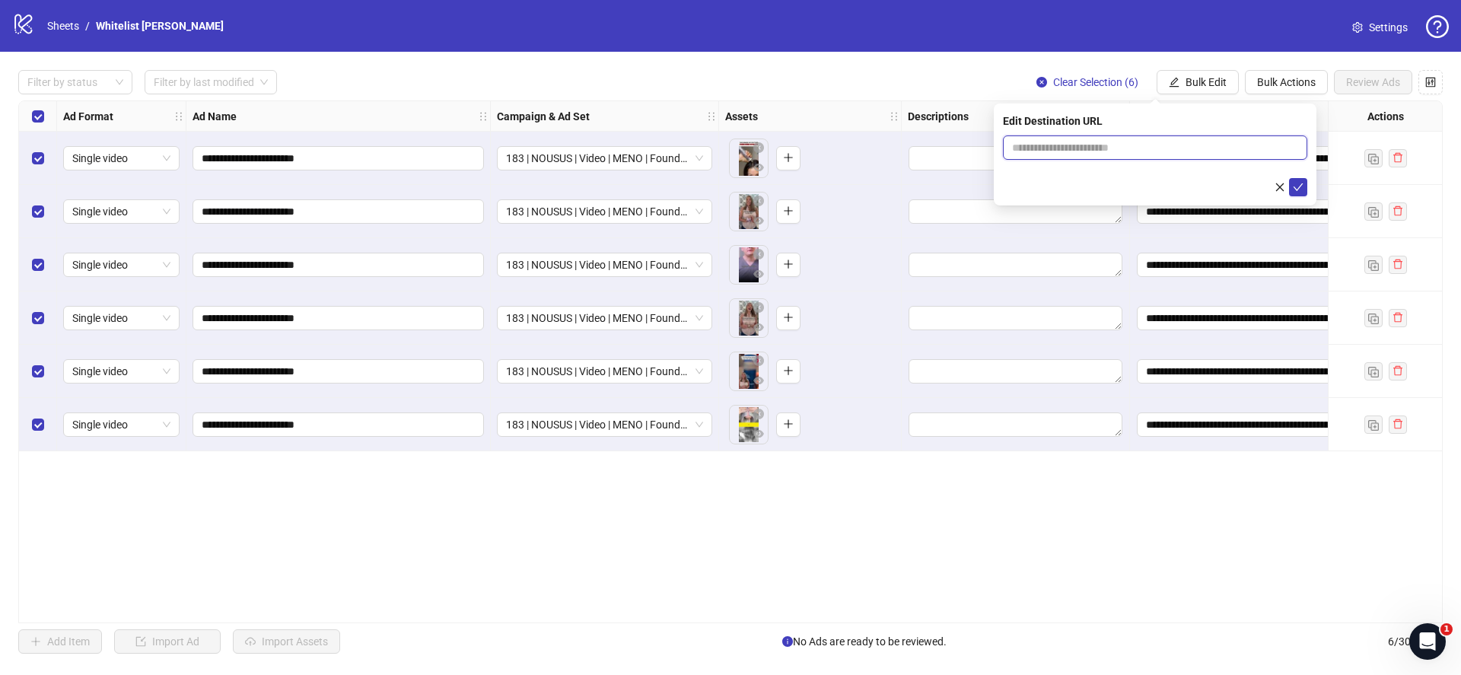
click at [1200, 152] on input "text" at bounding box center [1149, 147] width 274 height 17
paste input "**********"
type input "**********"
click at [1294, 192] on icon "check" at bounding box center [1298, 187] width 11 height 11
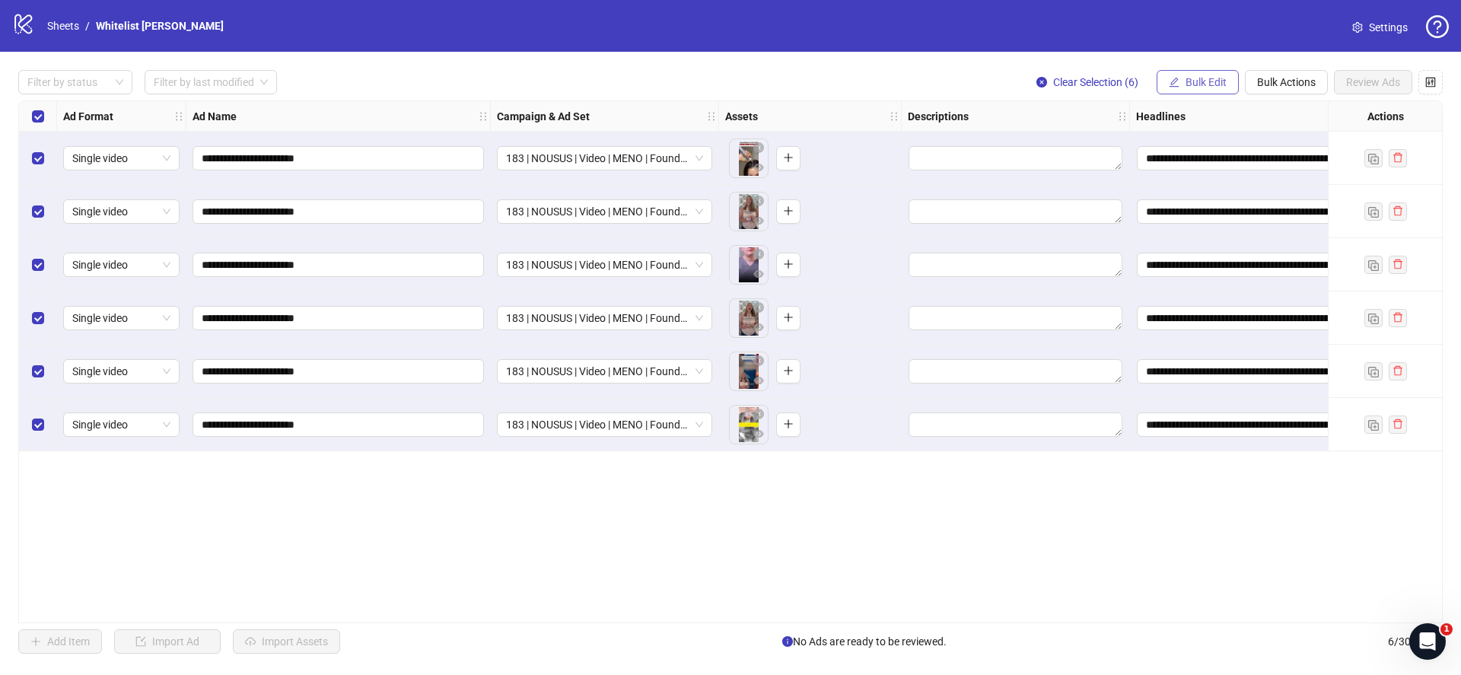
click at [1185, 84] on span "Bulk Edit" at bounding box center [1205, 82] width 41 height 12
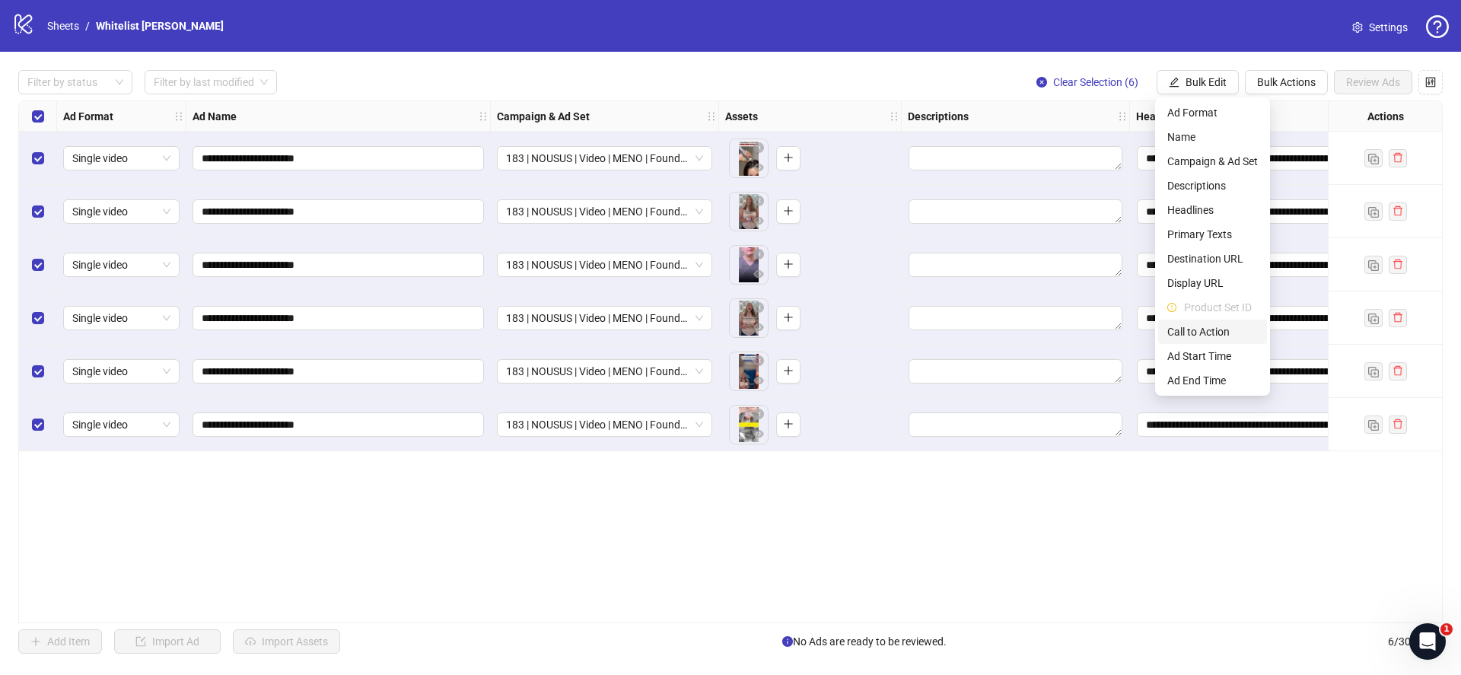
click at [1198, 331] on span "Call to Action" at bounding box center [1212, 331] width 91 height 17
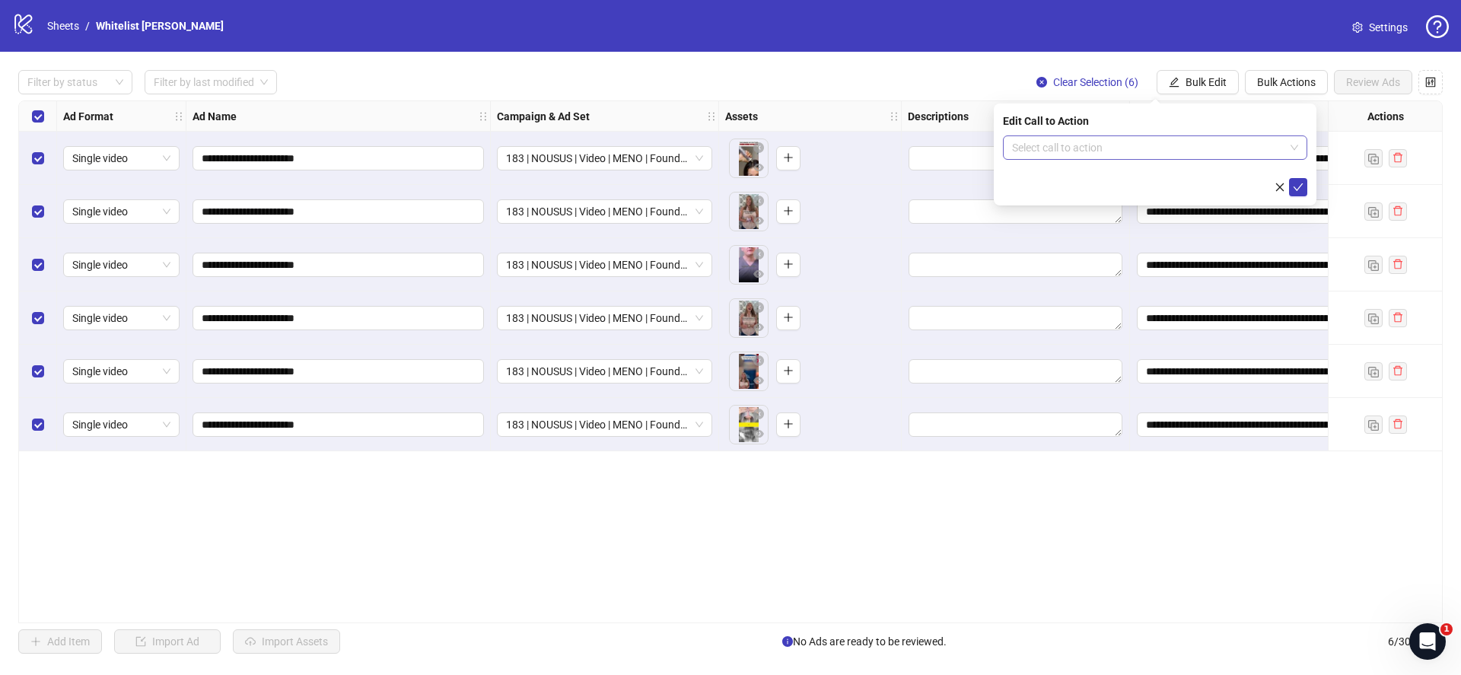
click at [1239, 149] on input "search" at bounding box center [1148, 147] width 272 height 23
type input "***"
click at [1245, 189] on div "Learn more" at bounding box center [1155, 178] width 298 height 24
click at [1302, 184] on icon "check" at bounding box center [1298, 187] width 11 height 11
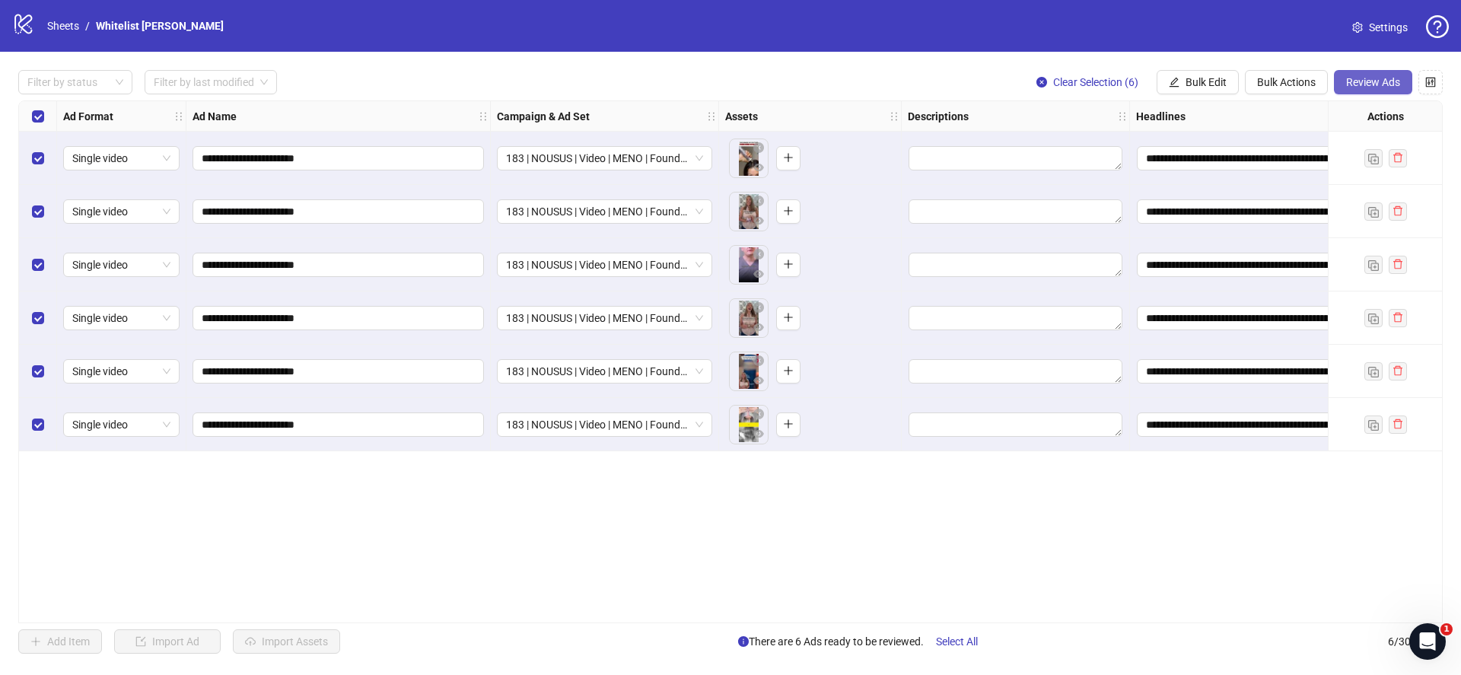
click at [1378, 84] on span "Review Ads" at bounding box center [1373, 82] width 54 height 12
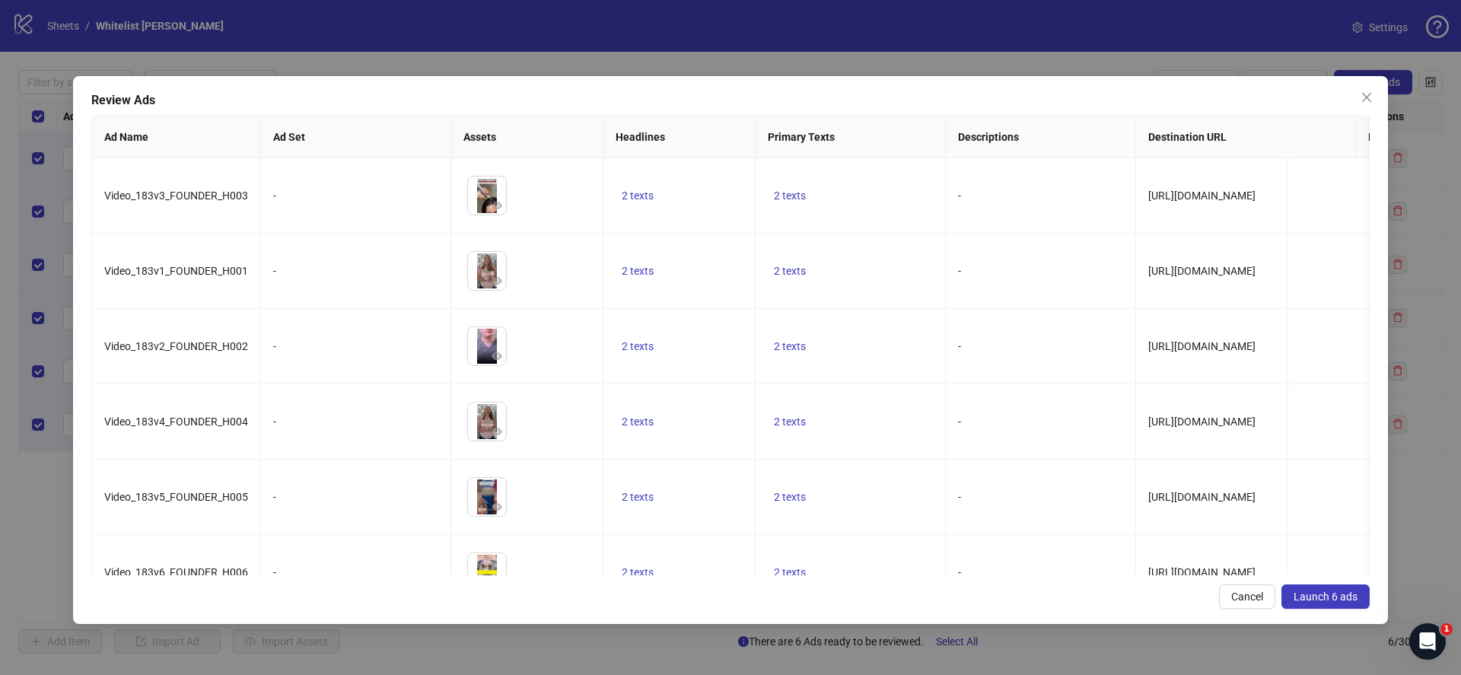
click at [1327, 590] on button "Launch 6 ads" at bounding box center [1325, 596] width 88 height 24
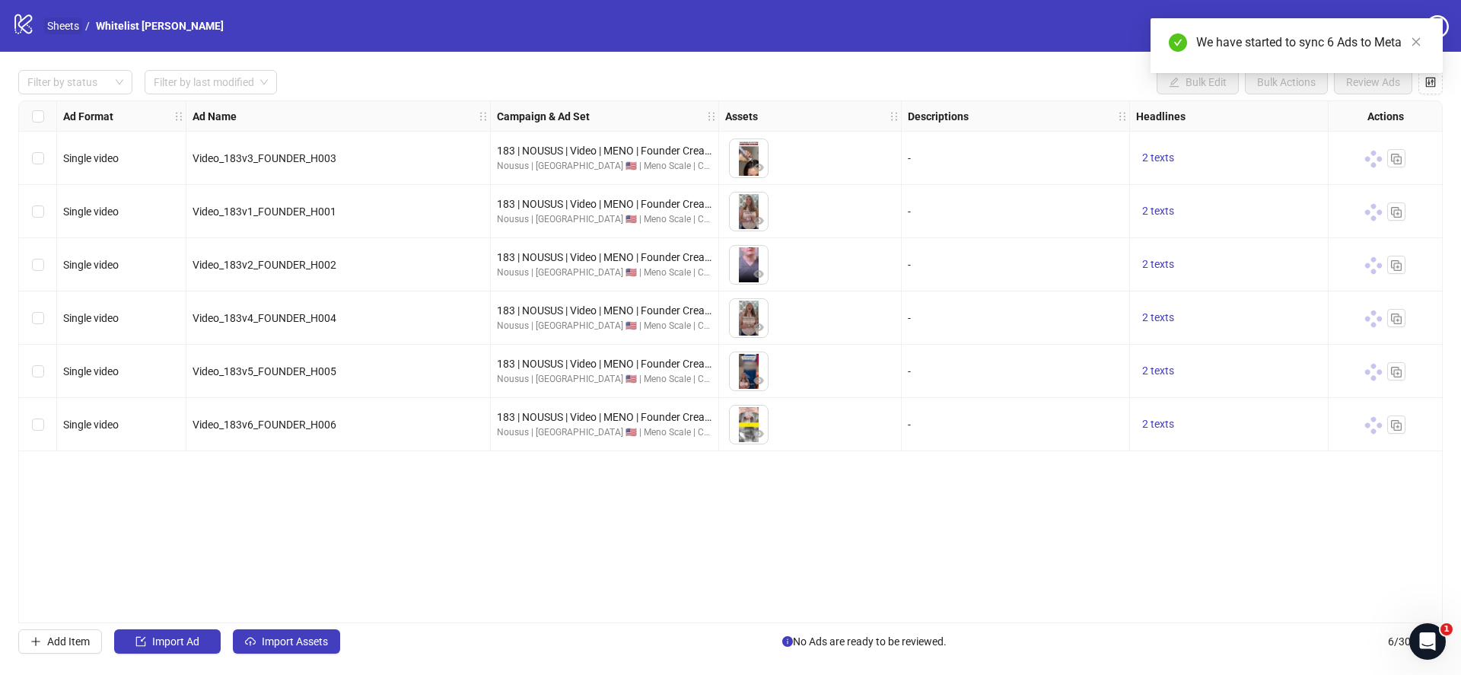
click at [65, 27] on link "Sheets" at bounding box center [63, 25] width 38 height 17
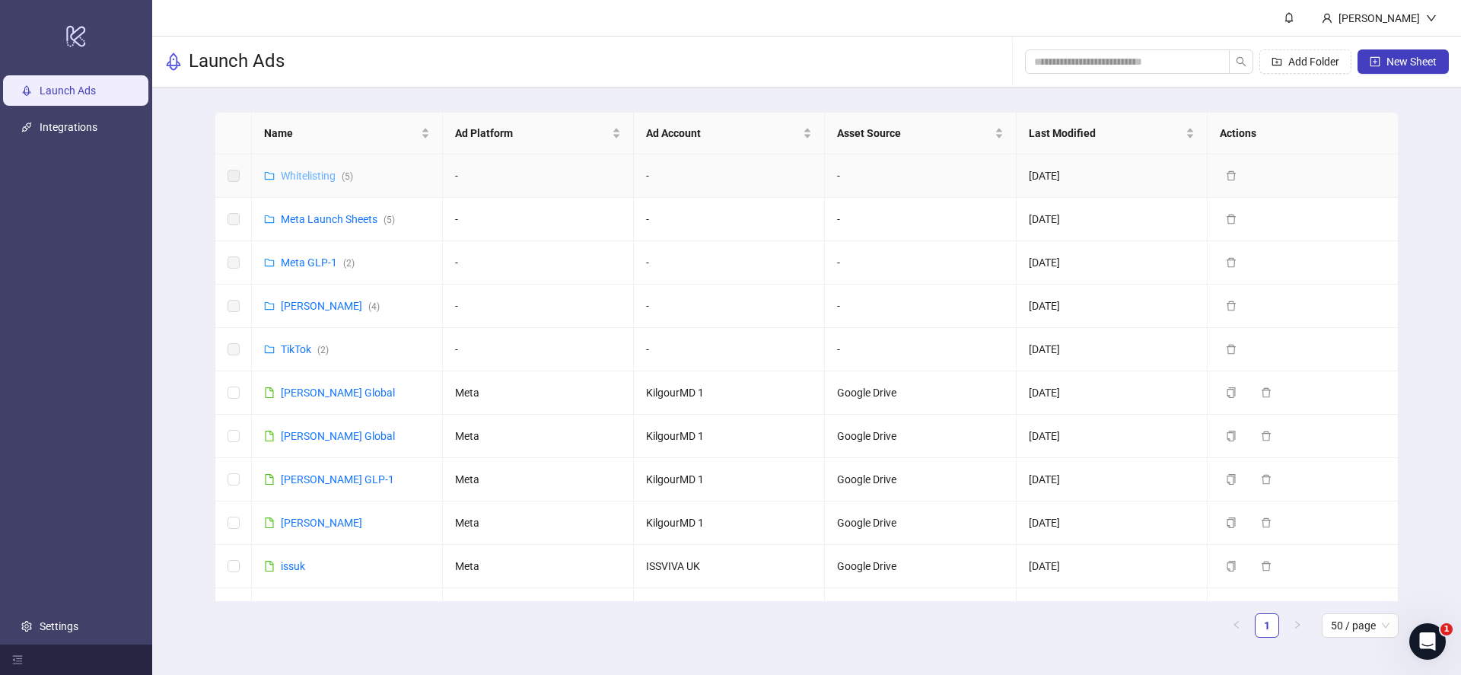
click at [296, 176] on link "Whitelisting ( 5 )" at bounding box center [317, 176] width 72 height 12
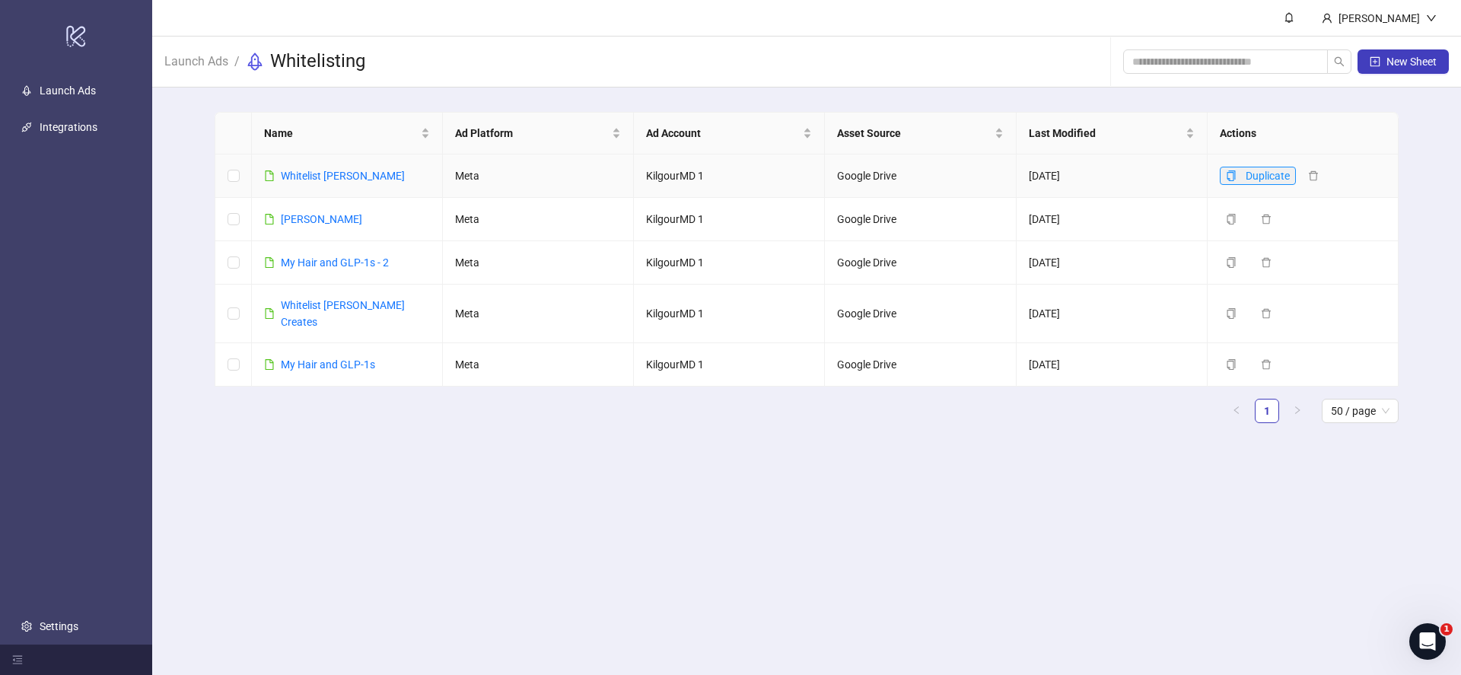
click at [1232, 177] on icon "copy" at bounding box center [1230, 175] width 8 height 11
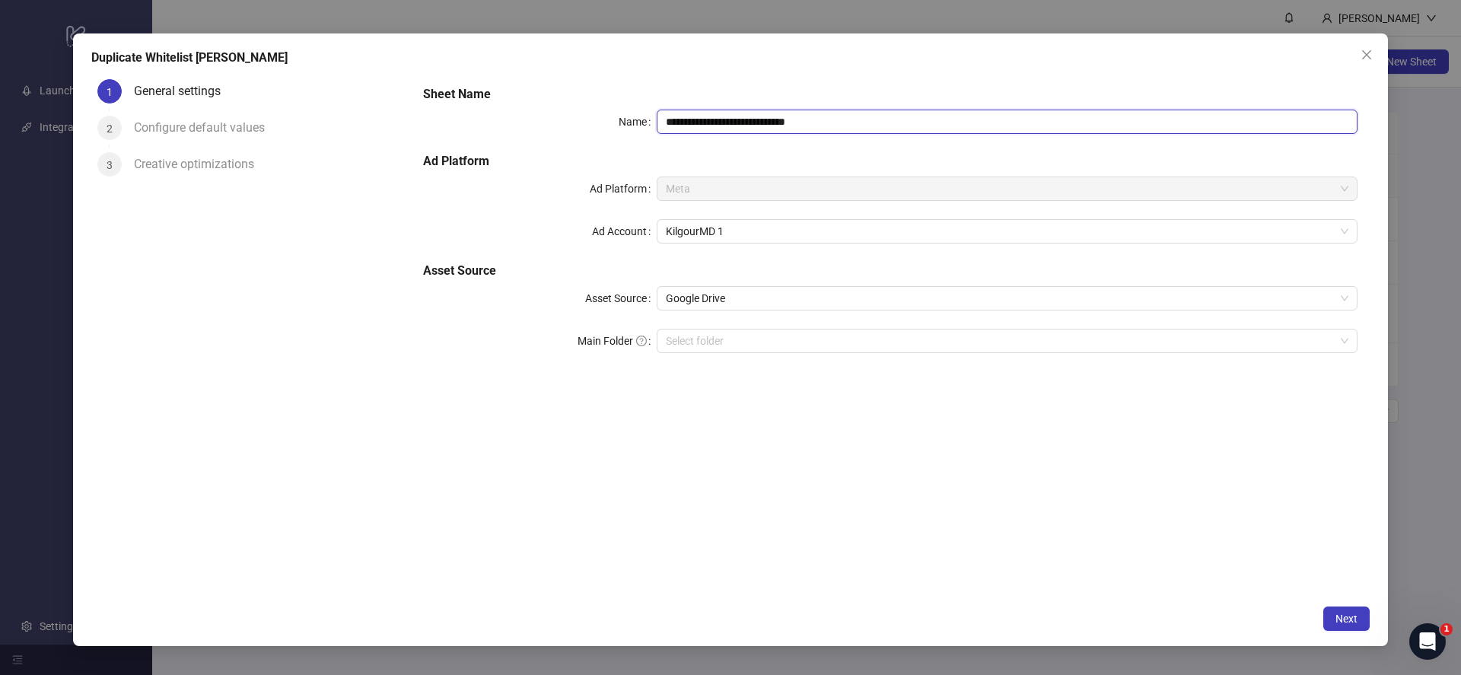
drag, startPoint x: 797, startPoint y: 120, endPoint x: 786, endPoint y: 125, distance: 11.6
click at [797, 120] on input "**********" at bounding box center [1007, 122] width 701 height 24
drag, startPoint x: 708, startPoint y: 123, endPoint x: 895, endPoint y: 142, distance: 188.0
click at [895, 142] on div "**********" at bounding box center [890, 228] width 946 height 298
type input "**********"
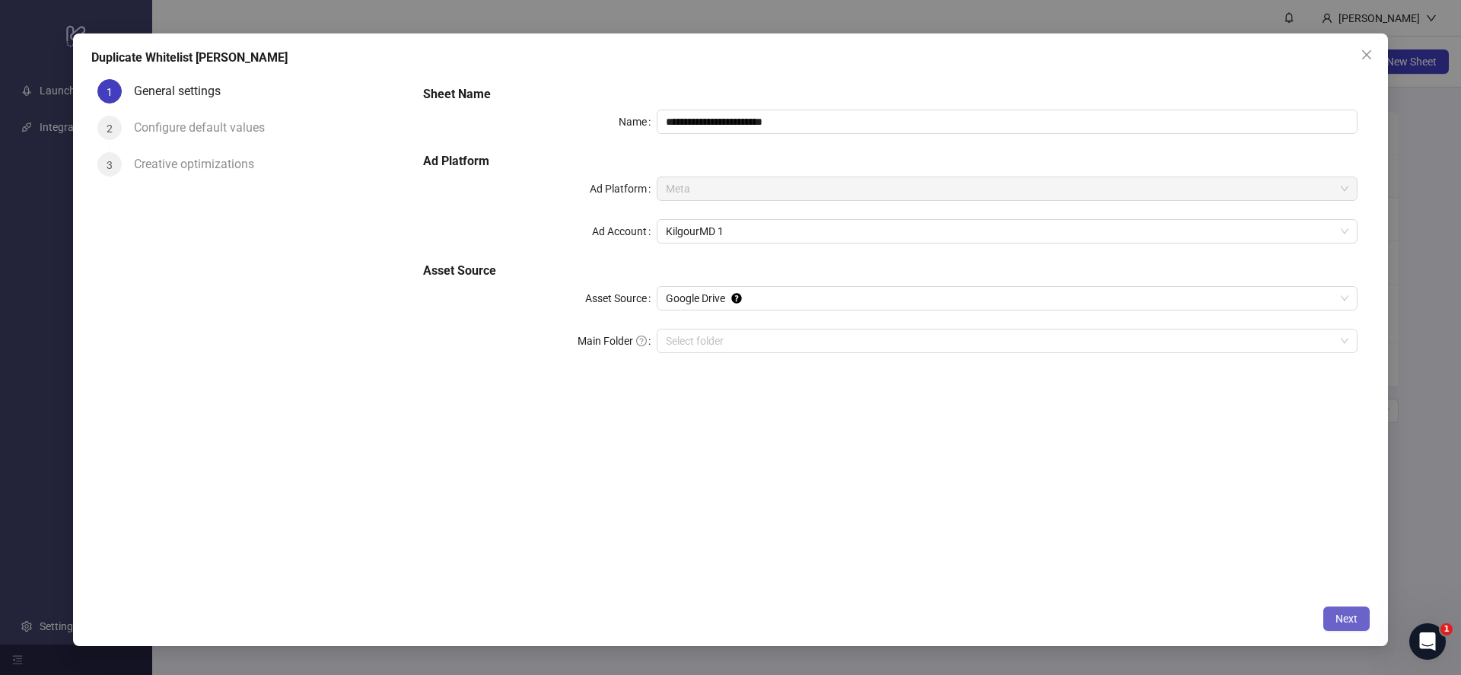
drag, startPoint x: 1341, startPoint y: 614, endPoint x: 1324, endPoint y: 599, distance: 22.1
click at [1341, 614] on span "Next" at bounding box center [1346, 618] width 22 height 12
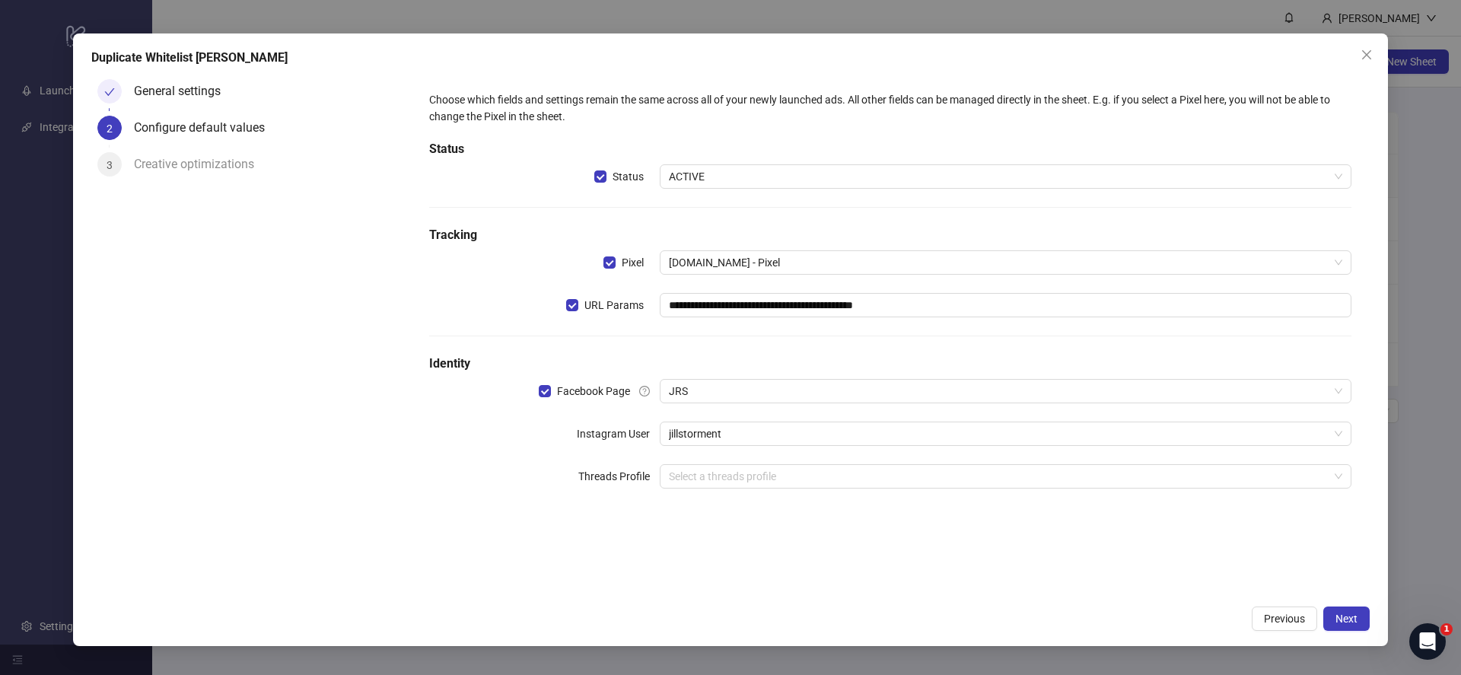
click at [710, 403] on div "**********" at bounding box center [890, 298] width 934 height 427
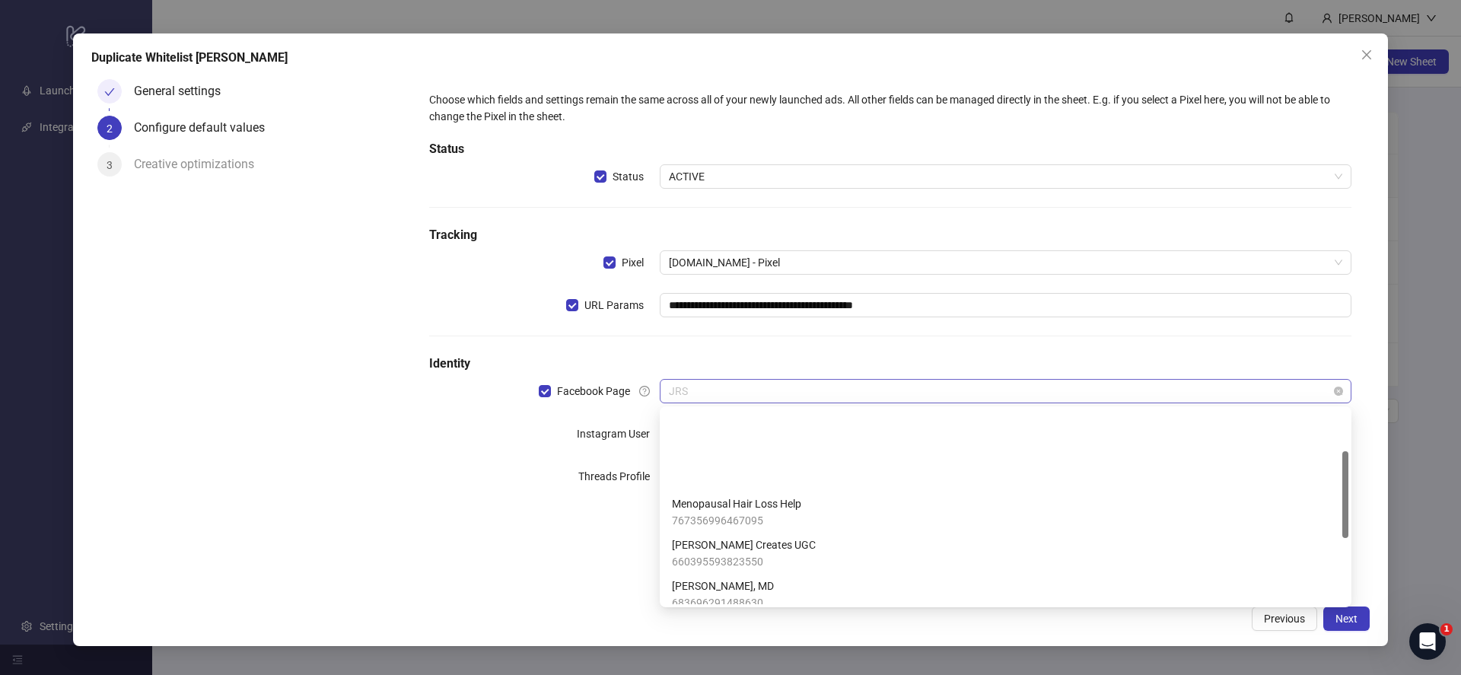
click at [712, 396] on span "JRS" at bounding box center [1005, 391] width 673 height 23
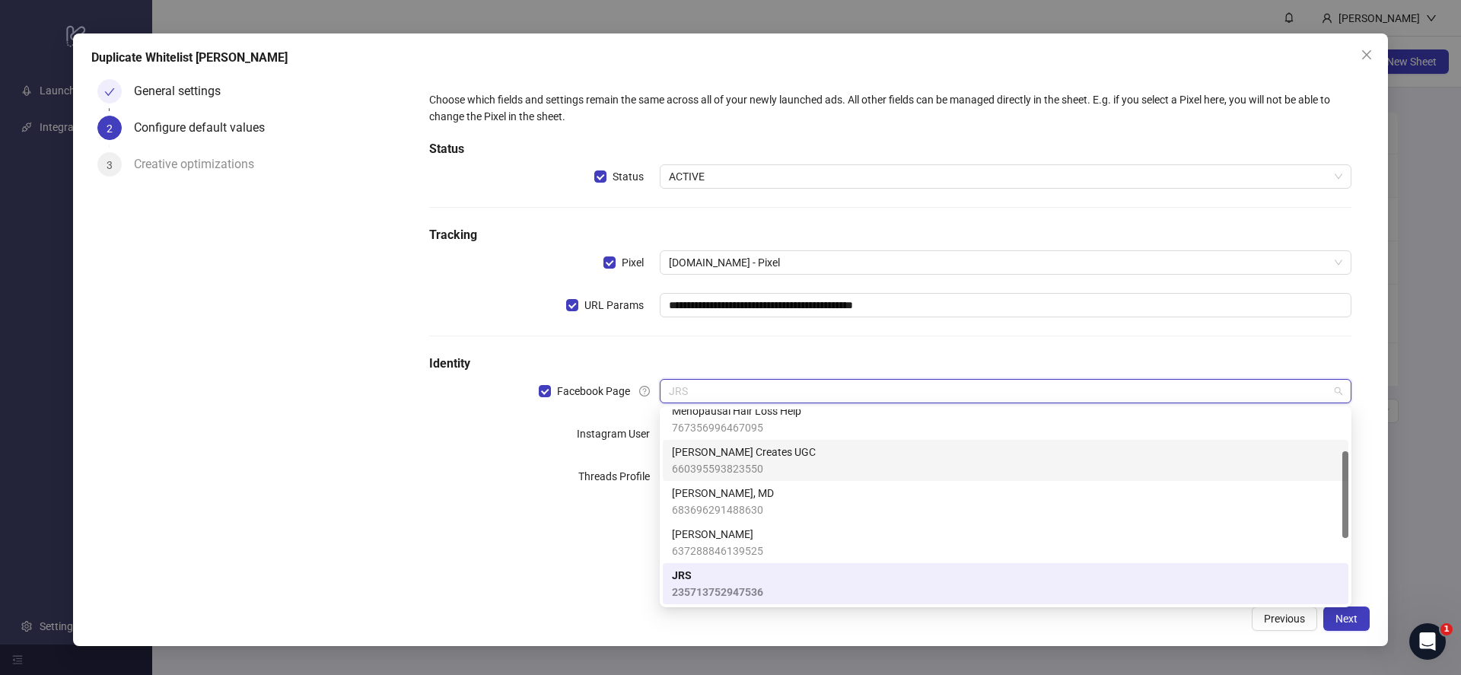
scroll to position [66, 0]
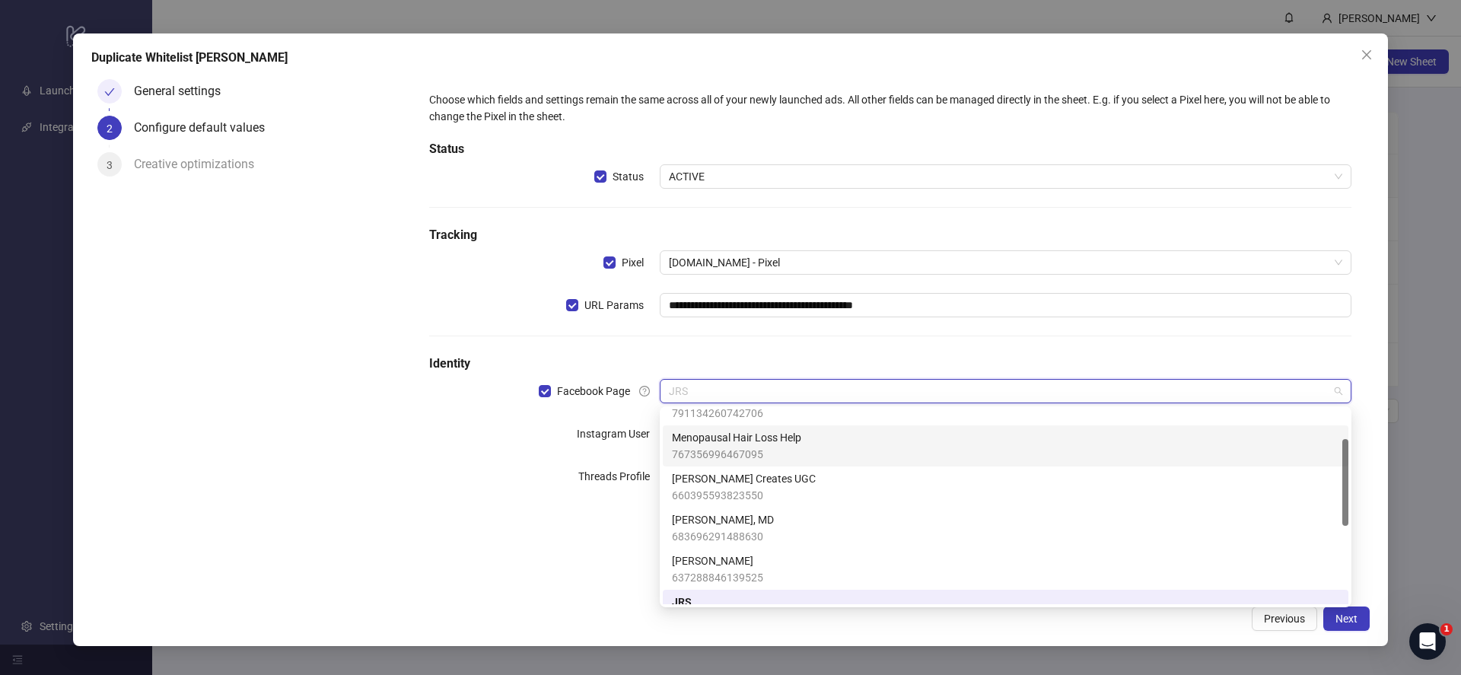
click at [753, 447] on span "767356996467095" at bounding box center [736, 454] width 129 height 17
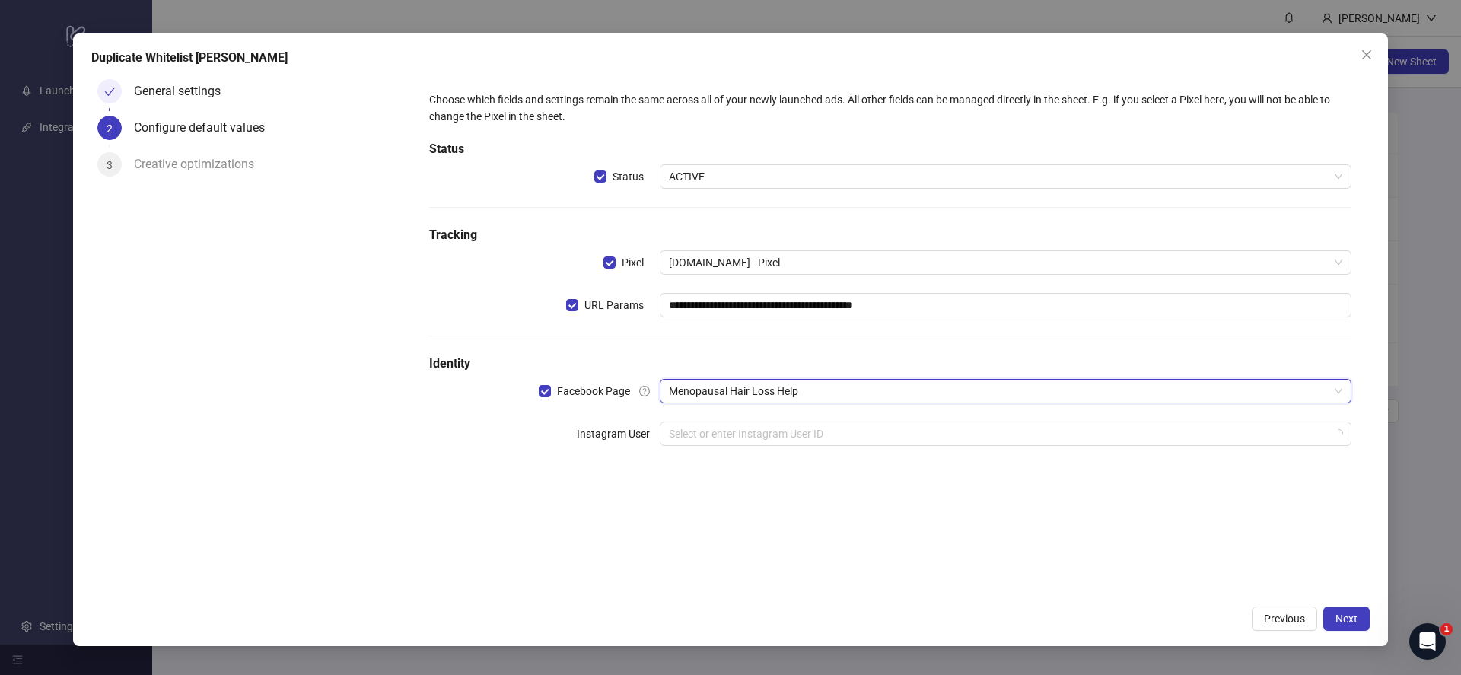
click at [851, 415] on div "**********" at bounding box center [890, 277] width 934 height 384
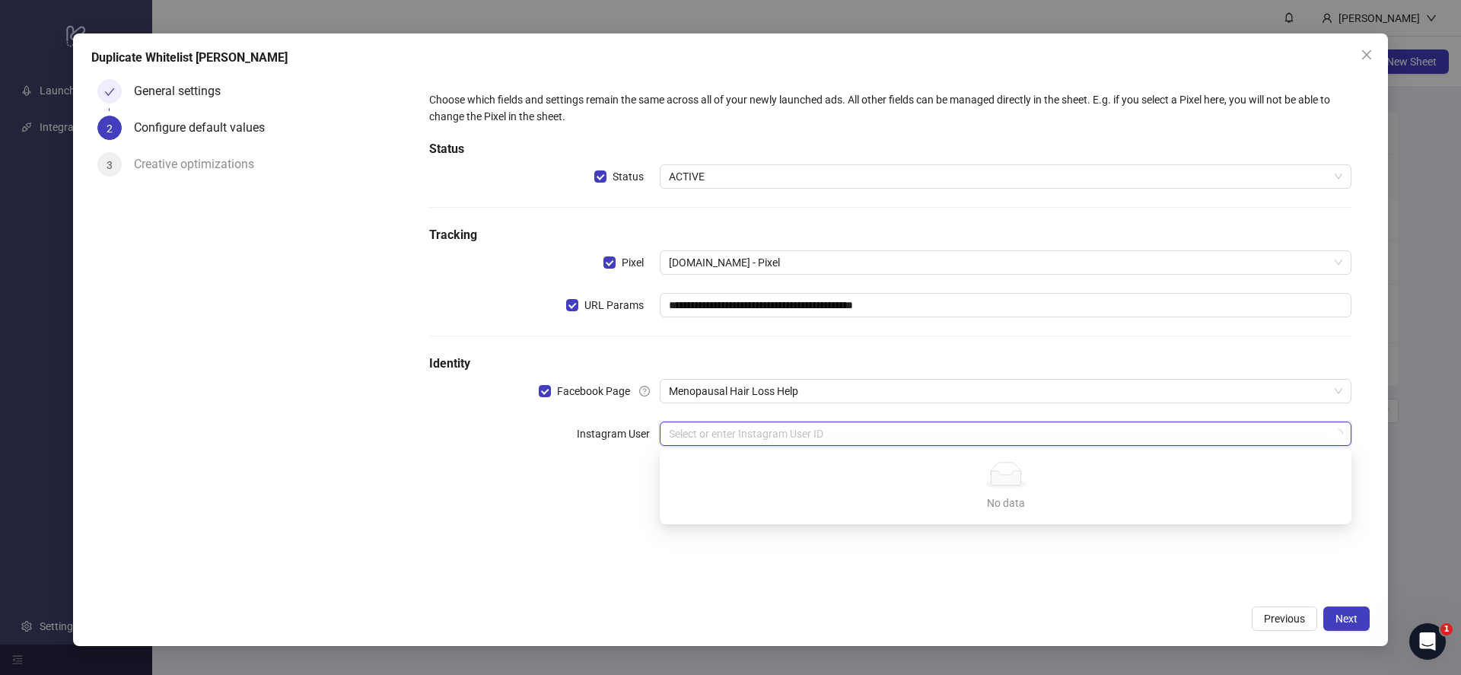
click at [844, 434] on input "search" at bounding box center [999, 433] width 660 height 23
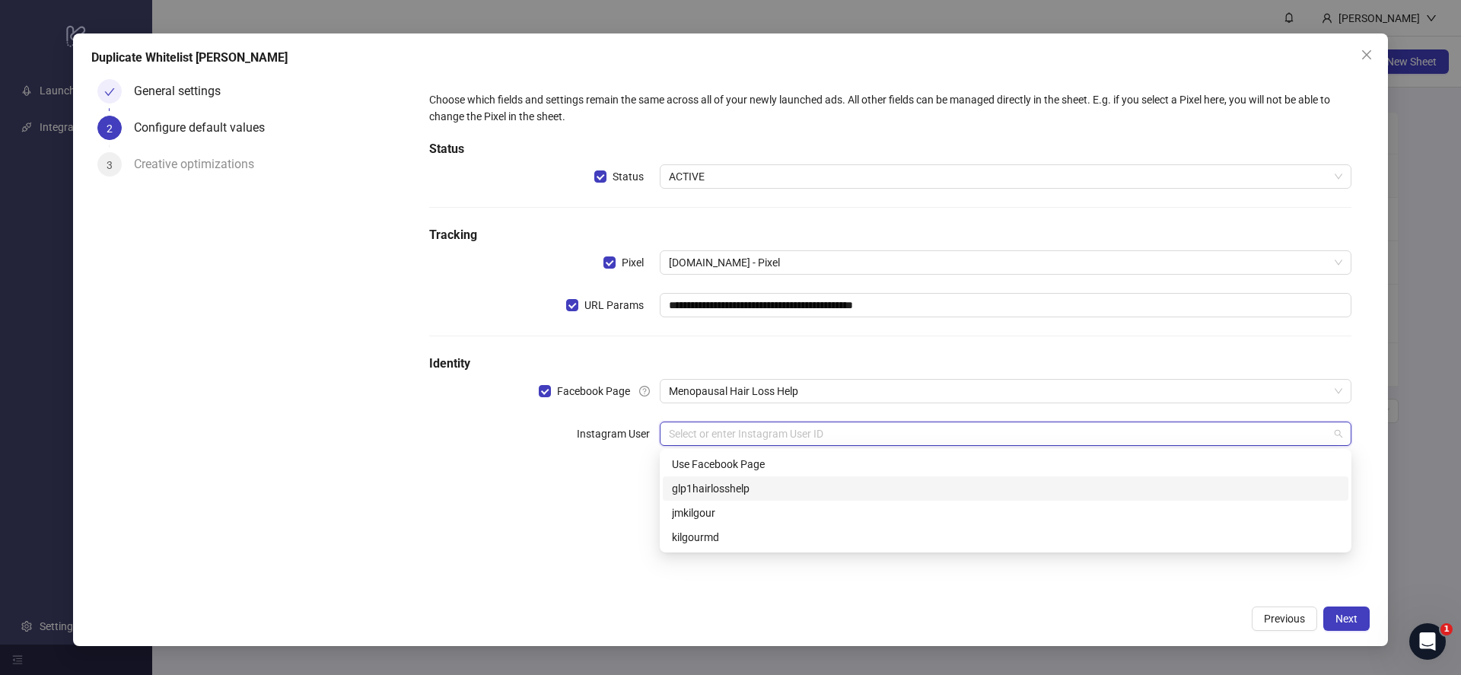
click at [759, 485] on div "glp1hairlosshelp" at bounding box center [1005, 488] width 667 height 17
click at [770, 435] on span "glp1hairlosshelp" at bounding box center [1005, 433] width 673 height 23
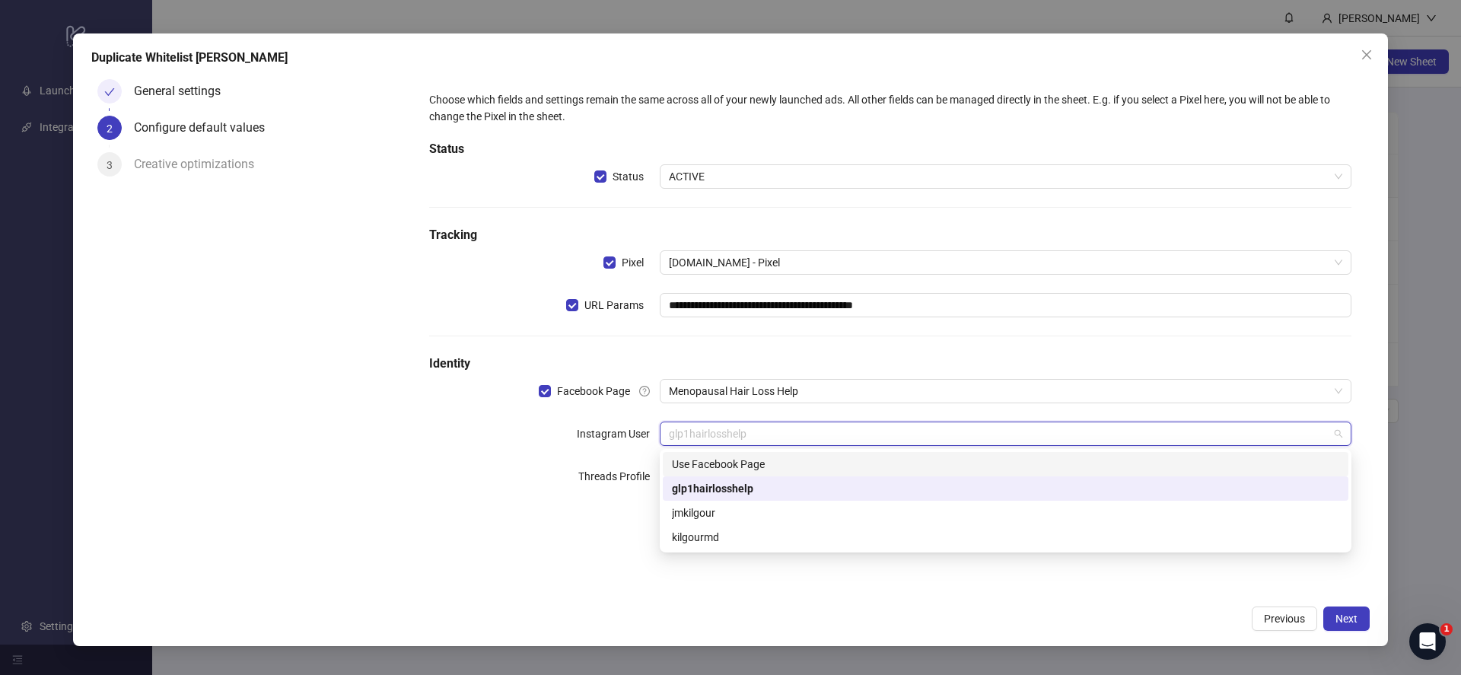
click at [702, 468] on div "Use Facebook Page" at bounding box center [1005, 464] width 667 height 17
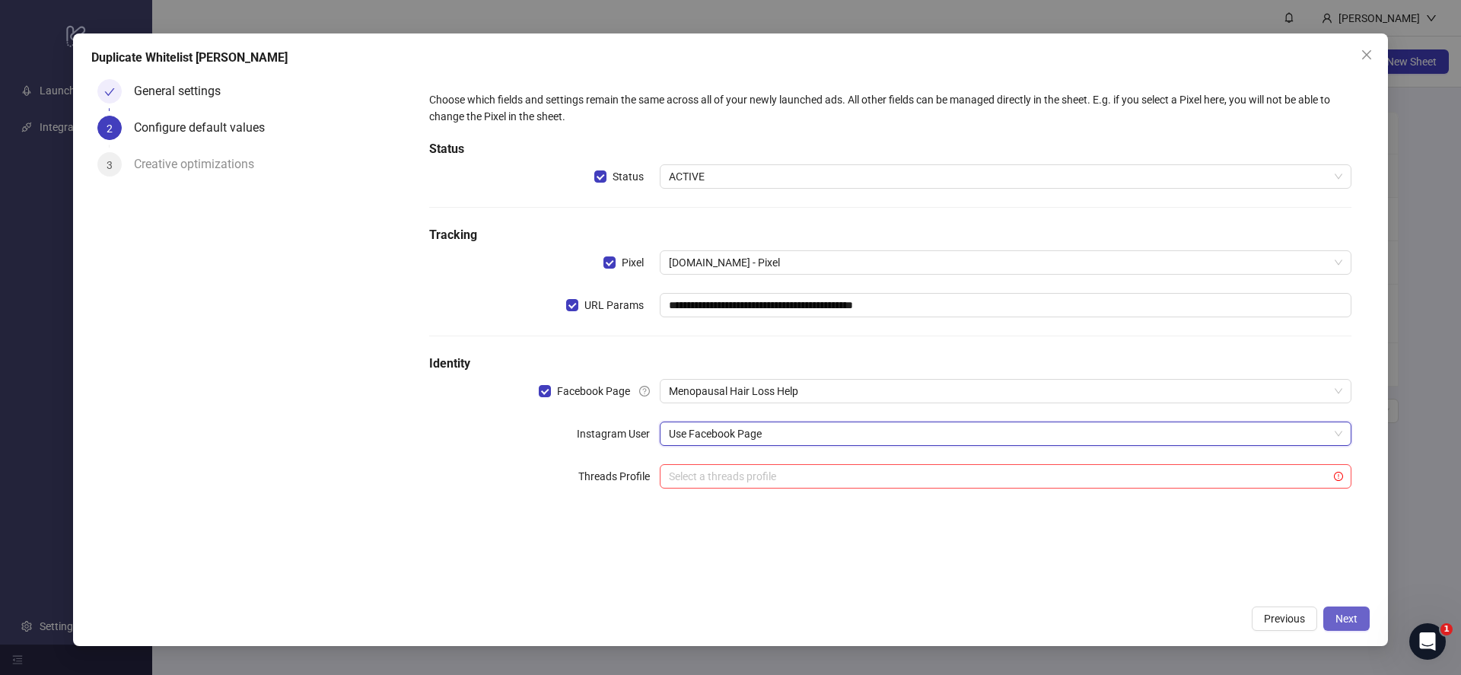
click at [1356, 623] on span "Next" at bounding box center [1346, 618] width 22 height 12
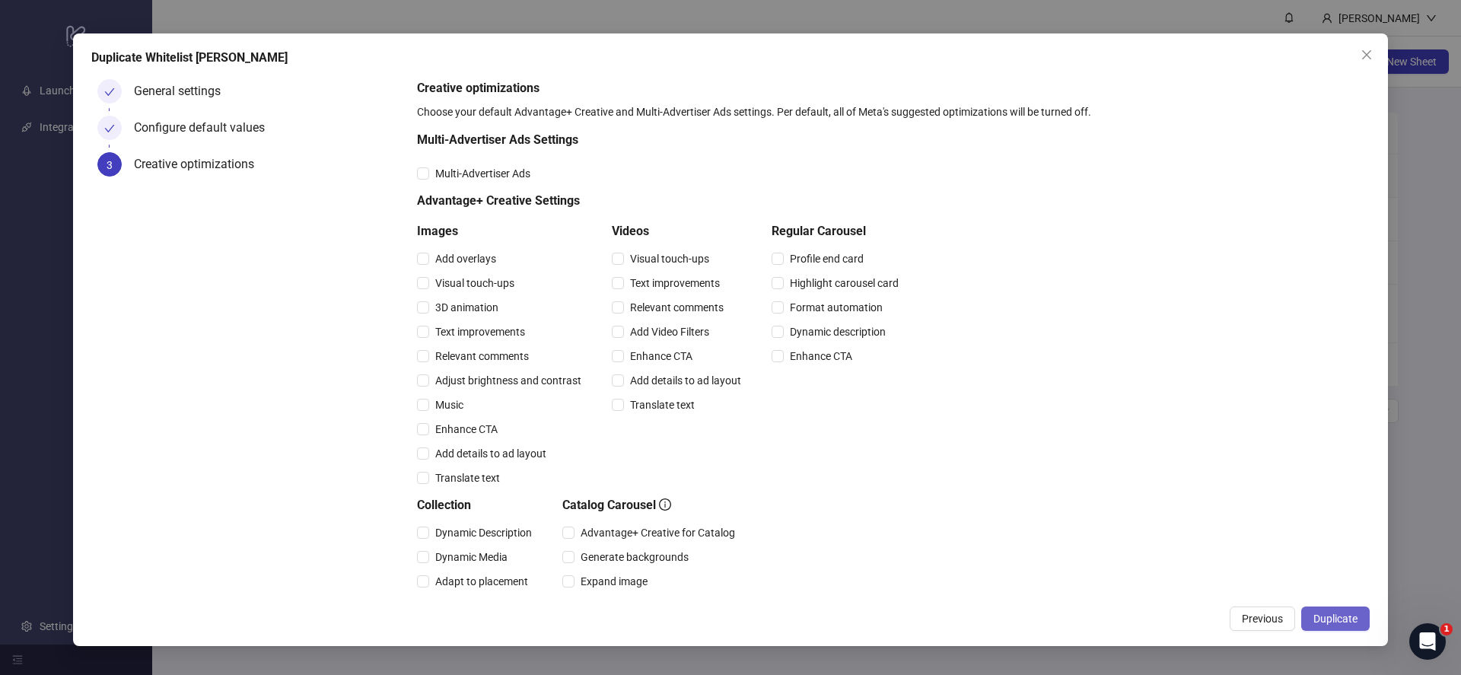
click at [1340, 618] on span "Duplicate" at bounding box center [1335, 618] width 44 height 12
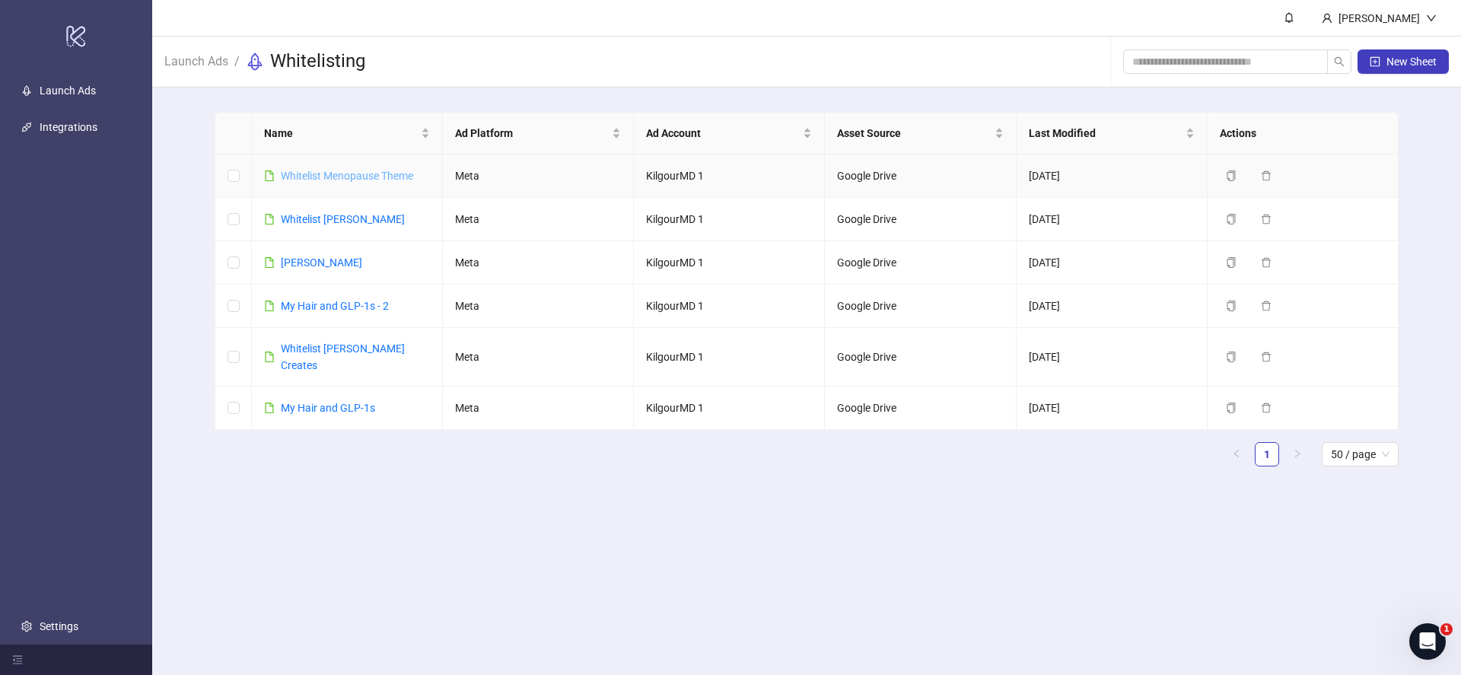
click at [374, 176] on link "Whitelist Menopause Theme" at bounding box center [347, 176] width 132 height 12
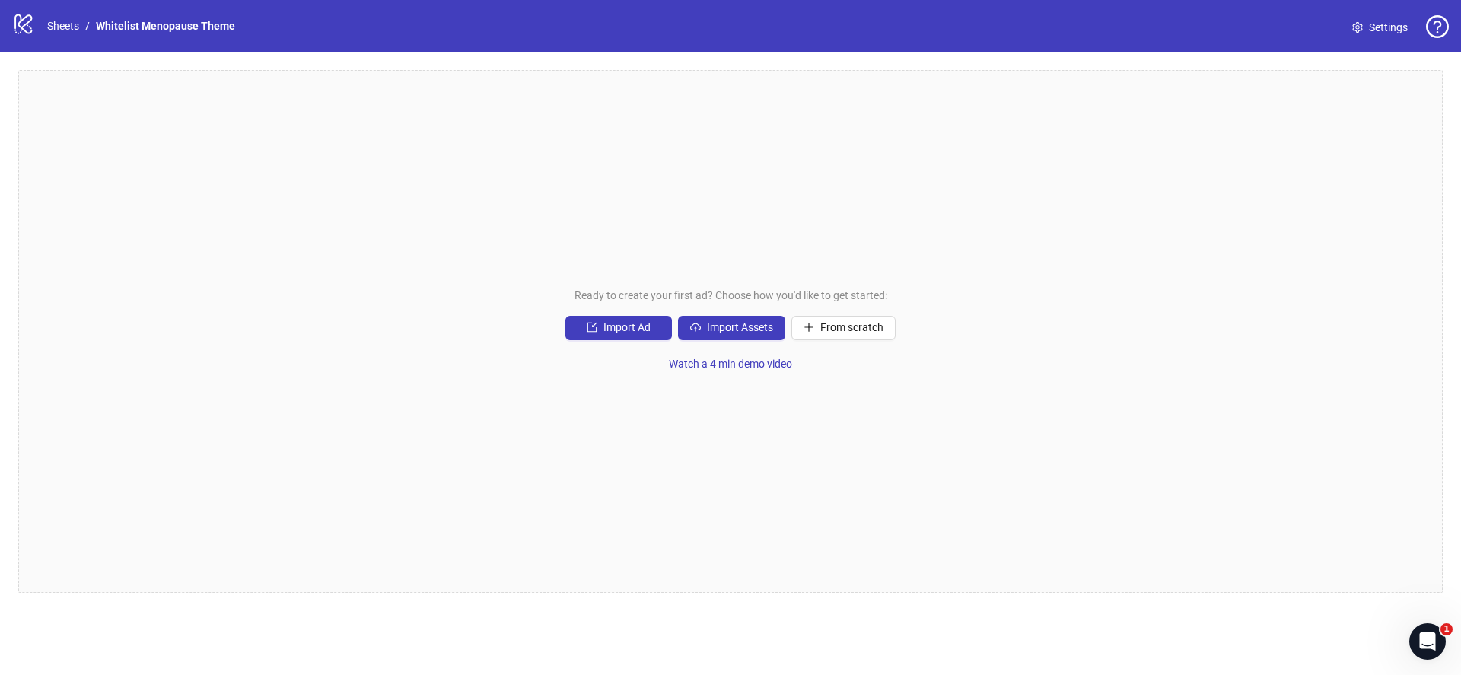
click at [740, 340] on div "Ready to create your first ad? Choose how you'd like to get started: Import Ad …" at bounding box center [730, 331] width 1424 height 523
click at [739, 337] on button "Import Assets" at bounding box center [731, 328] width 107 height 24
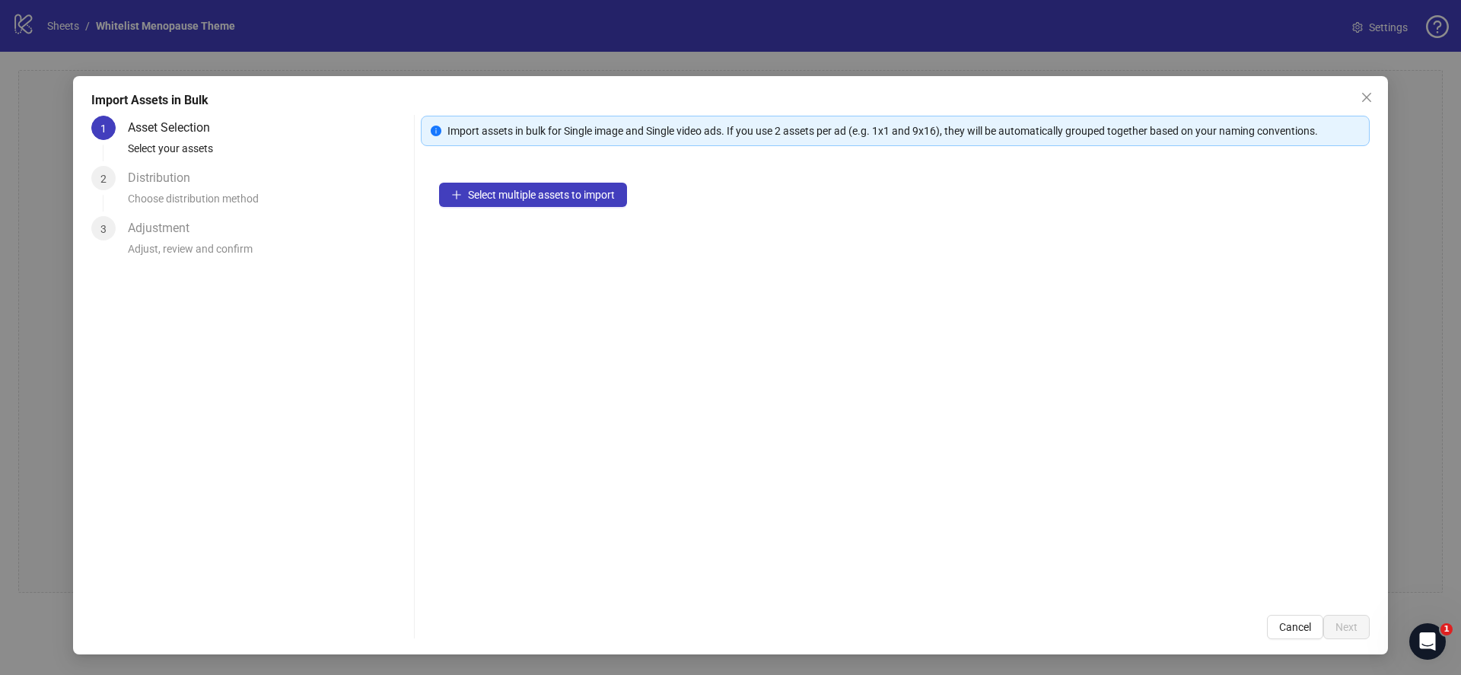
click at [565, 209] on div "Select multiple assets to import" at bounding box center [895, 380] width 949 height 432
click at [571, 200] on span "Select multiple assets to import" at bounding box center [541, 195] width 147 height 12
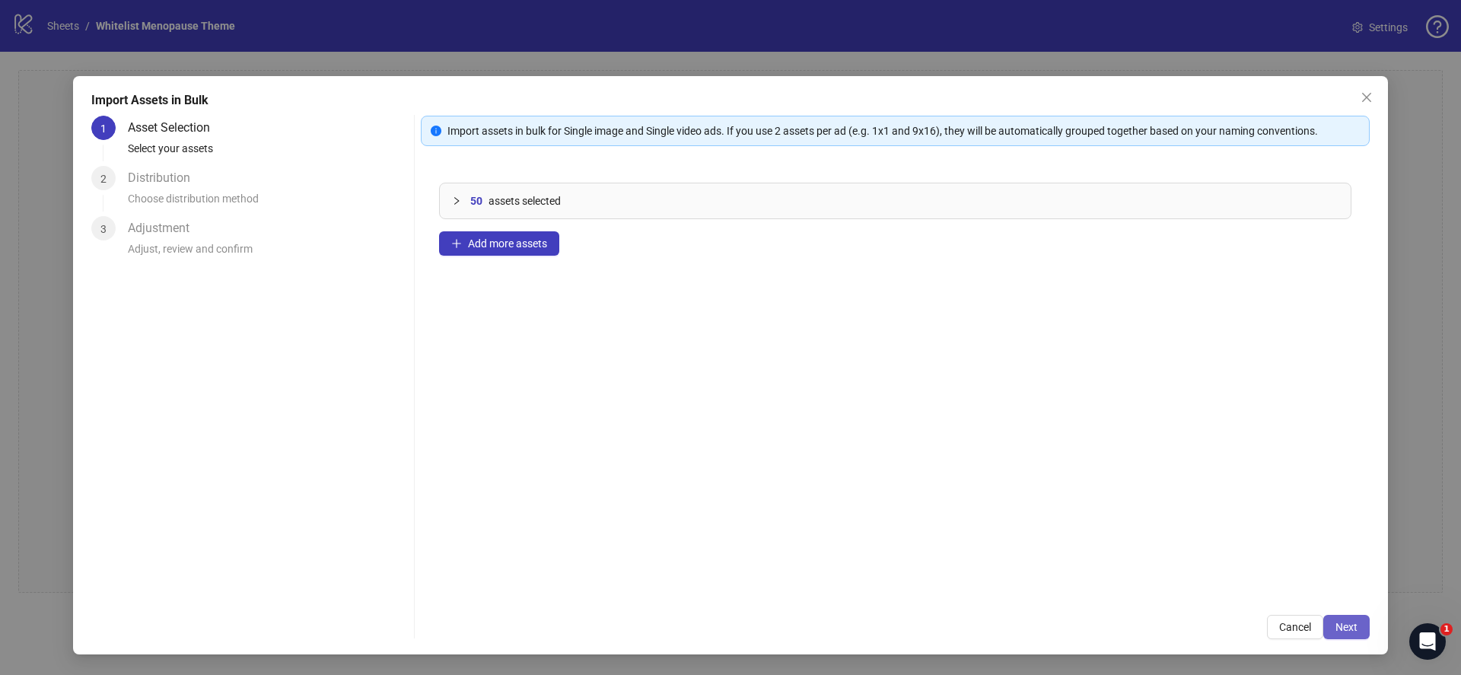
click at [1348, 630] on span "Next" at bounding box center [1346, 627] width 22 height 12
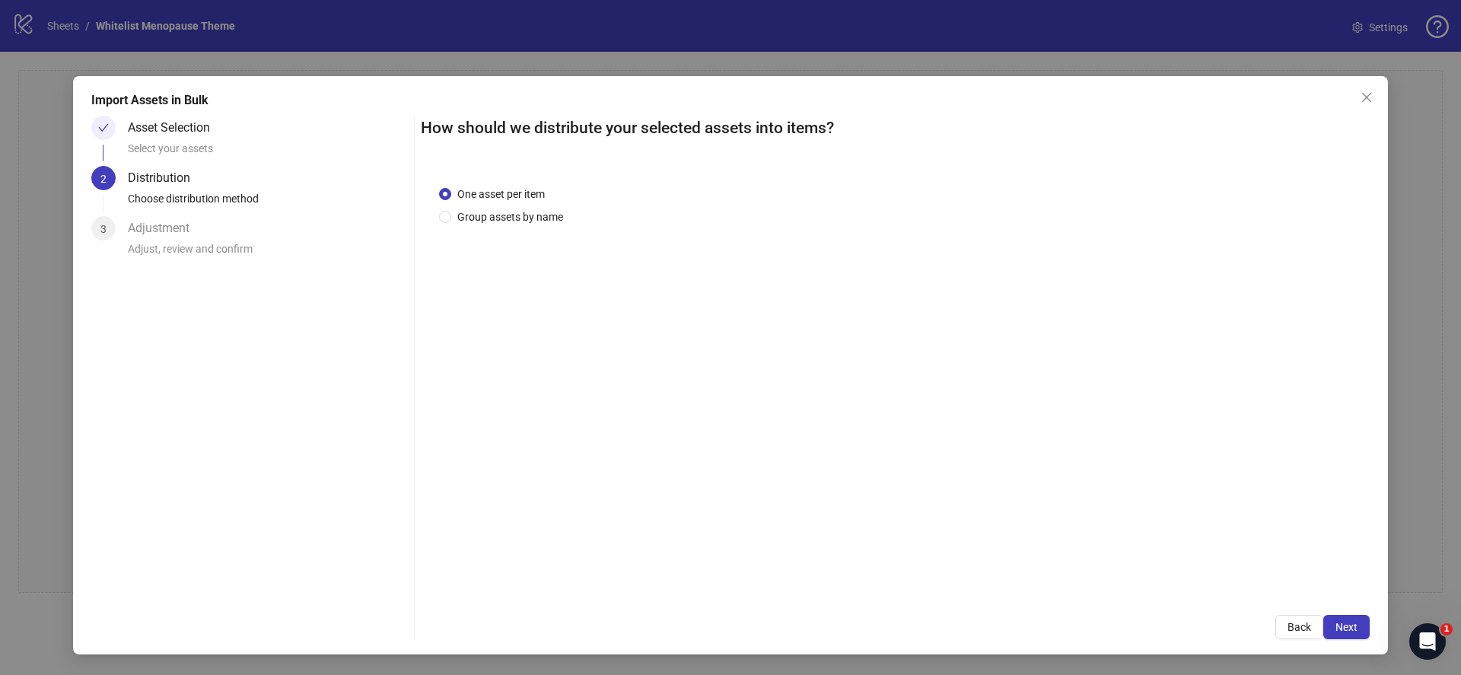
click at [1347, 628] on span "Next" at bounding box center [1346, 627] width 22 height 12
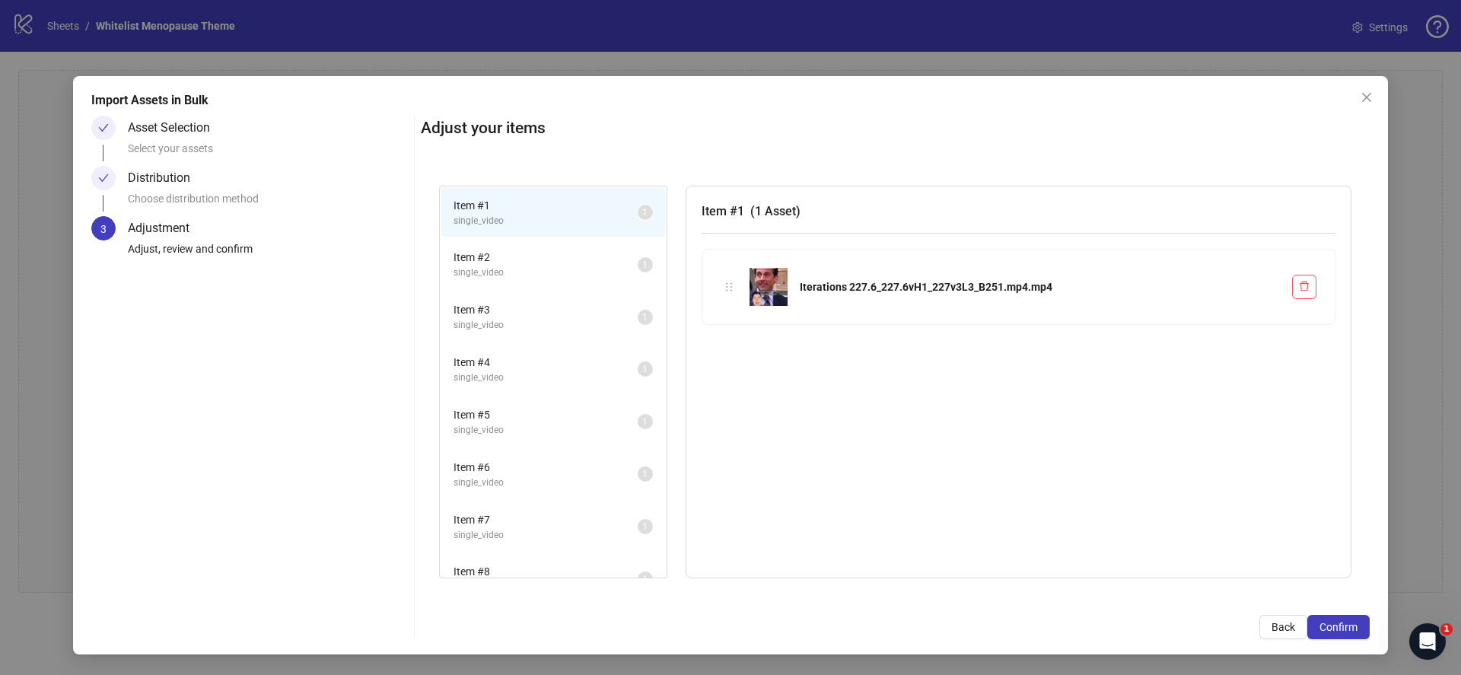
click at [1347, 628] on span "Confirm" at bounding box center [1338, 627] width 38 height 12
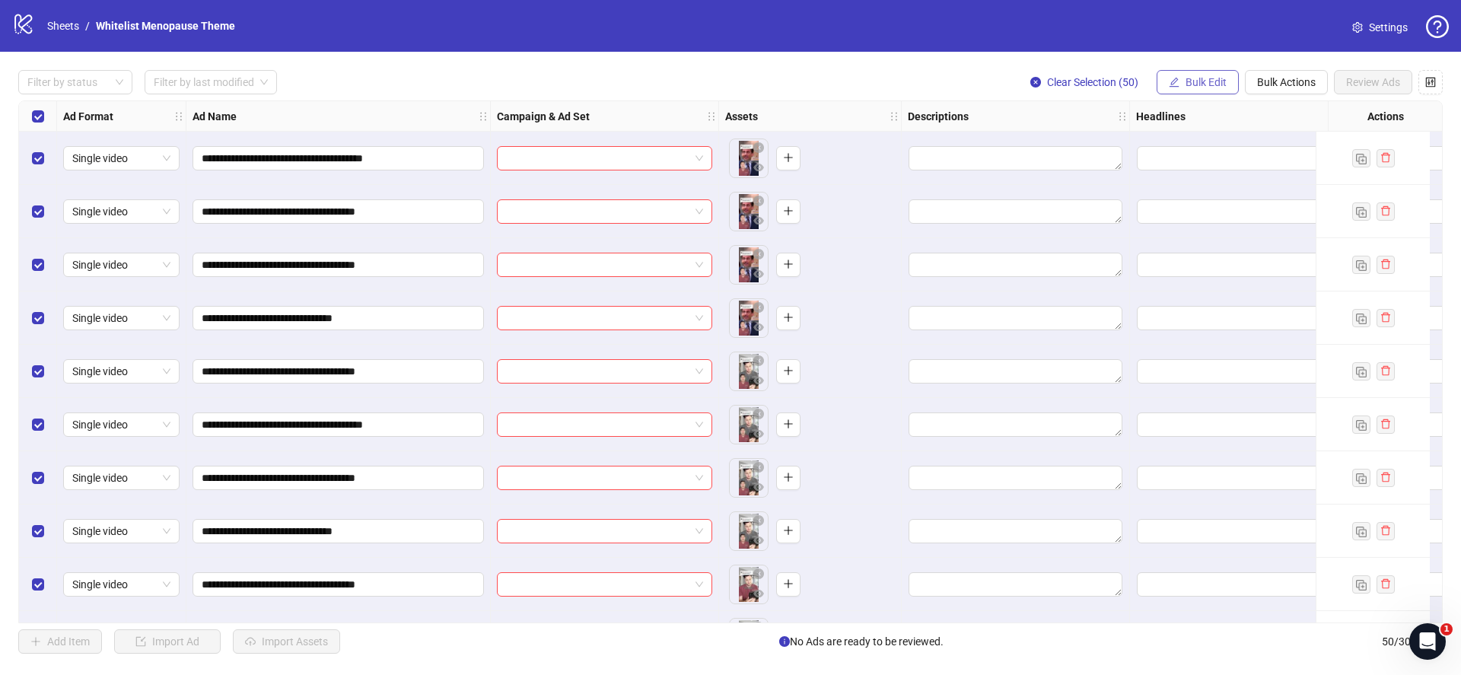
click at [1201, 80] on span "Bulk Edit" at bounding box center [1205, 82] width 41 height 12
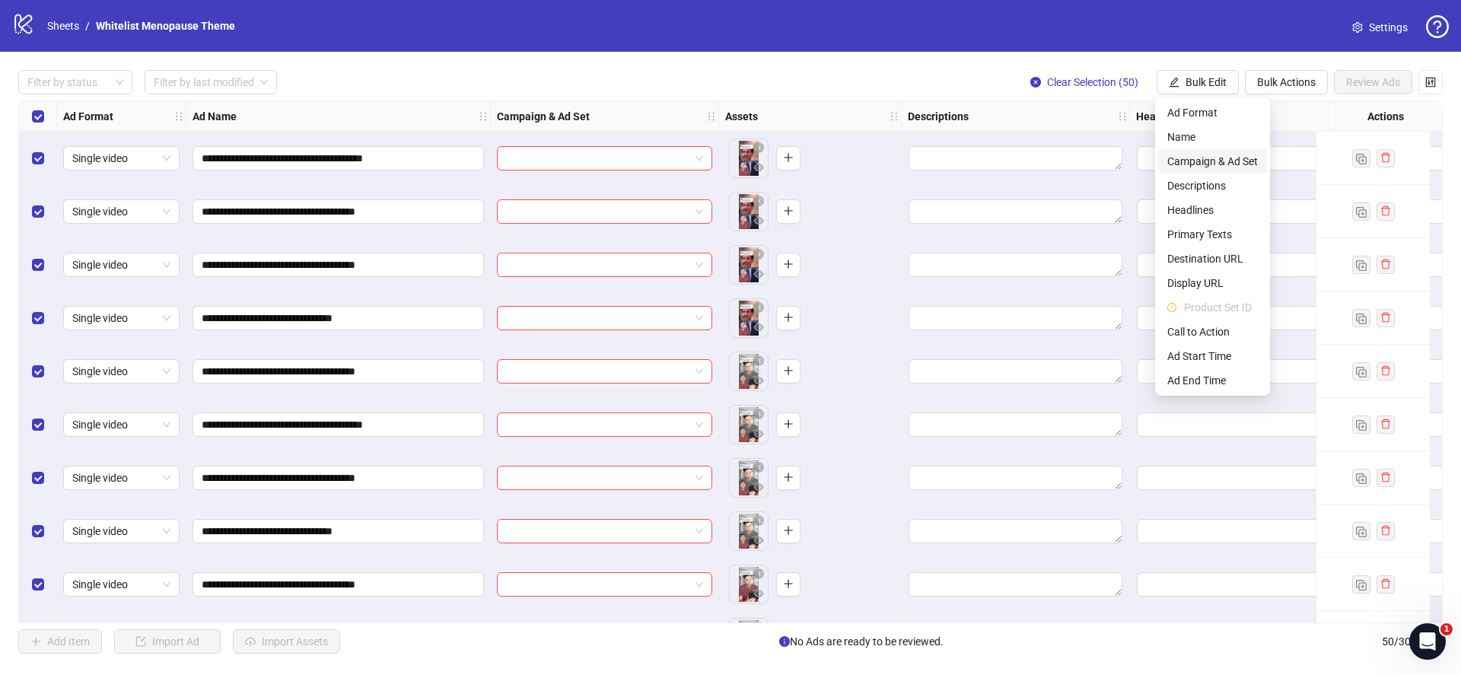
click at [1190, 161] on span "Campaign & Ad Set" at bounding box center [1212, 161] width 91 height 17
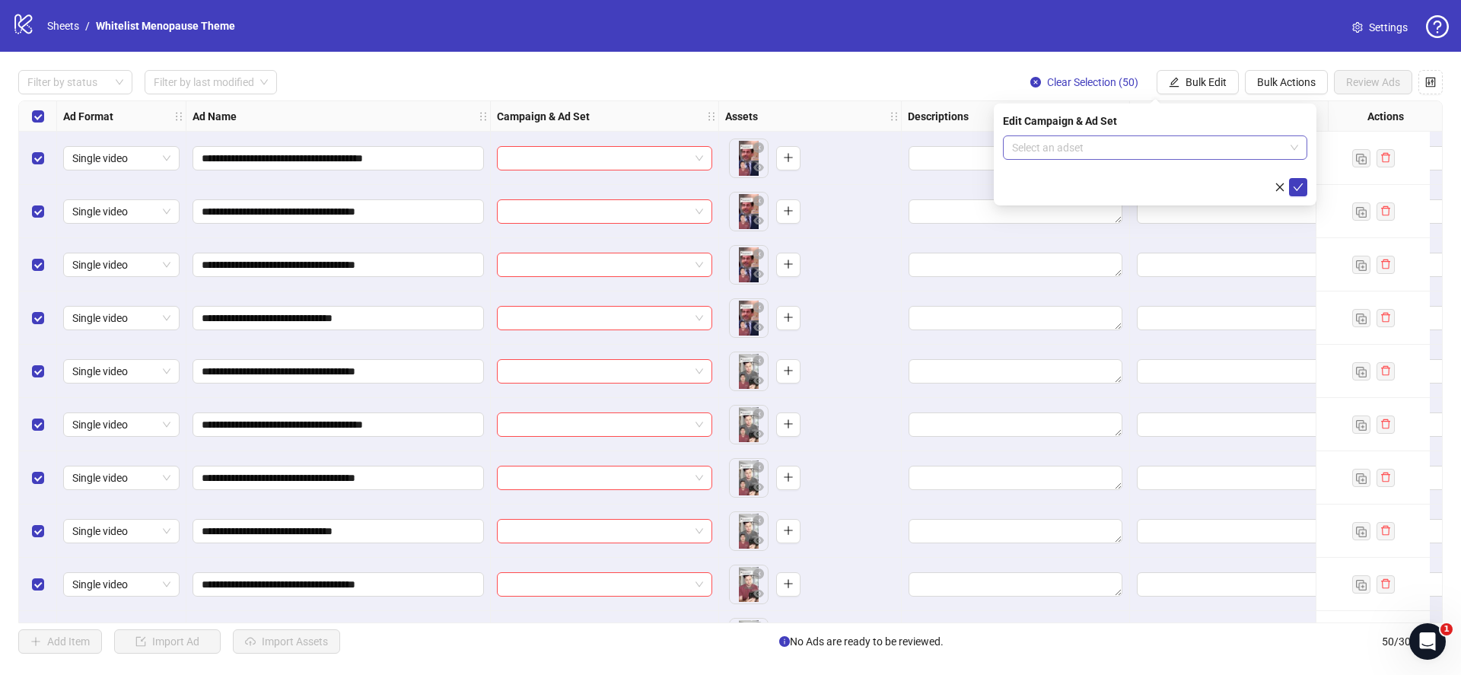
click at [1136, 140] on input "search" at bounding box center [1148, 147] width 272 height 23
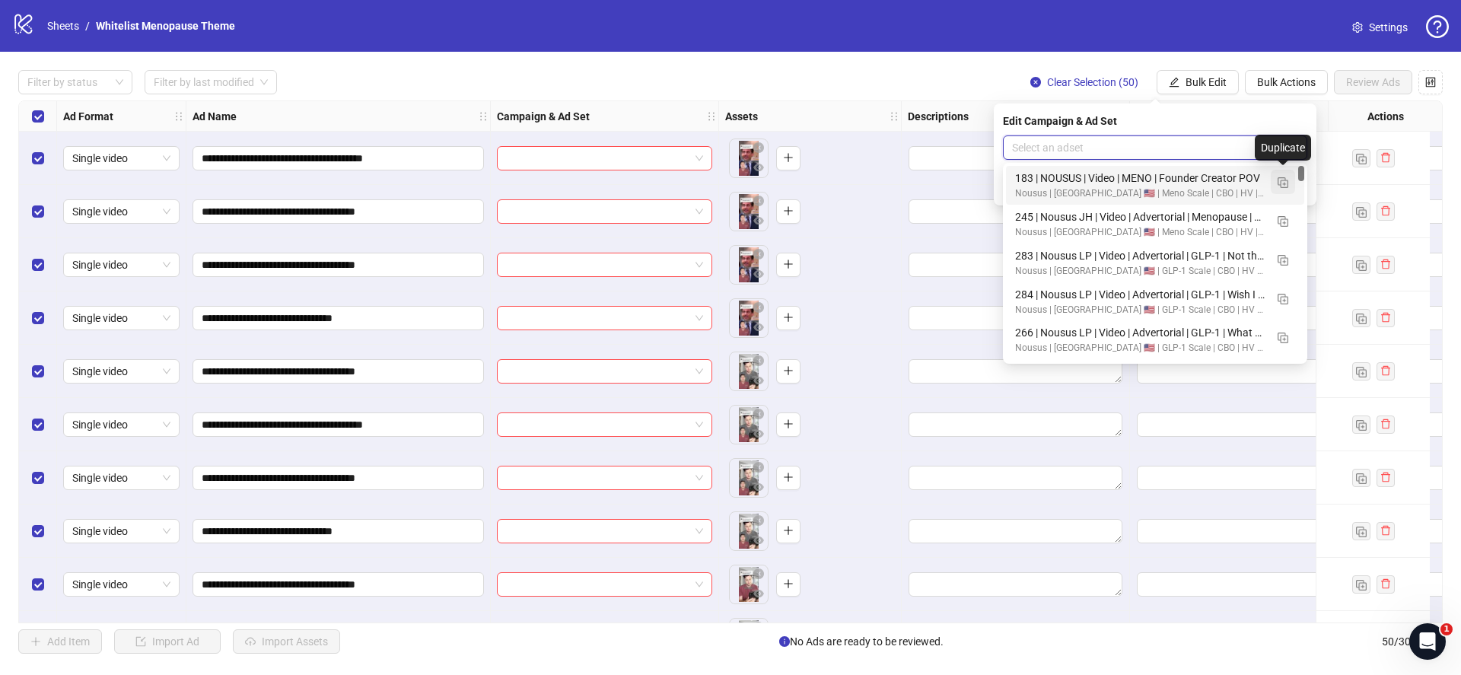
click at [1286, 181] on img "button" at bounding box center [1282, 182] width 11 height 11
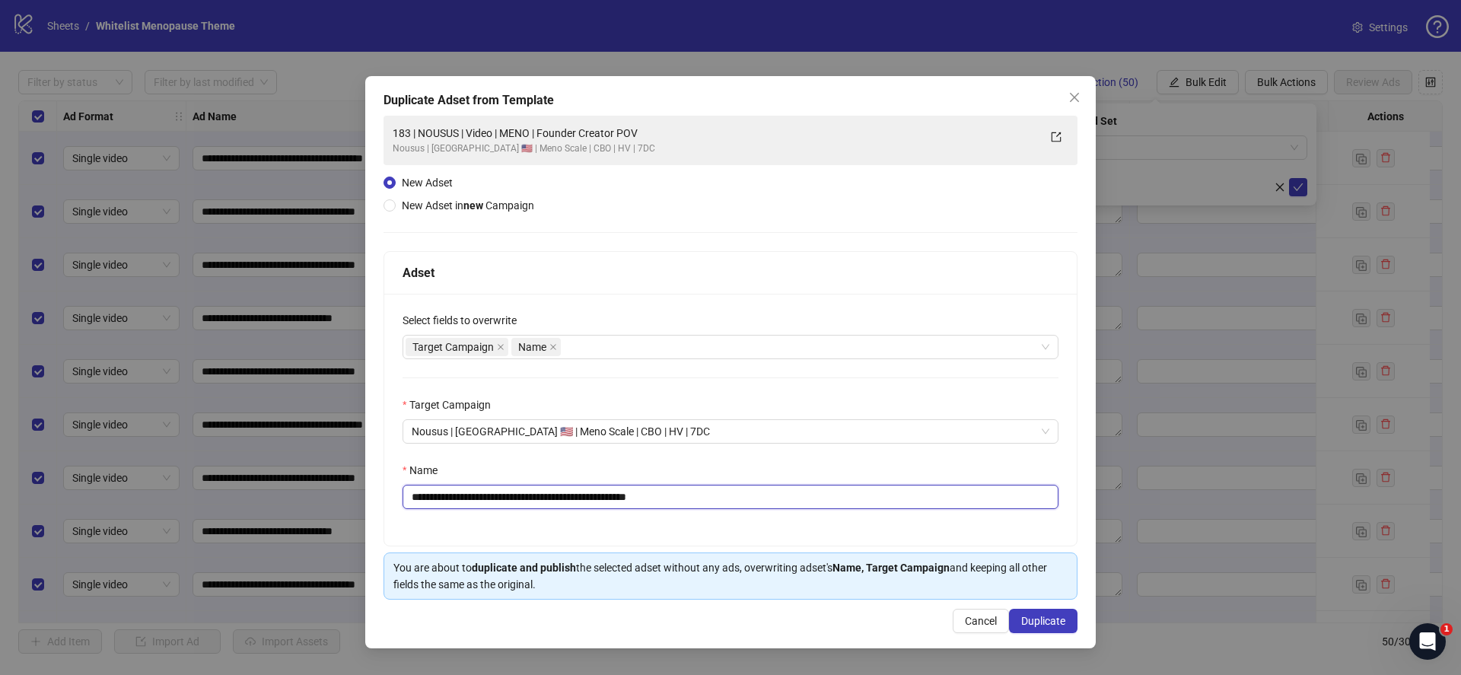
click at [673, 498] on input "**********" at bounding box center [730, 497] width 656 height 24
paste input "text"
type input "**********"
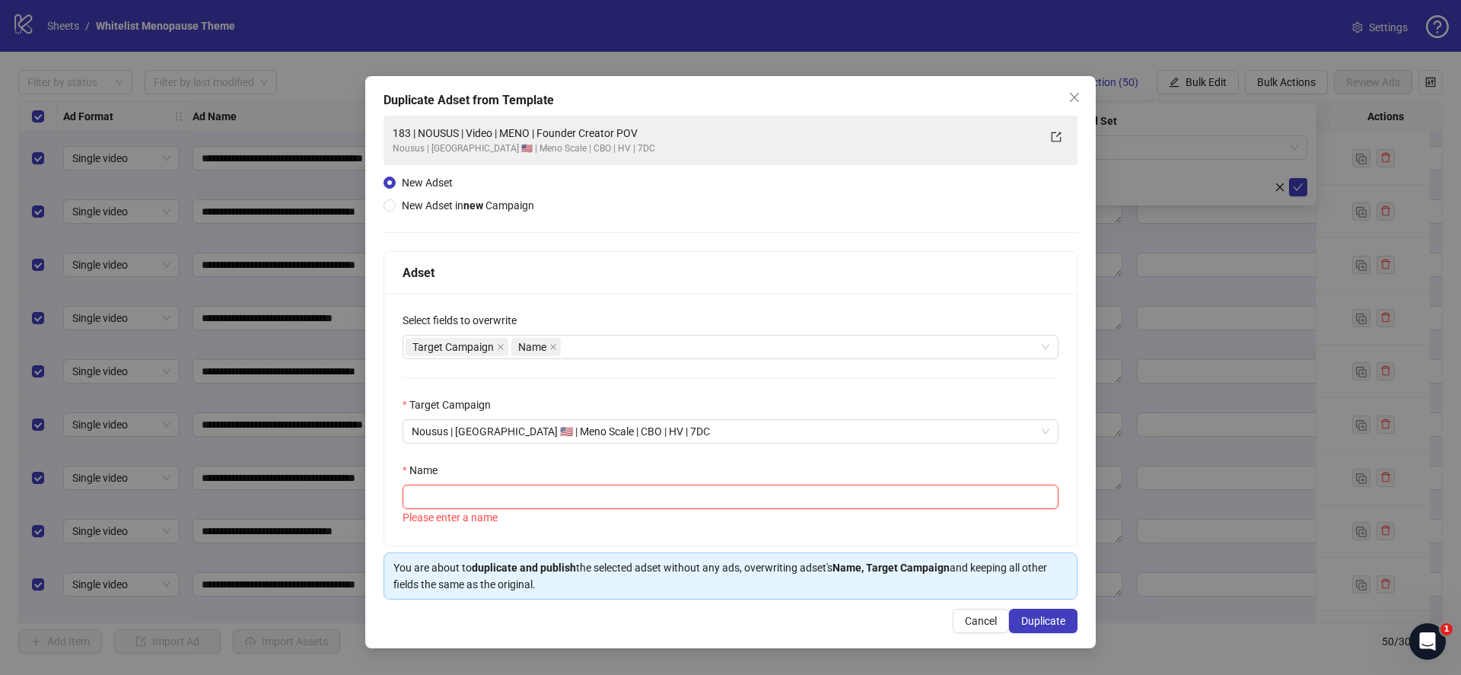
paste input "**********"
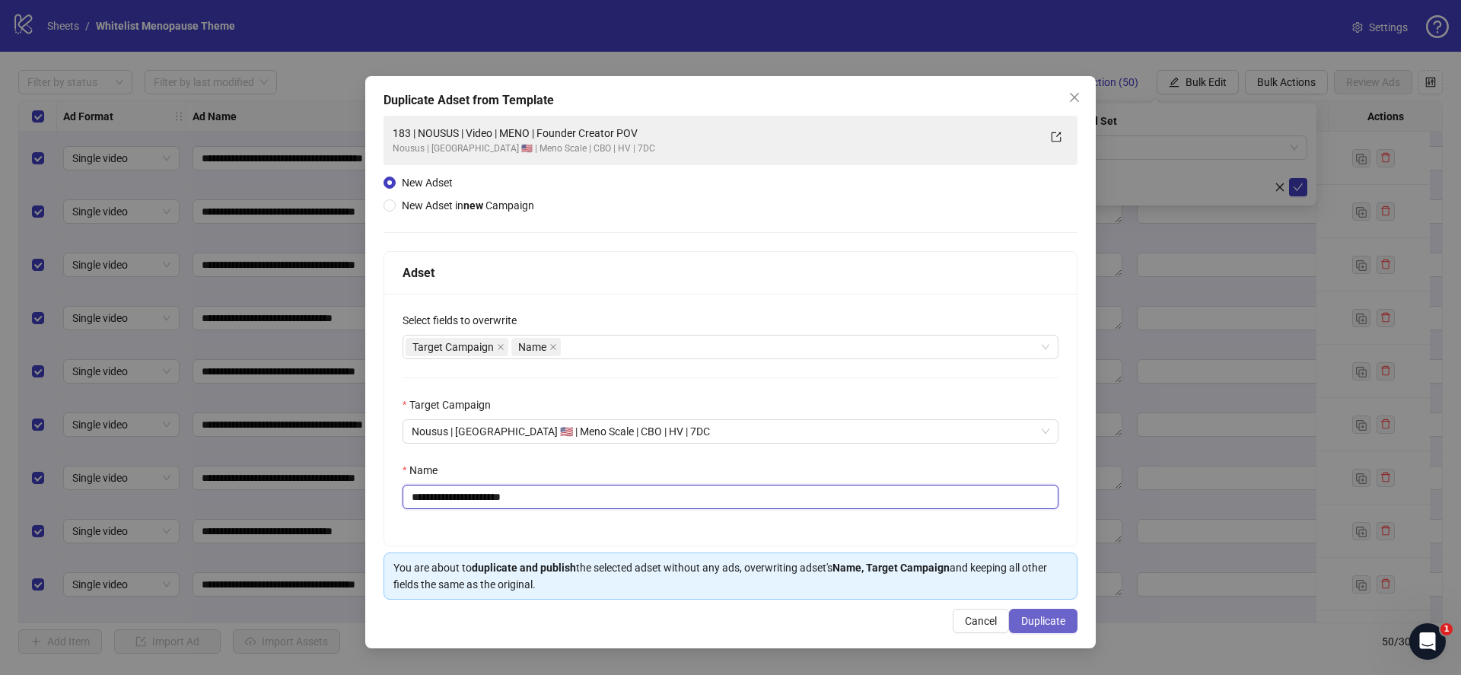
type input "**********"
click at [1032, 615] on span "Duplicate" at bounding box center [1043, 621] width 44 height 12
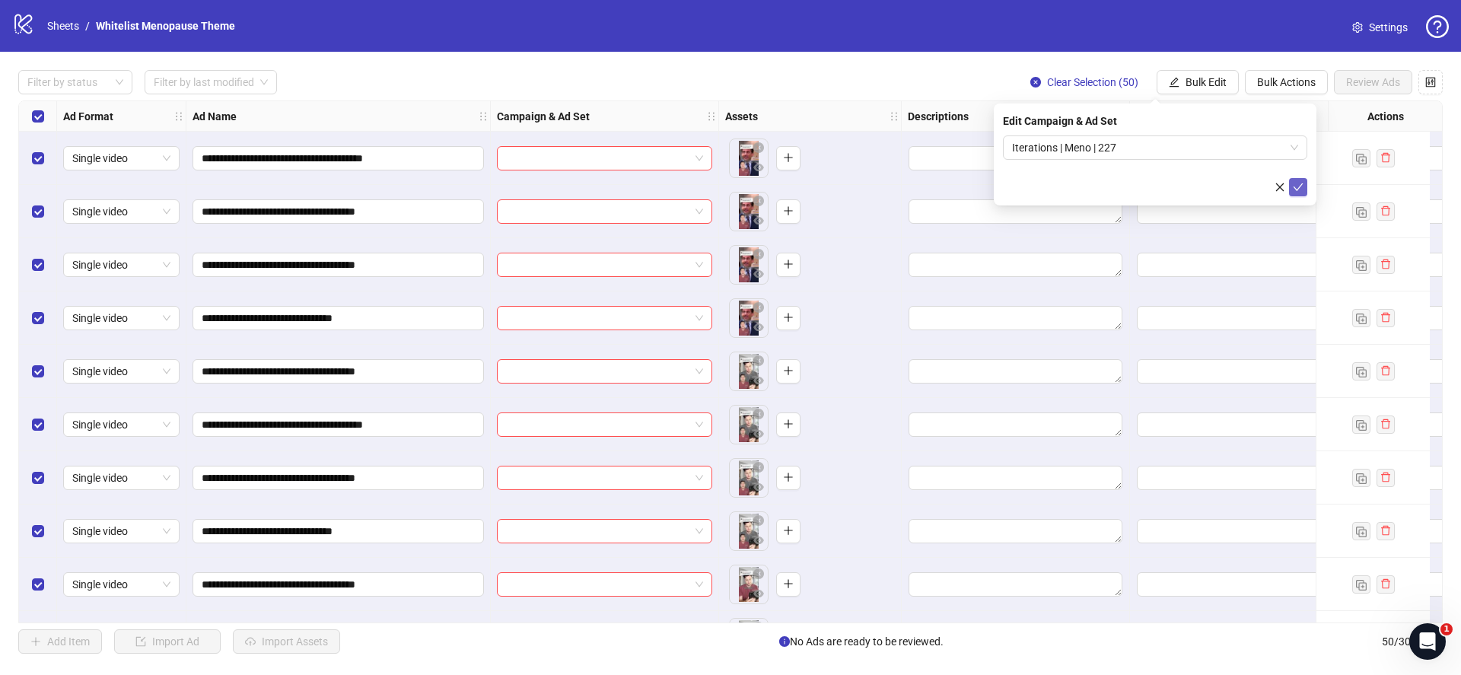
click at [1299, 187] on icon "check" at bounding box center [1298, 187] width 11 height 11
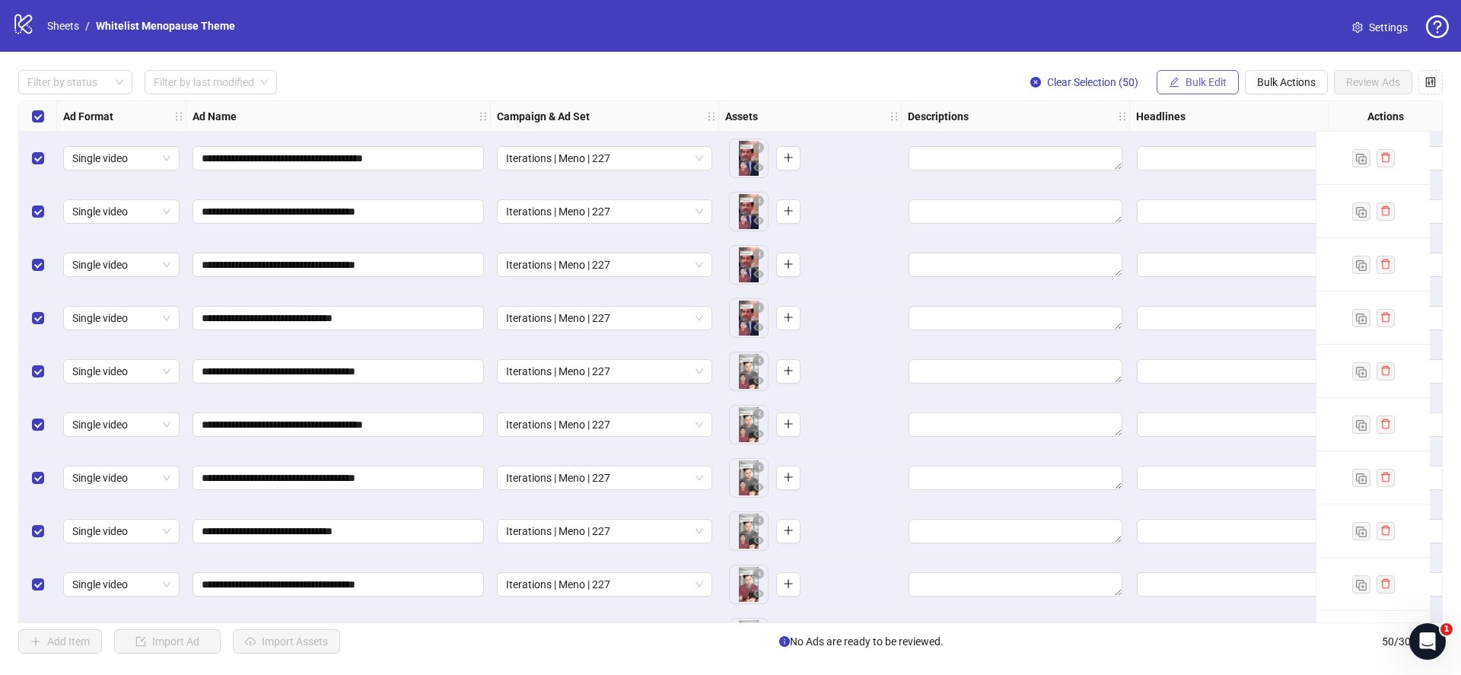
click at [1191, 81] on span "Bulk Edit" at bounding box center [1205, 82] width 41 height 12
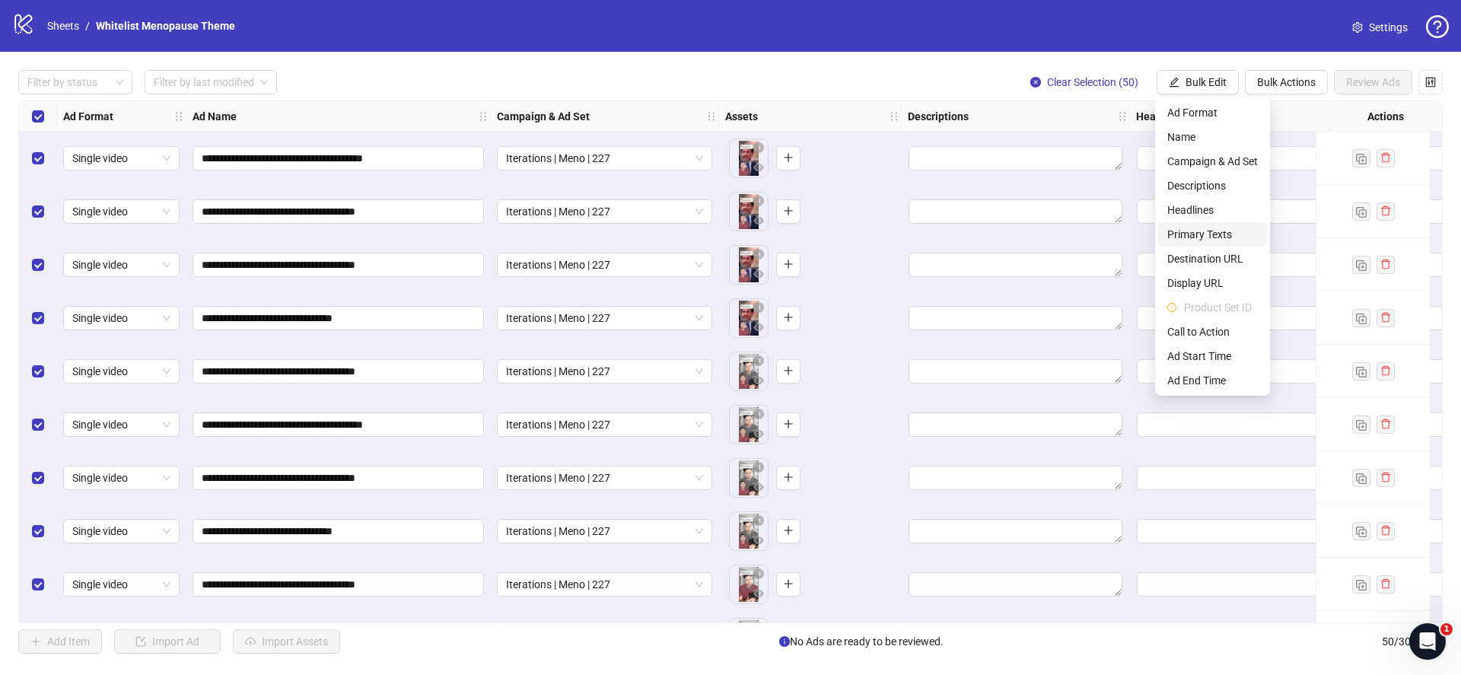
click at [1212, 235] on span "Primary Texts" at bounding box center [1212, 234] width 91 height 17
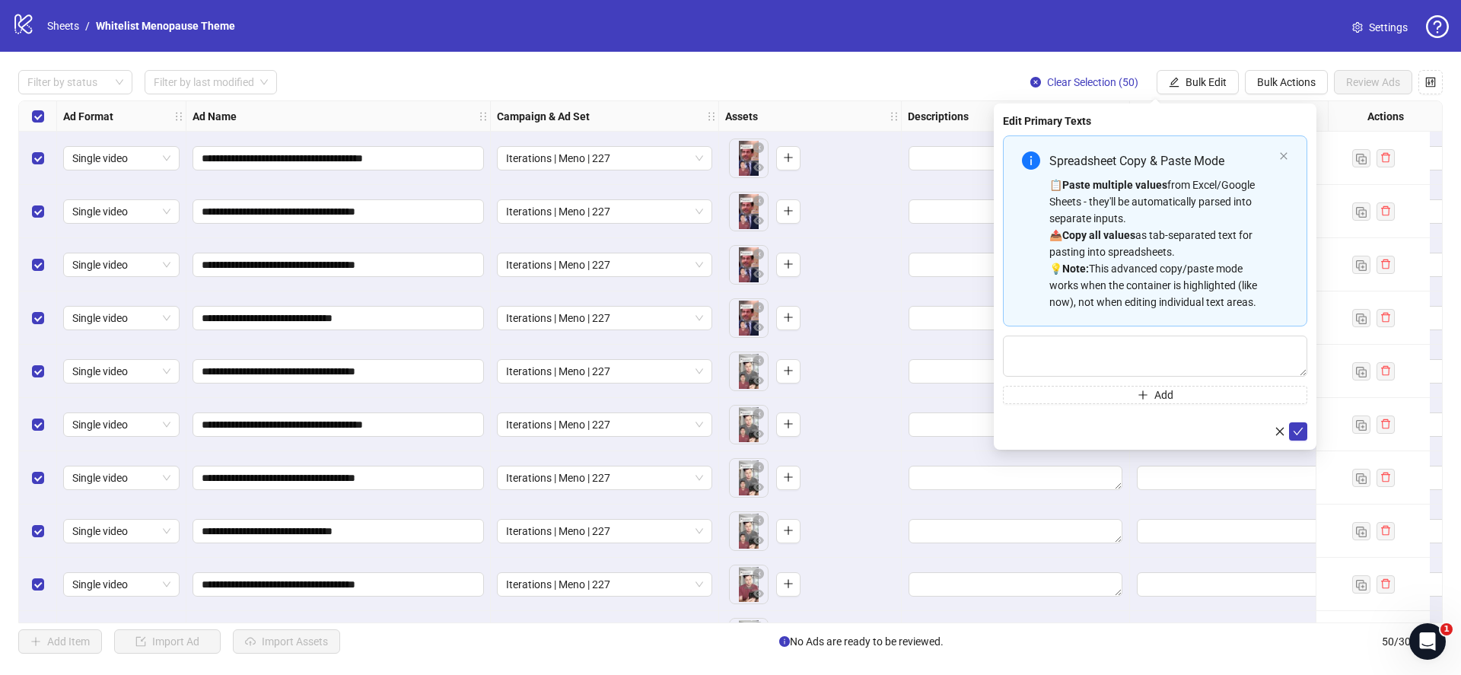
click at [1127, 263] on div "📋 Paste multiple values from Excel/Google Sheets - they'll be automatically par…" at bounding box center [1161, 243] width 224 height 134
type textarea "**********"
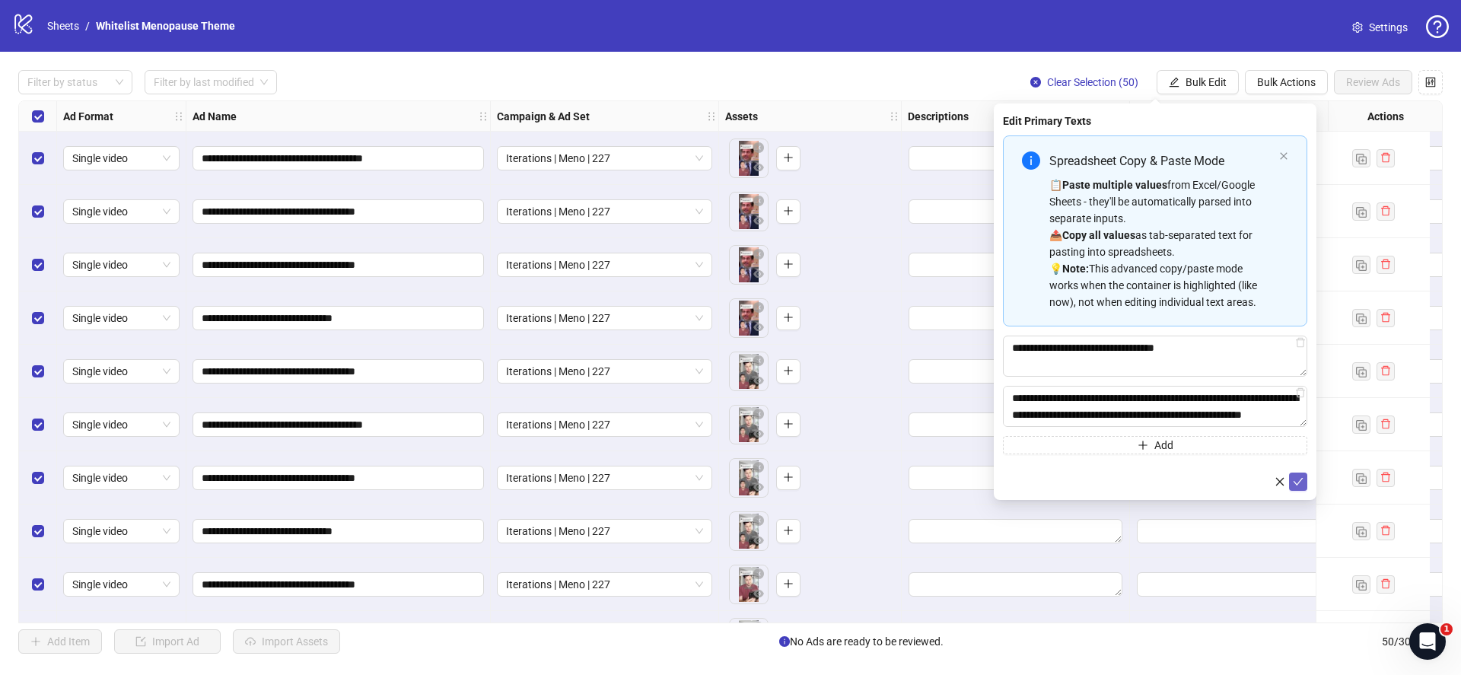
click at [1292, 482] on button "submit" at bounding box center [1298, 481] width 18 height 18
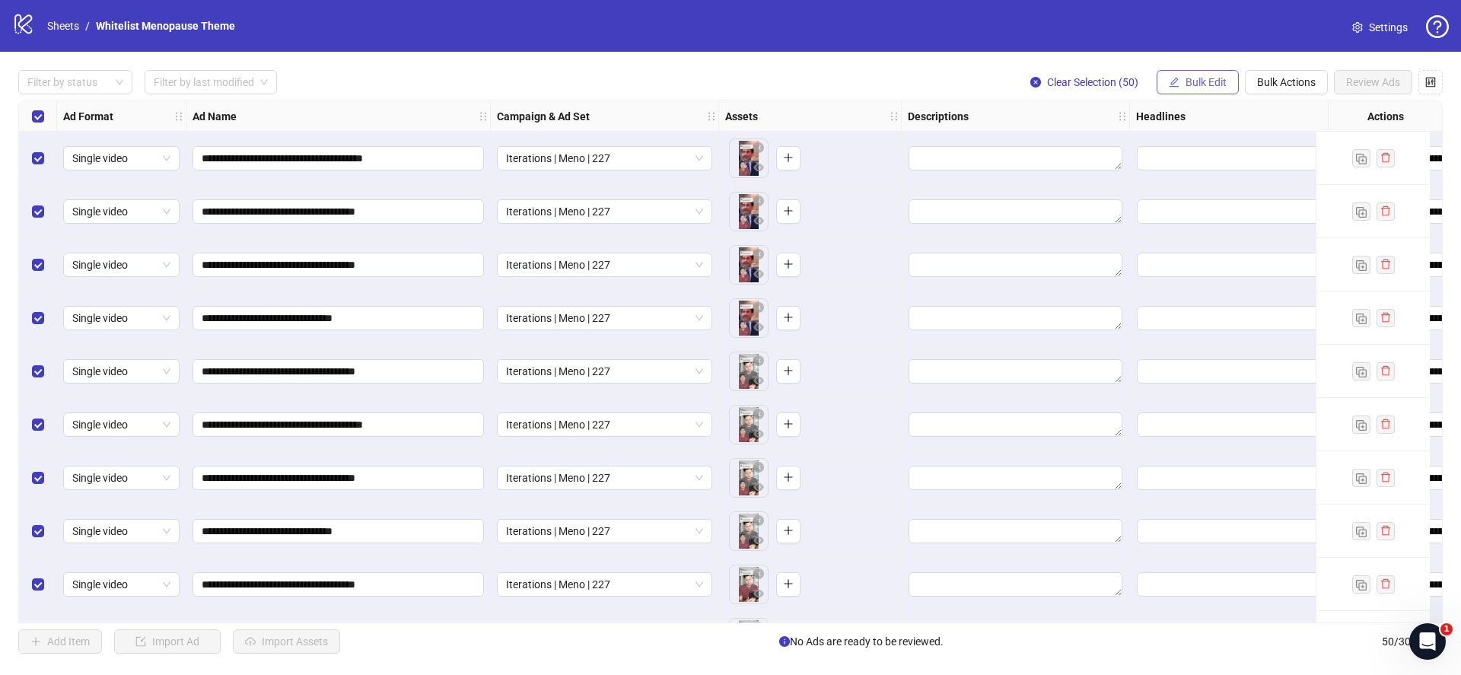
click at [1203, 73] on button "Bulk Edit" at bounding box center [1197, 82] width 82 height 24
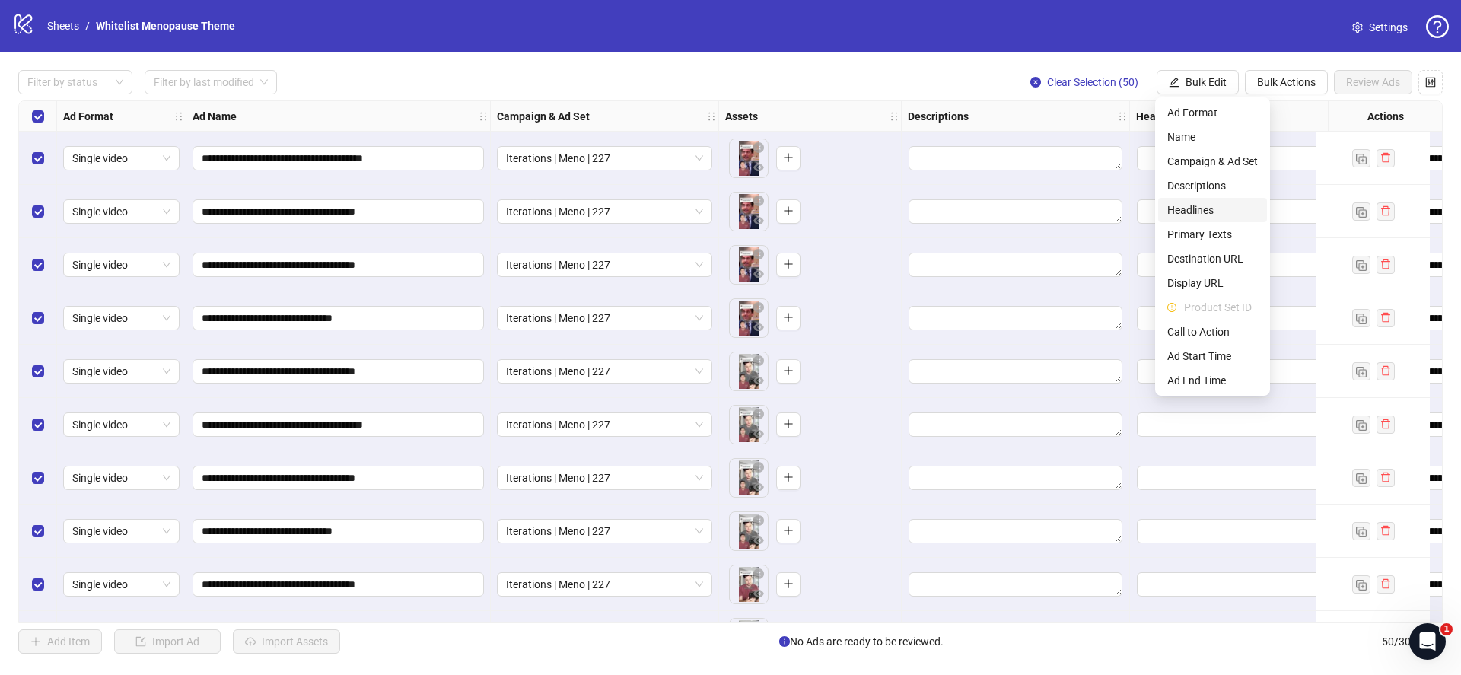
click at [1205, 206] on span "Headlines" at bounding box center [1212, 210] width 91 height 17
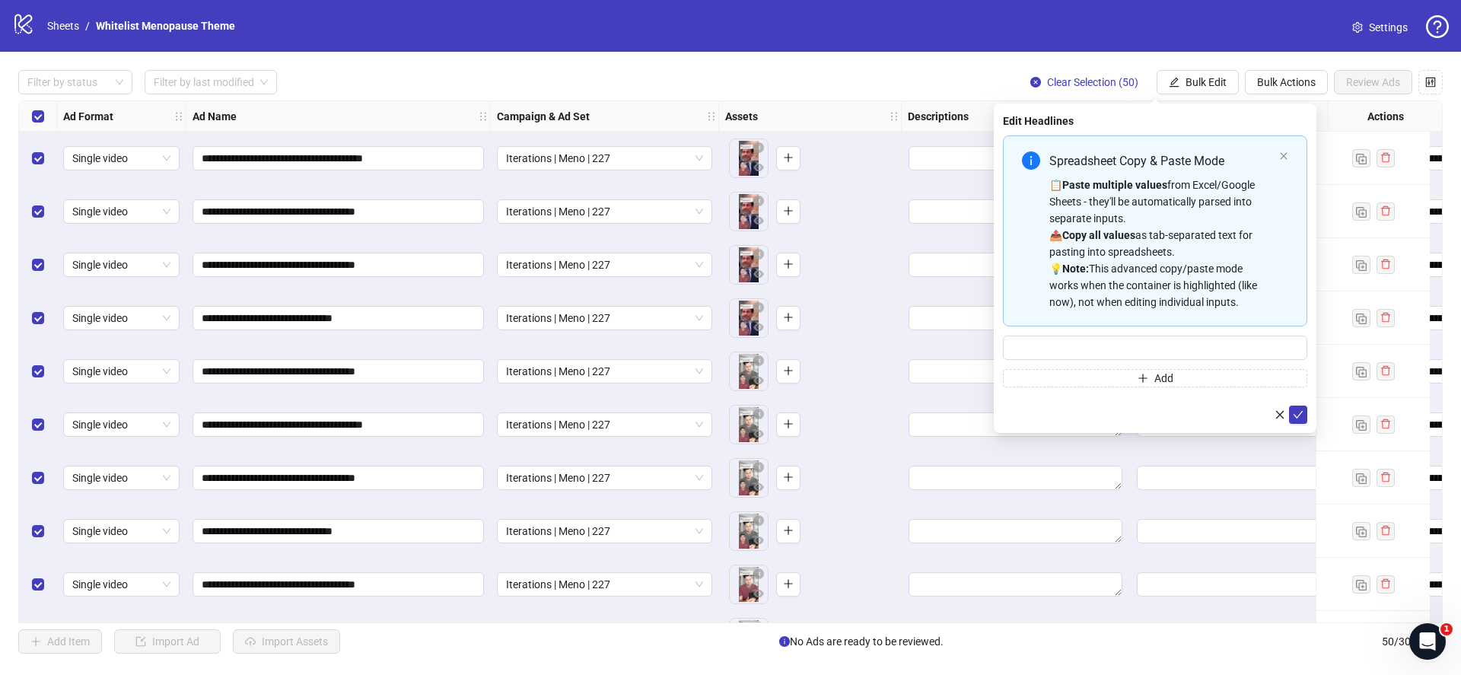
click at [1205, 208] on div "📋 Paste multiple values from Excel/Google Sheets - they'll be automatically par…" at bounding box center [1161, 243] width 224 height 134
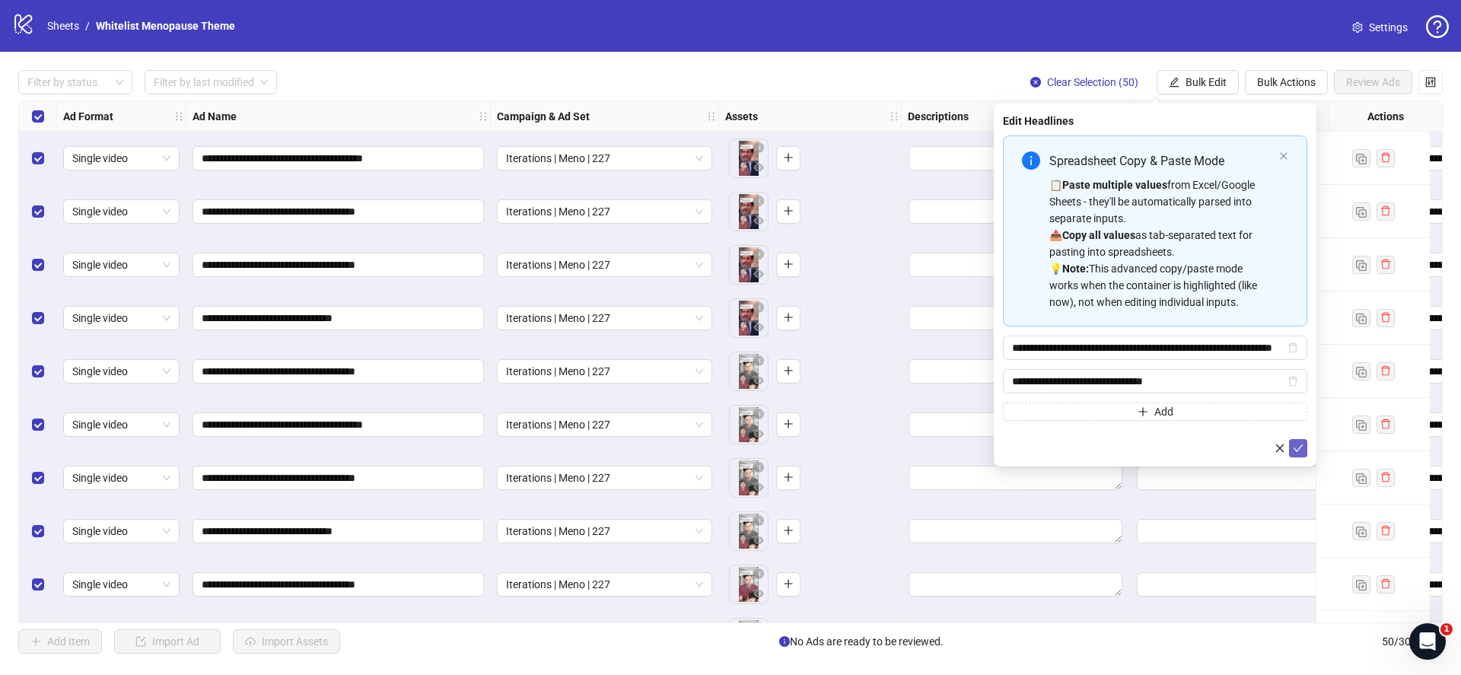
click at [1291, 441] on form "**********" at bounding box center [1155, 296] width 304 height 322
click at [1298, 450] on icon "check" at bounding box center [1298, 448] width 11 height 11
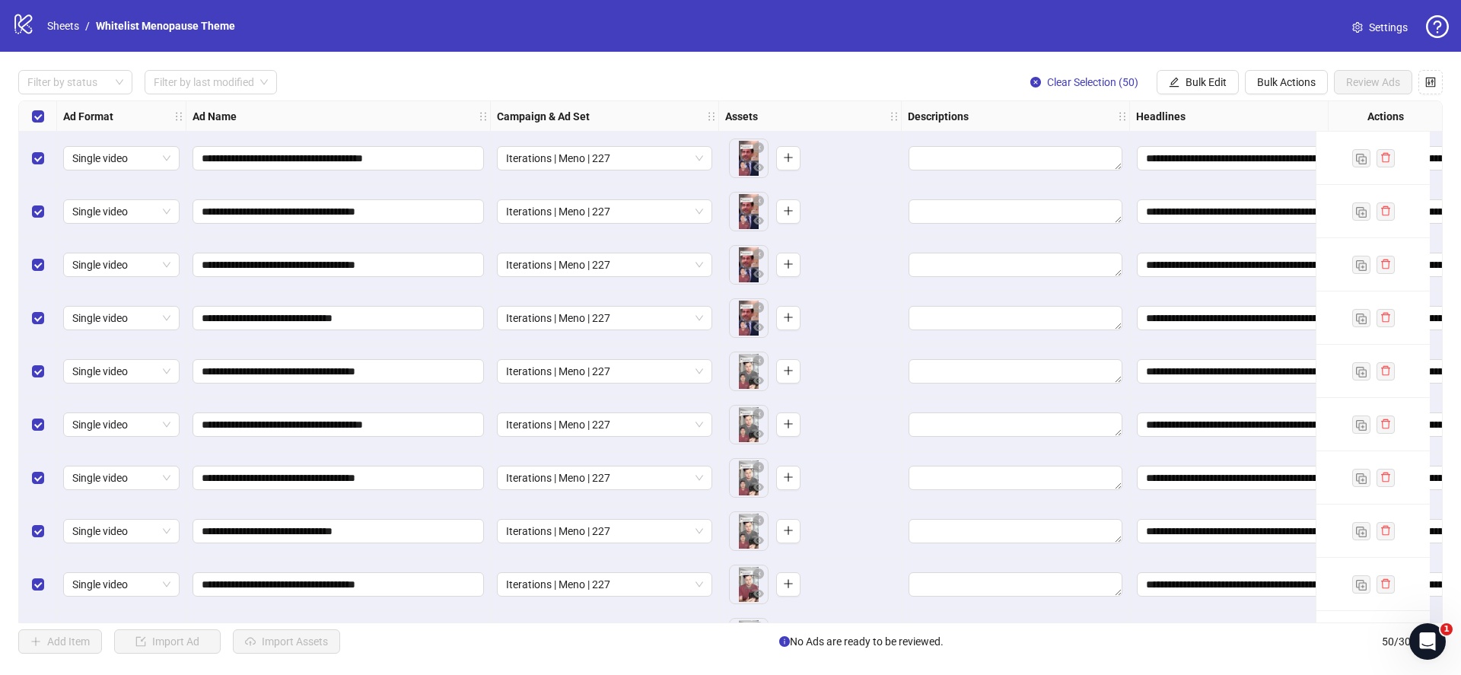
click at [1210, 59] on div "**********" at bounding box center [730, 362] width 1461 height 620
click at [1199, 91] on button "Bulk Edit" at bounding box center [1197, 82] width 82 height 24
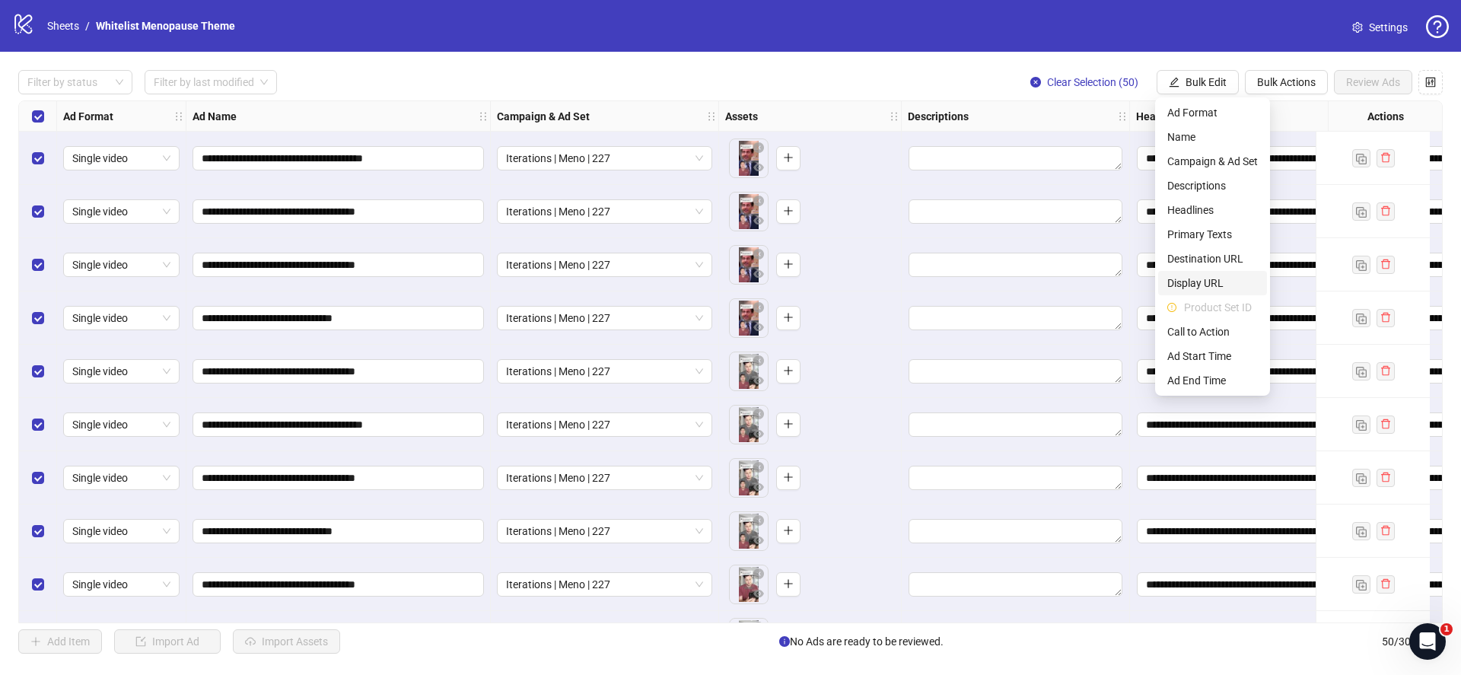
click at [1199, 277] on span "Display URL" at bounding box center [1212, 283] width 91 height 17
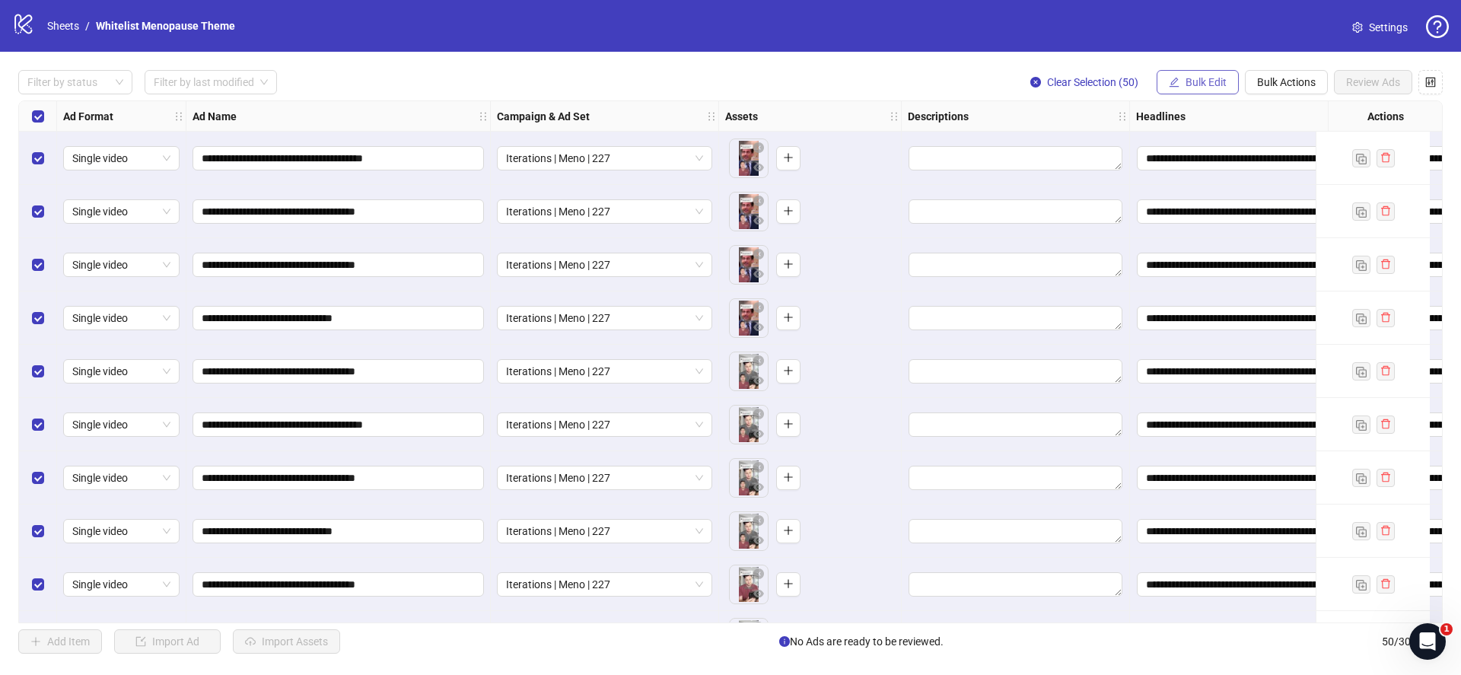
click at [1204, 73] on button "Bulk Edit" at bounding box center [1197, 82] width 82 height 24
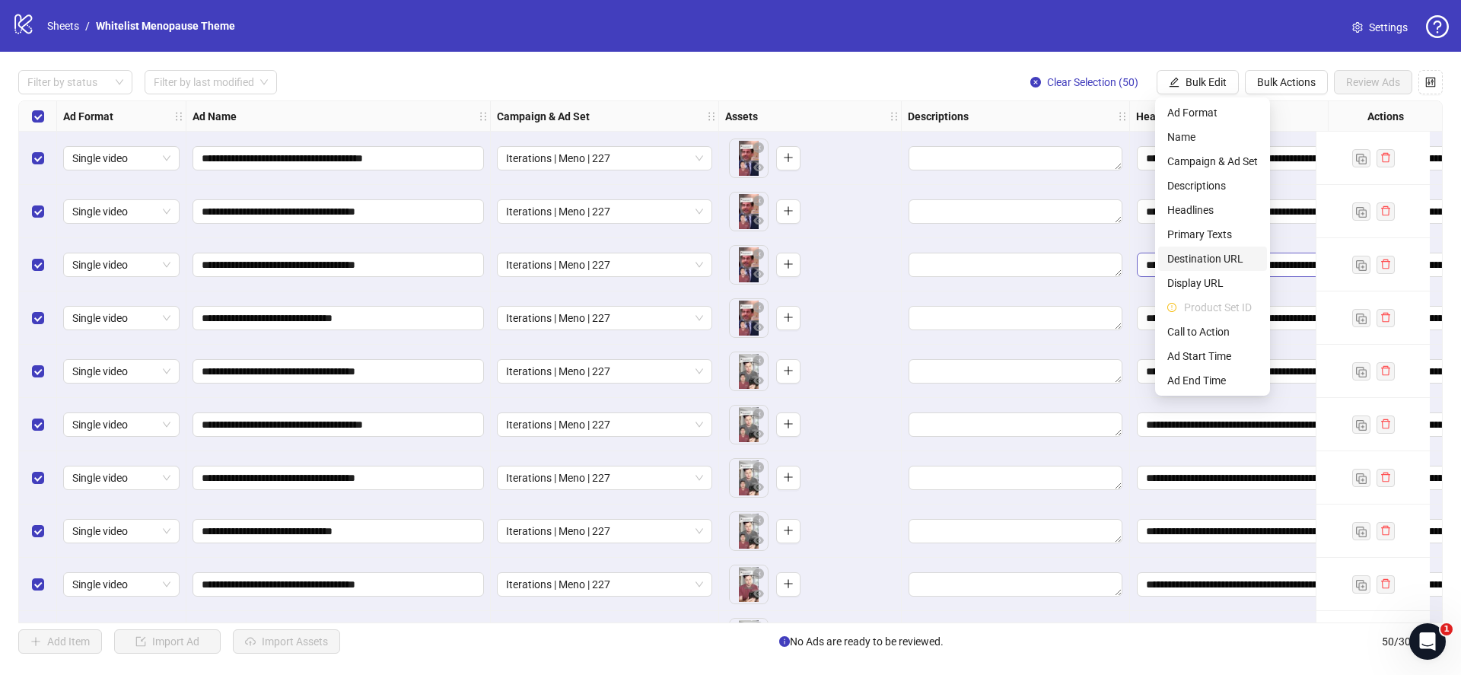
click at [1191, 253] on span "Destination URL" at bounding box center [1212, 258] width 91 height 17
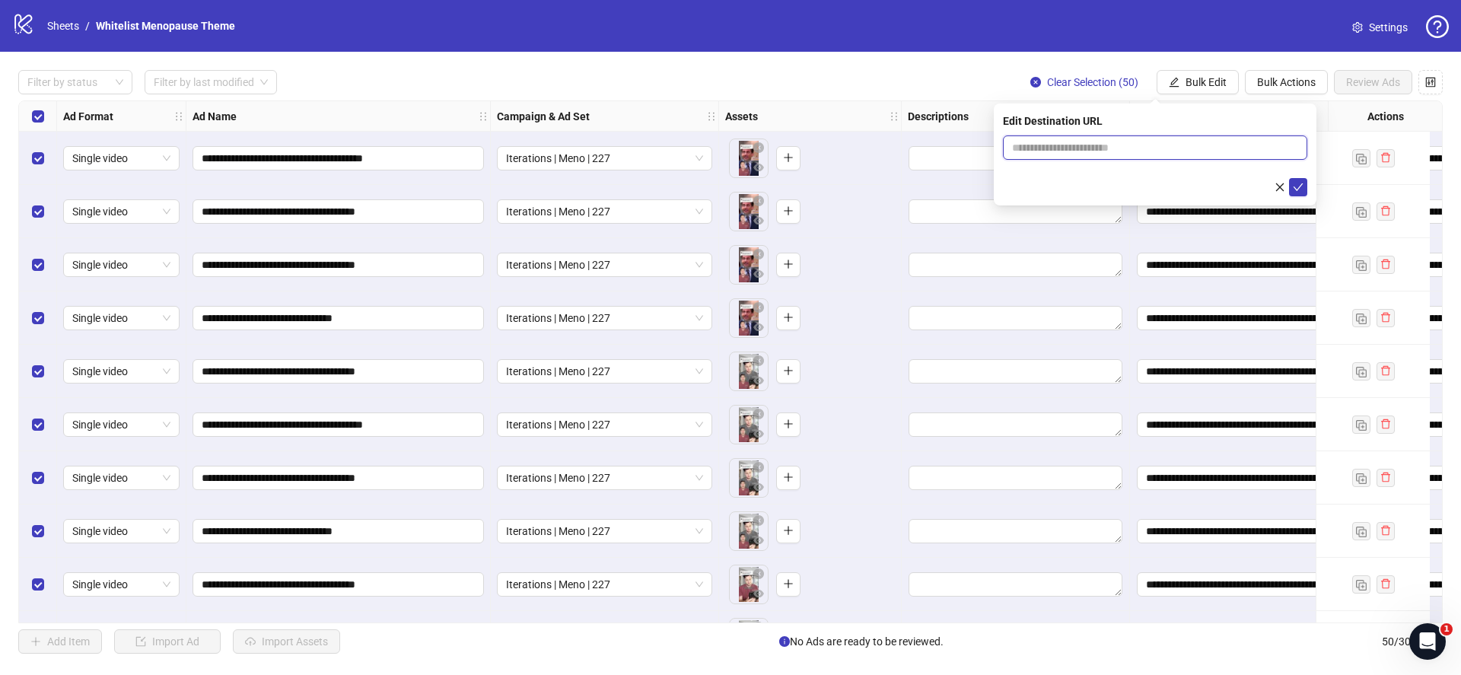
click at [1133, 155] on input "text" at bounding box center [1149, 147] width 274 height 17
paste input "**********"
type input "**********"
click at [1293, 186] on icon "check" at bounding box center [1298, 187] width 11 height 11
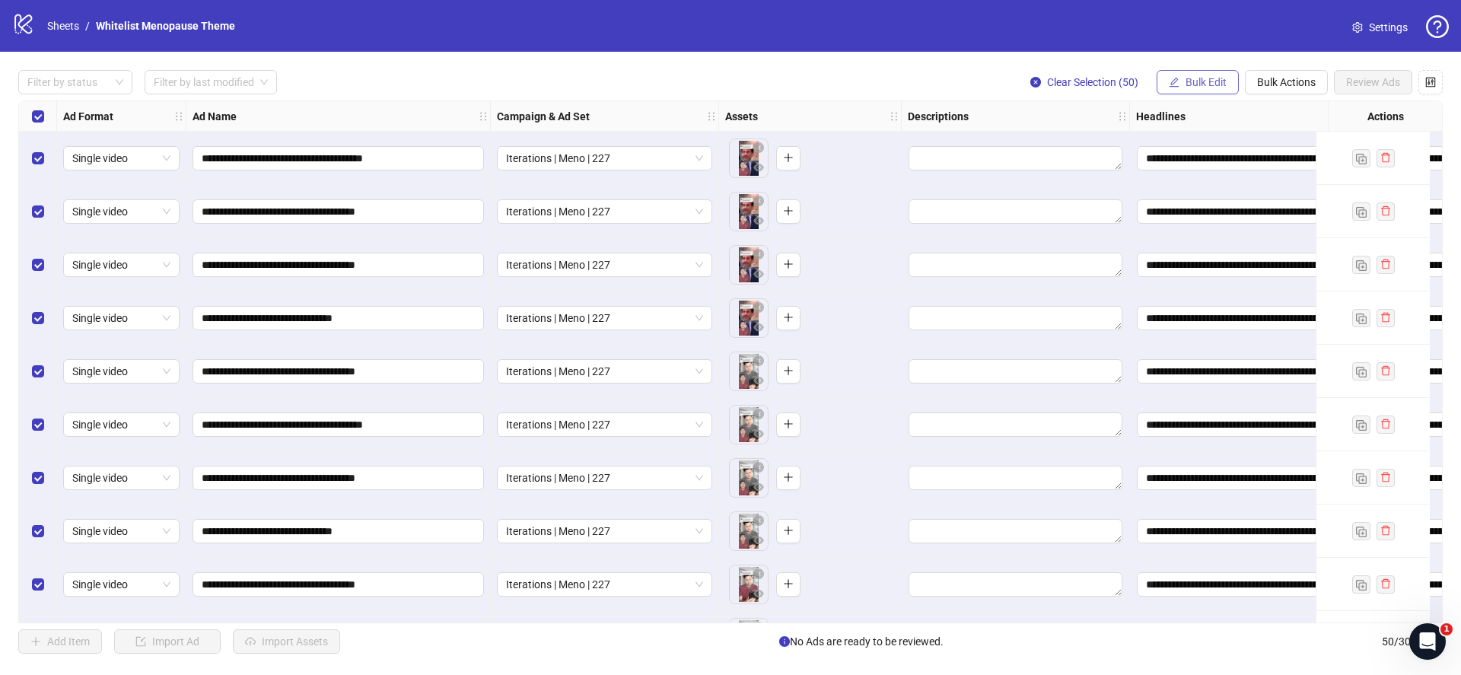
click at [1197, 76] on span "Bulk Edit" at bounding box center [1205, 82] width 41 height 12
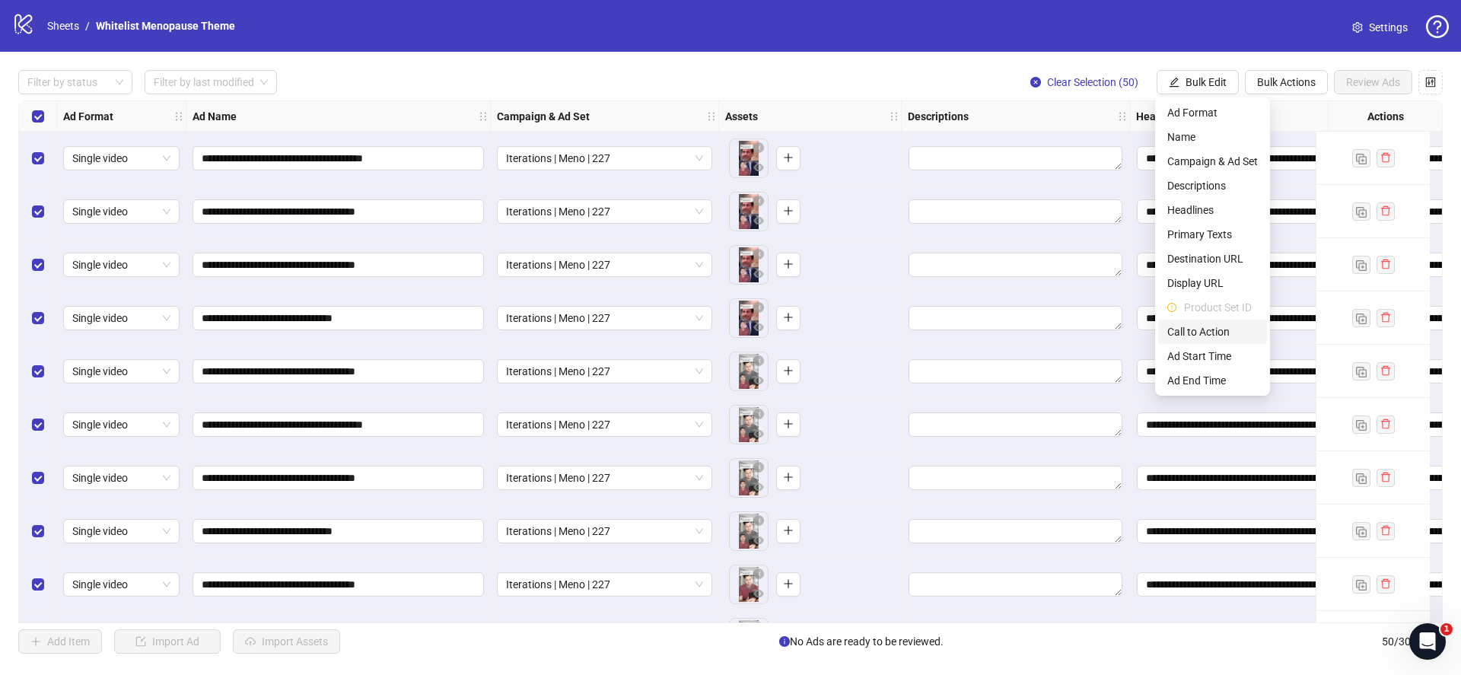
click at [1203, 335] on span "Call to Action" at bounding box center [1212, 331] width 91 height 17
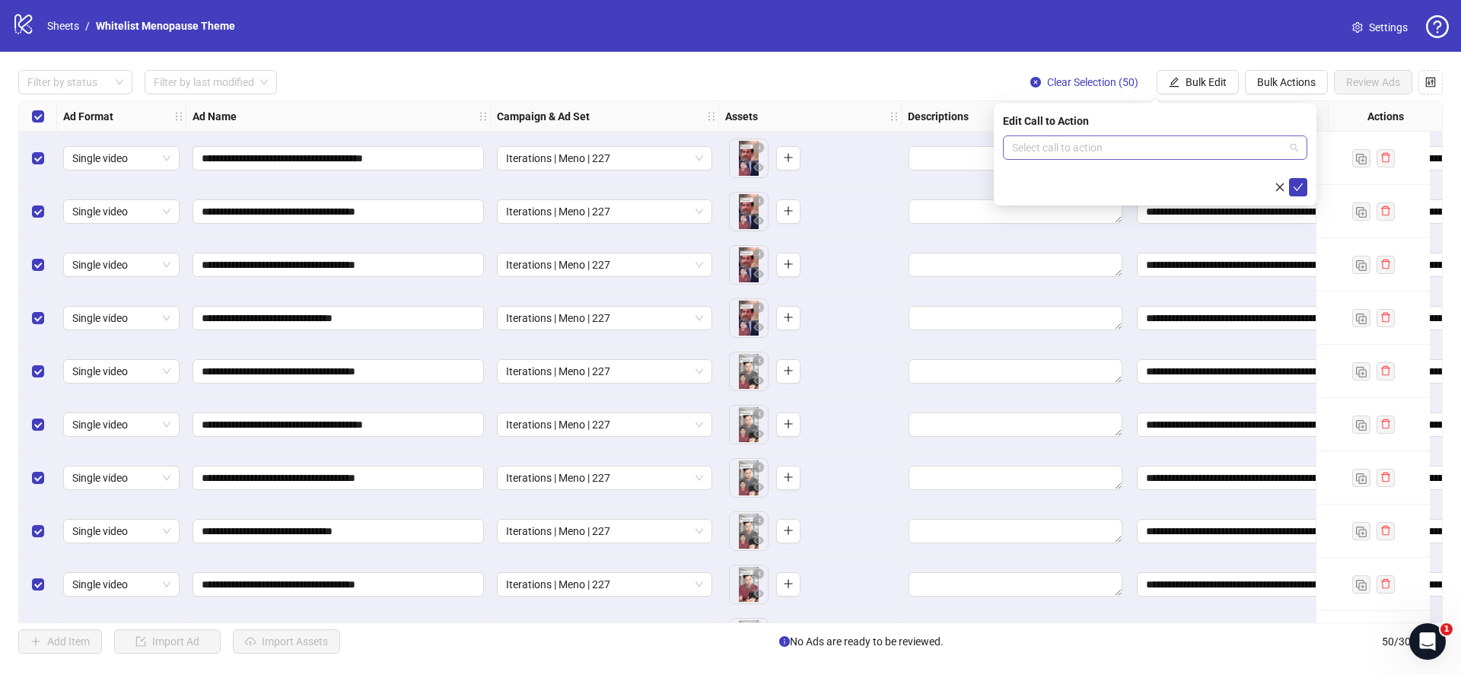
click at [1026, 142] on input "search" at bounding box center [1148, 147] width 272 height 23
type input "***"
click at [1034, 180] on div "Learn more" at bounding box center [1155, 178] width 280 height 17
click at [1297, 186] on icon "check" at bounding box center [1298, 187] width 11 height 11
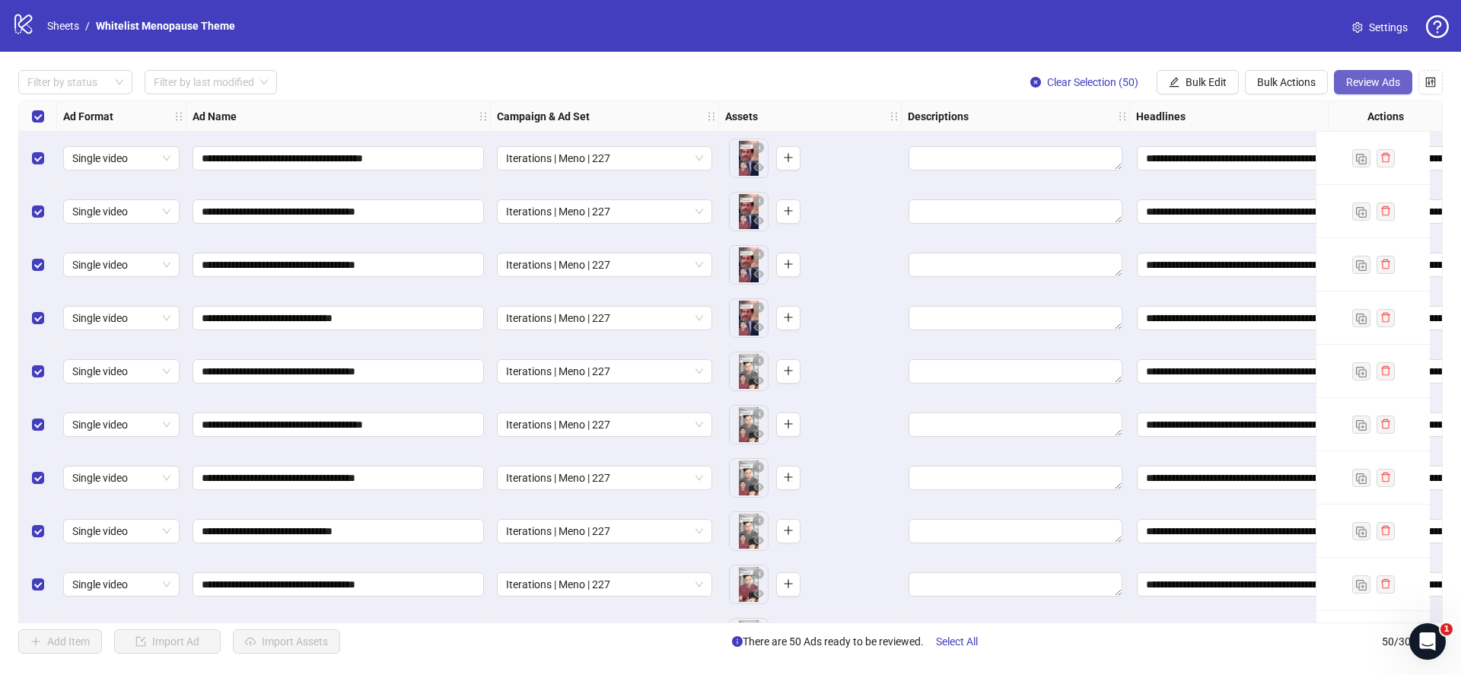
click at [1374, 80] on span "Review Ads" at bounding box center [1373, 82] width 54 height 12
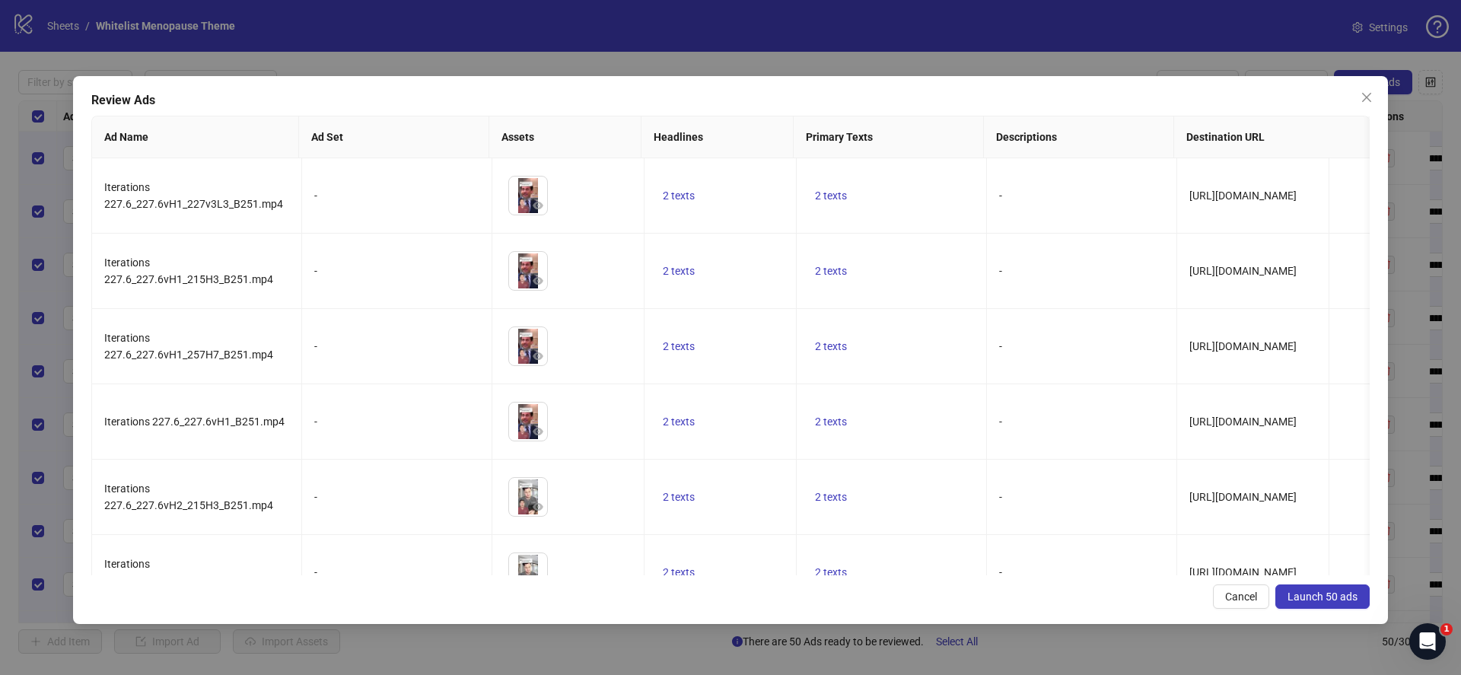
click at [1318, 590] on button "Launch 50 ads" at bounding box center [1322, 596] width 94 height 24
